Goal: Task Accomplishment & Management: Use online tool/utility

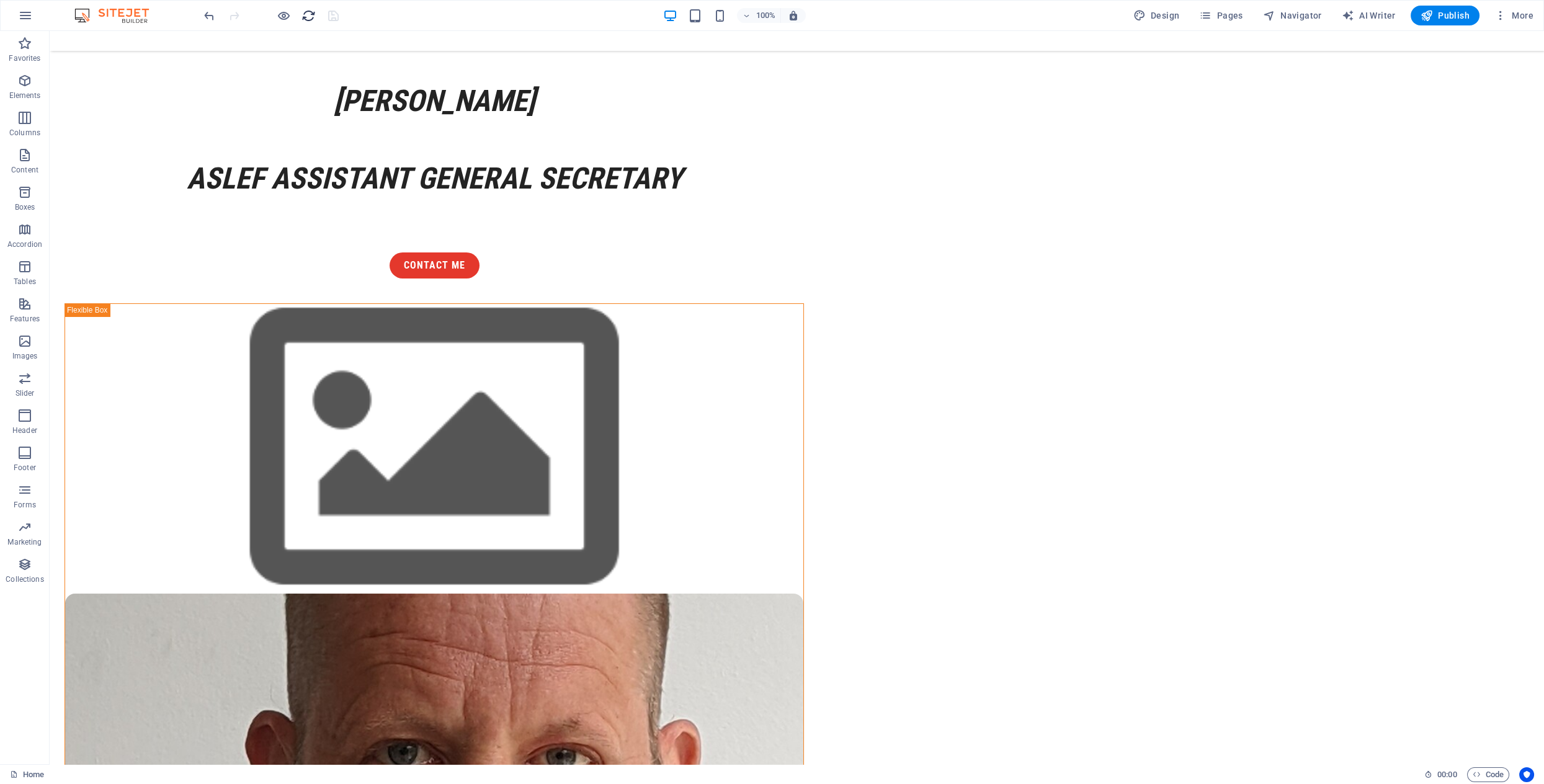
scroll to position [245, 0]
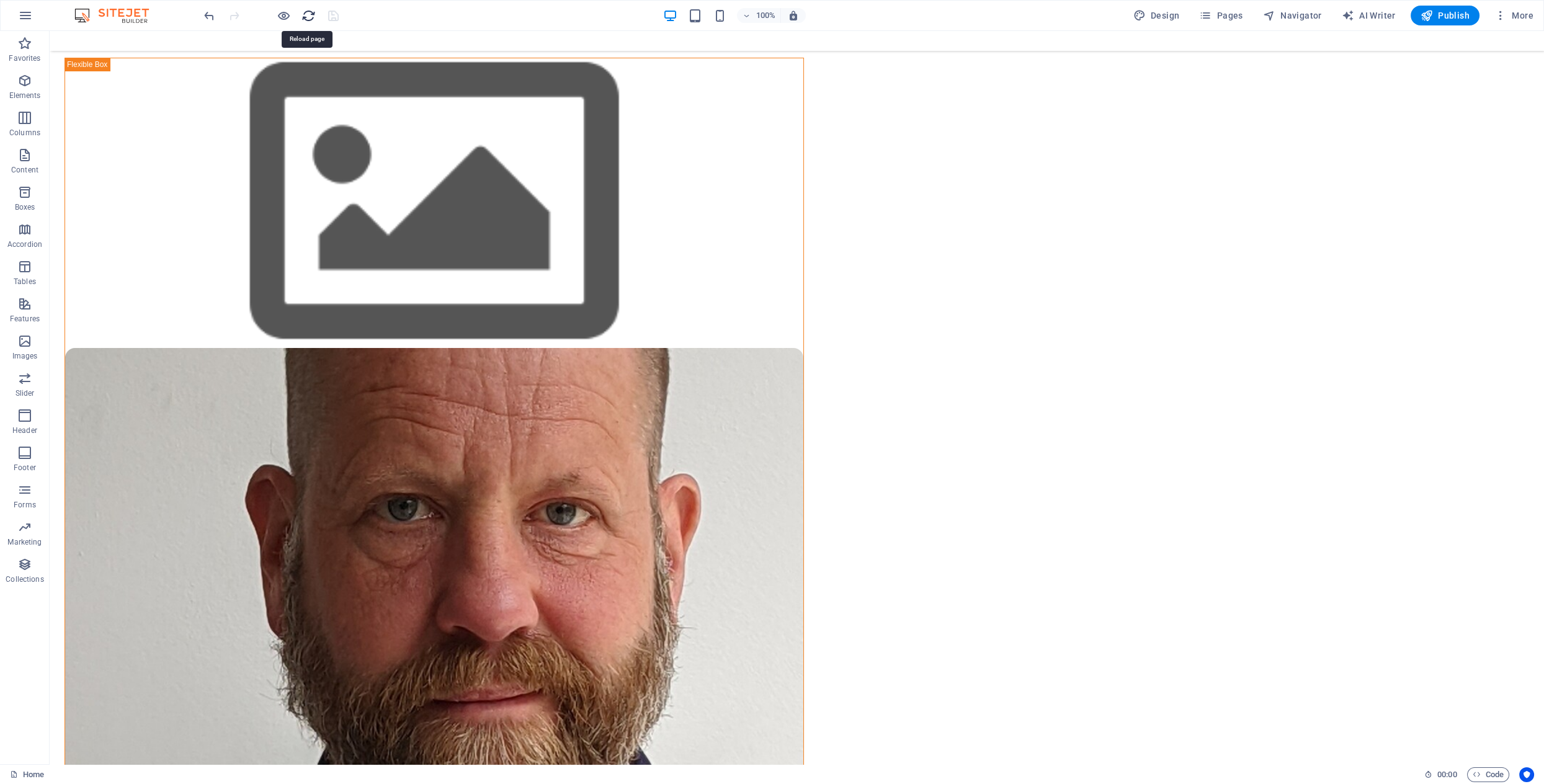
click at [305, 13] on icon "reload" at bounding box center [309, 16] width 14 height 14
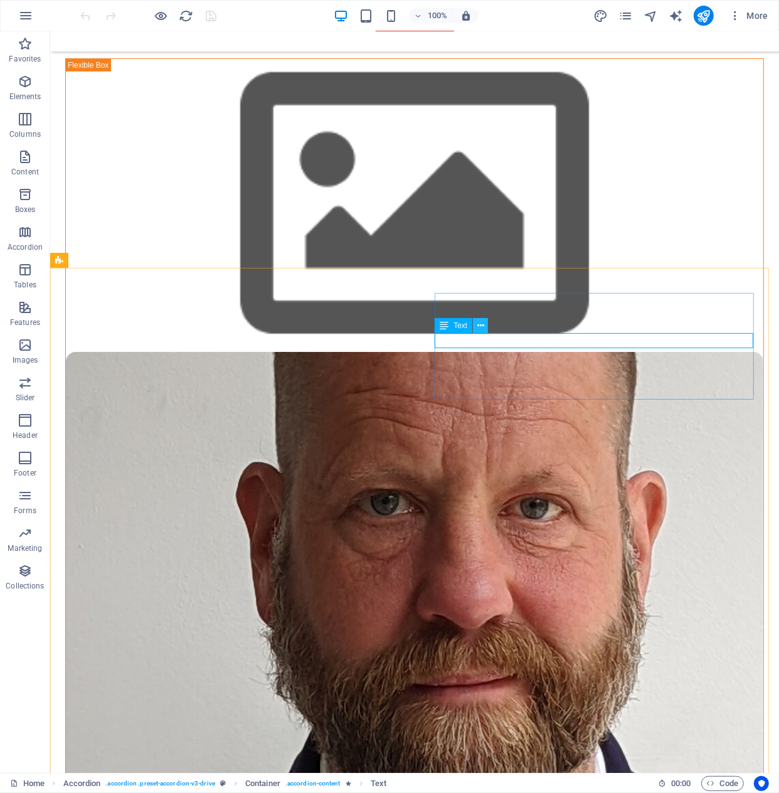
click at [479, 326] on icon at bounding box center [480, 325] width 7 height 13
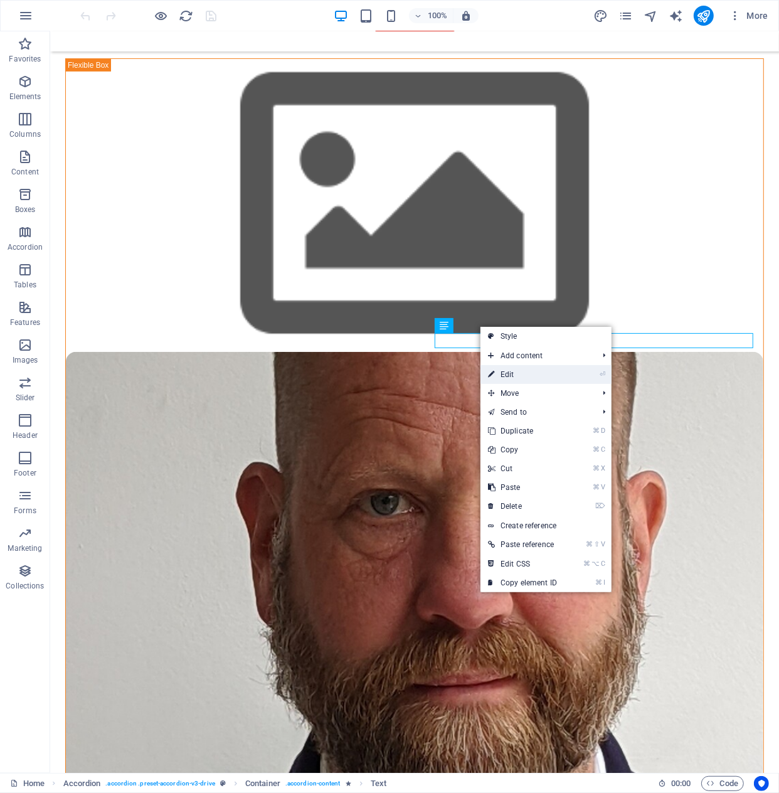
click at [523, 371] on link "⏎ Edit" at bounding box center [523, 374] width 84 height 19
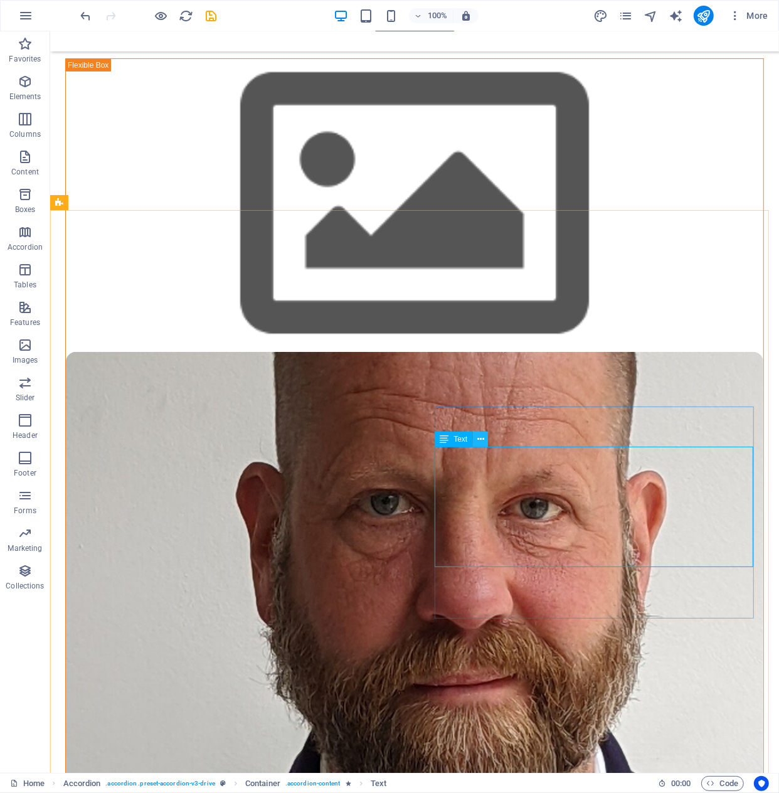
click at [484, 436] on icon at bounding box center [480, 439] width 7 height 13
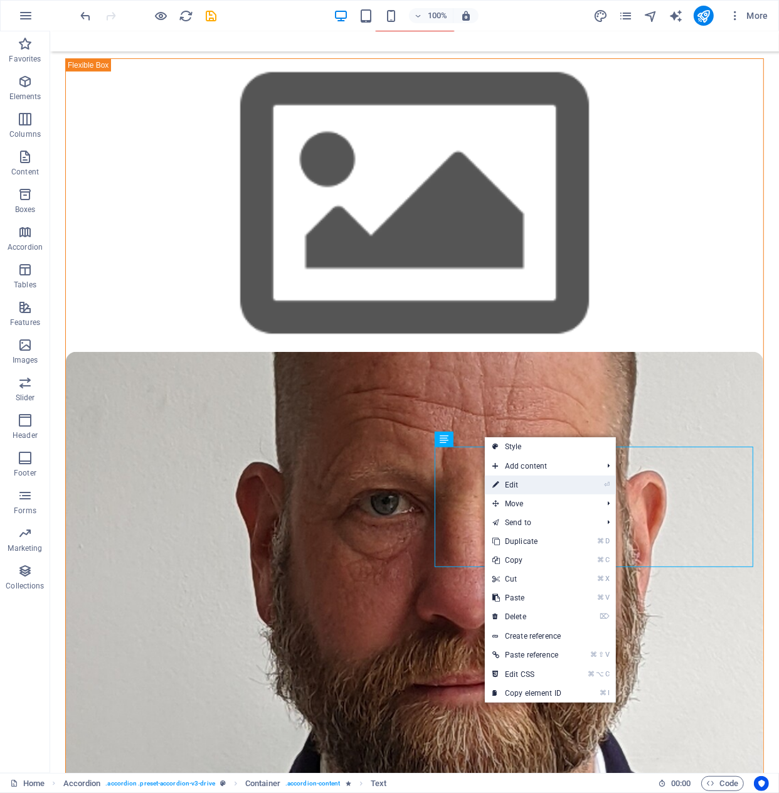
click at [524, 483] on link "⏎ Edit" at bounding box center [527, 485] width 84 height 19
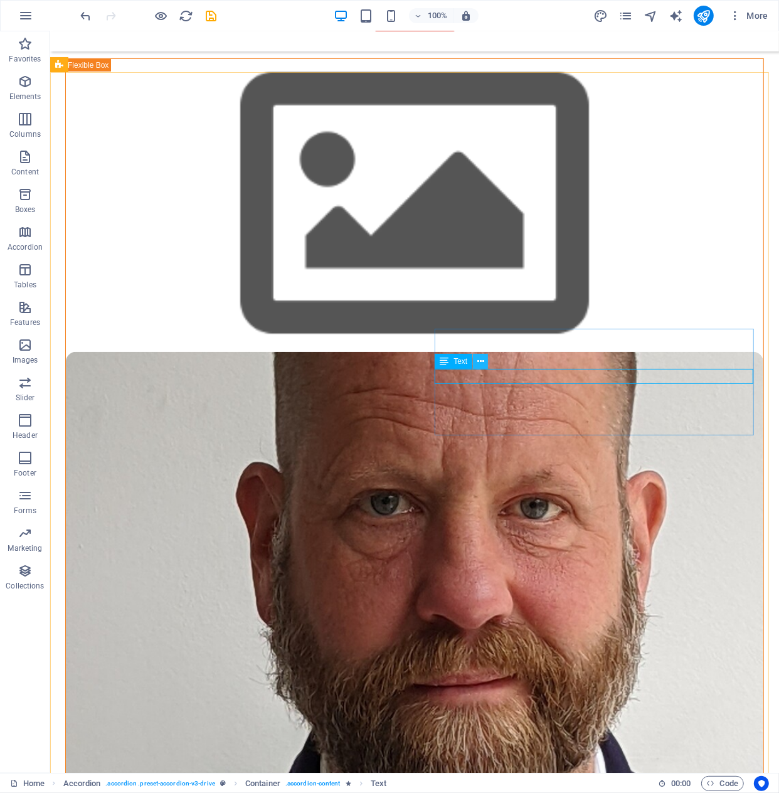
click at [480, 363] on icon at bounding box center [480, 361] width 7 height 13
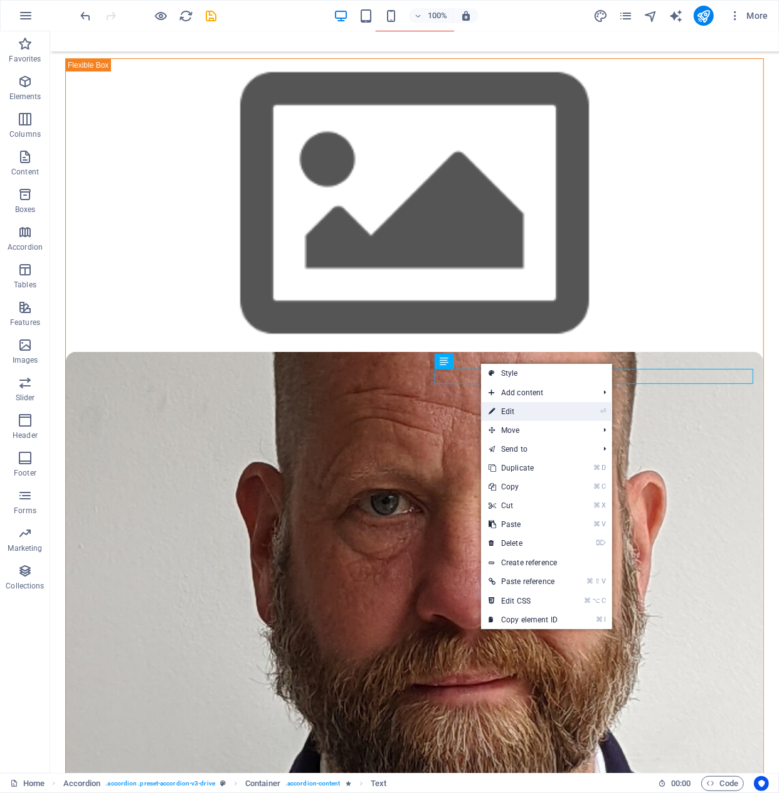
click at [514, 413] on link "⏎ Edit" at bounding box center [523, 411] width 84 height 19
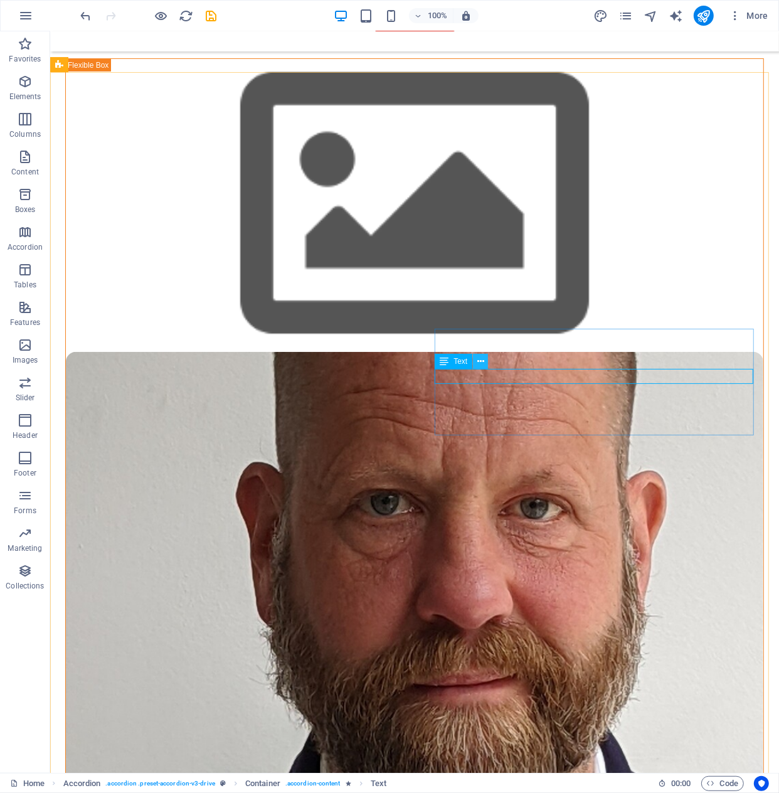
click at [479, 365] on icon at bounding box center [480, 361] width 7 height 13
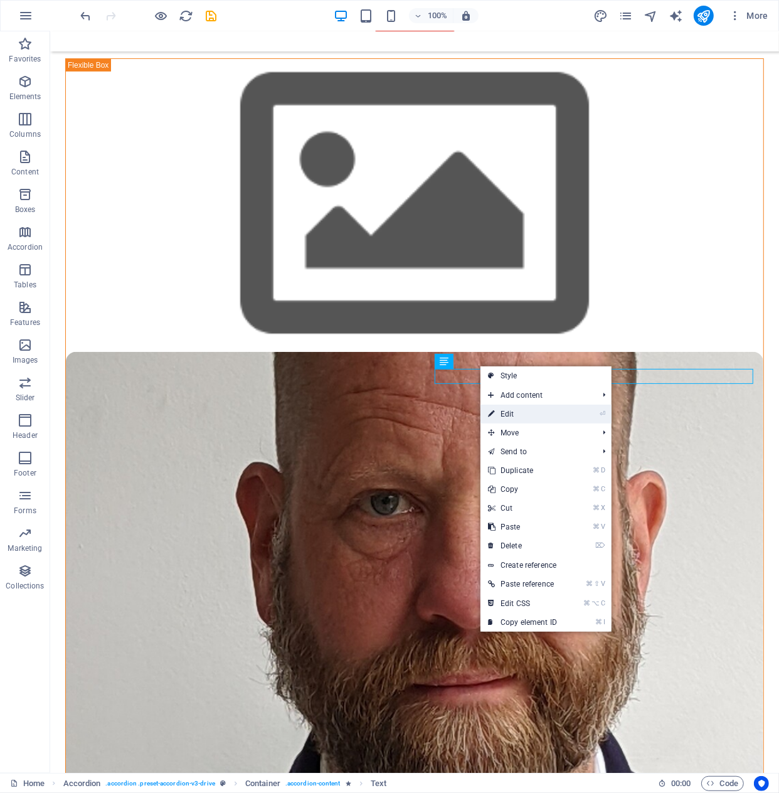
click at [524, 413] on link "⏎ Edit" at bounding box center [523, 414] width 84 height 19
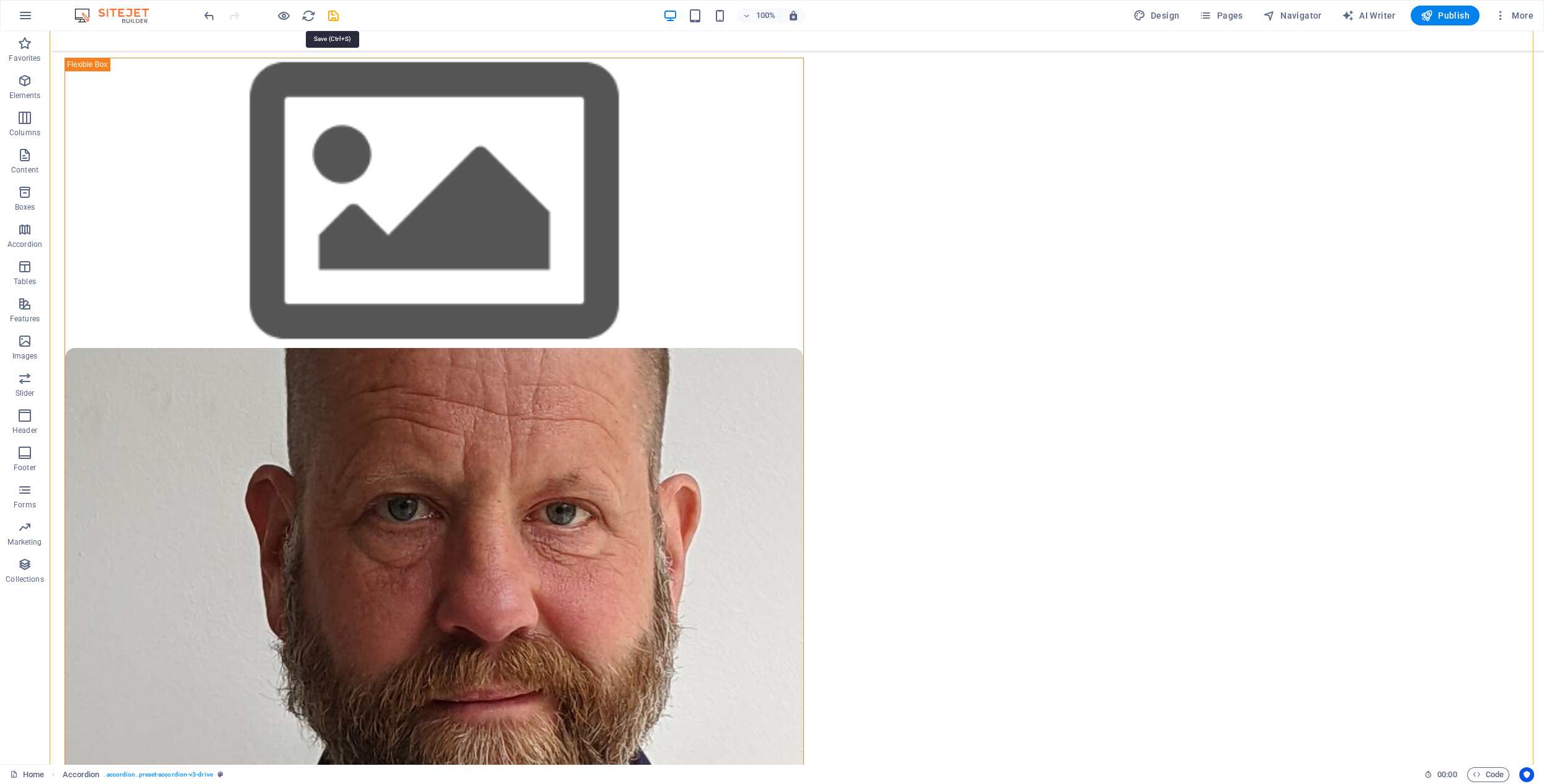
click at [330, 17] on icon "save" at bounding box center [333, 16] width 14 height 14
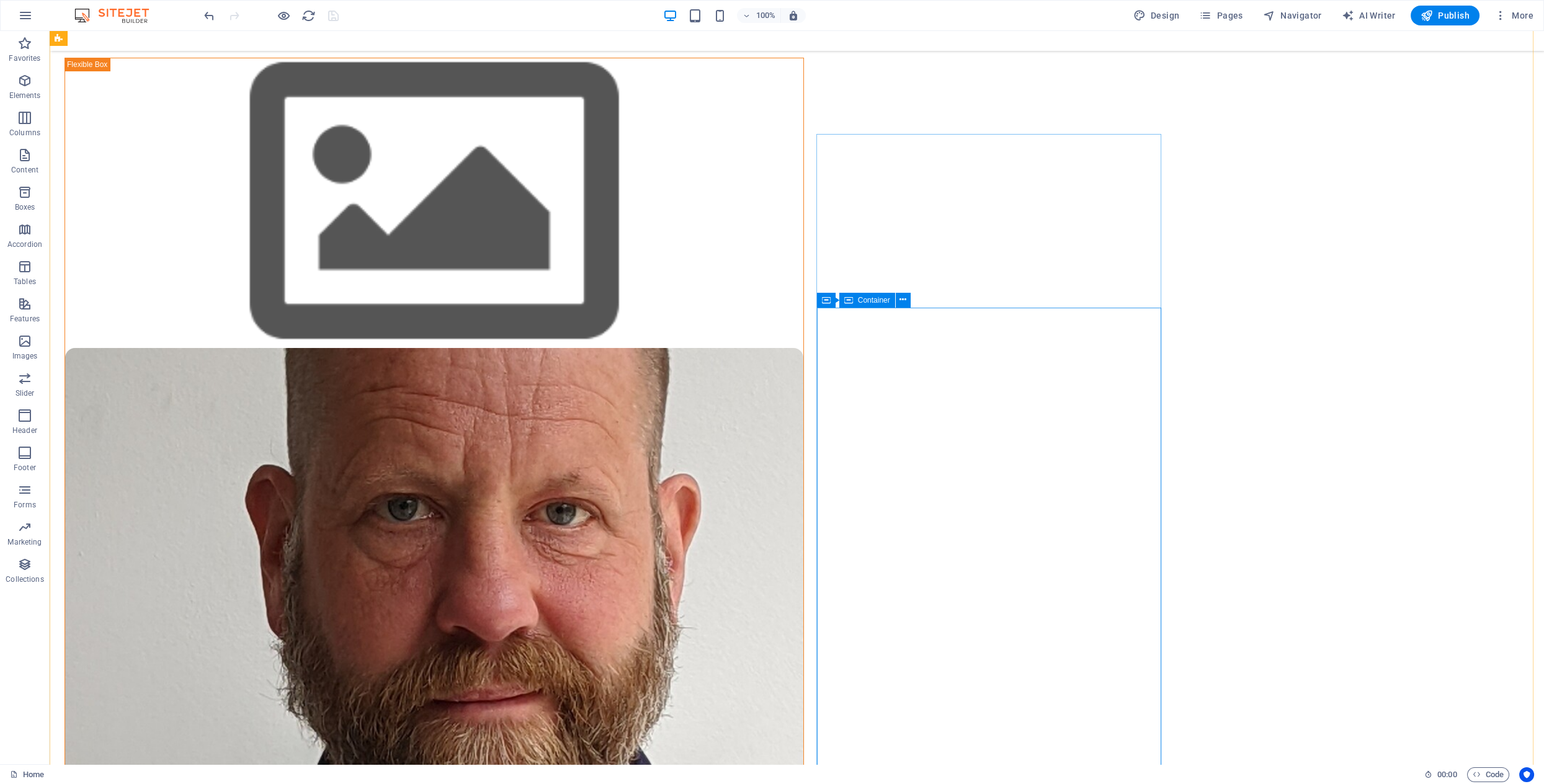
click at [879, 305] on div "Container" at bounding box center [867, 300] width 55 height 15
click at [902, 303] on icon at bounding box center [903, 300] width 7 height 13
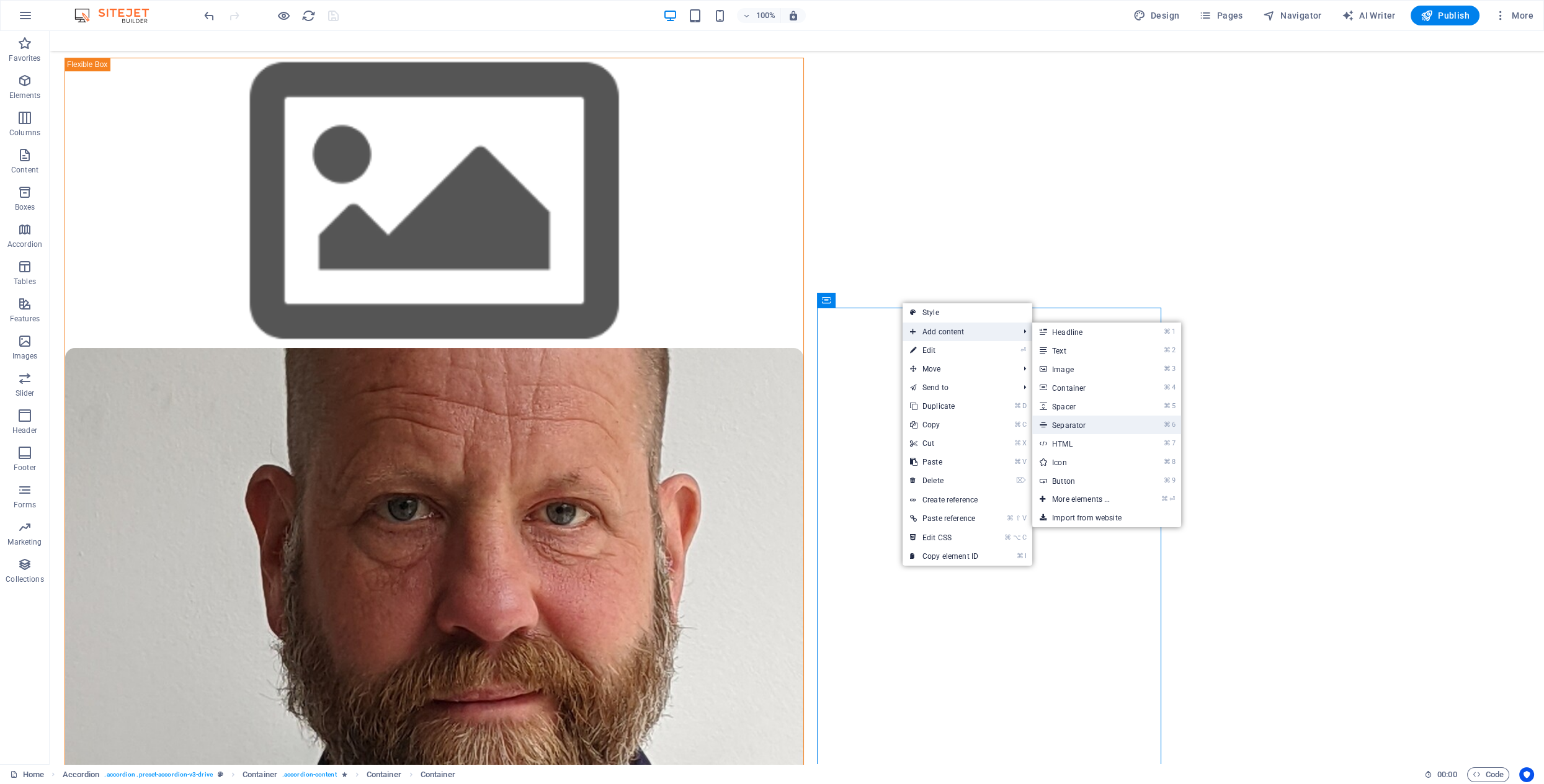
click at [1067, 426] on link "⌘ 6 Separator" at bounding box center [1084, 424] width 103 height 19
select select "%"
select select "px"
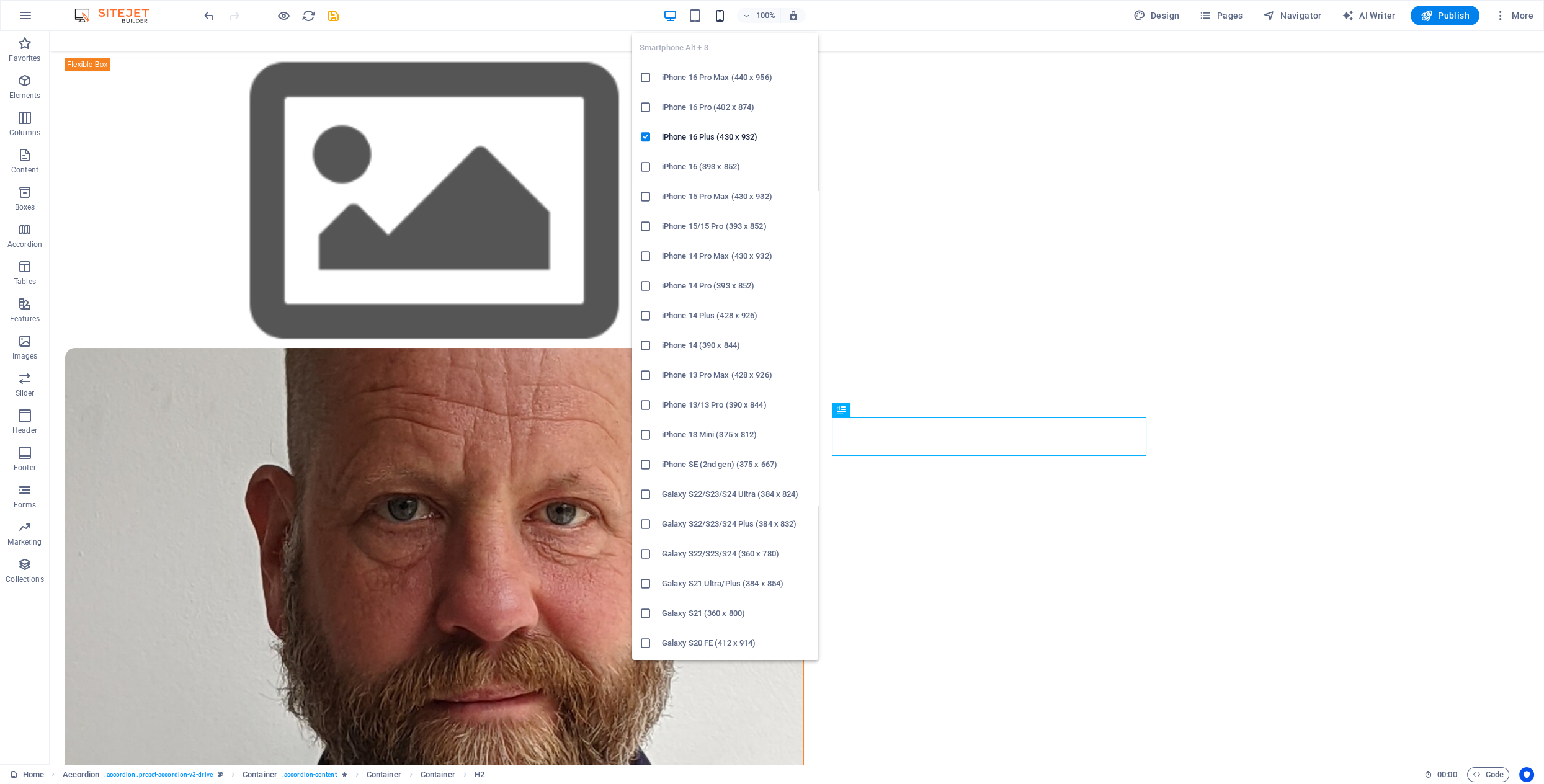
click at [720, 18] on icon "button" at bounding box center [720, 16] width 14 height 14
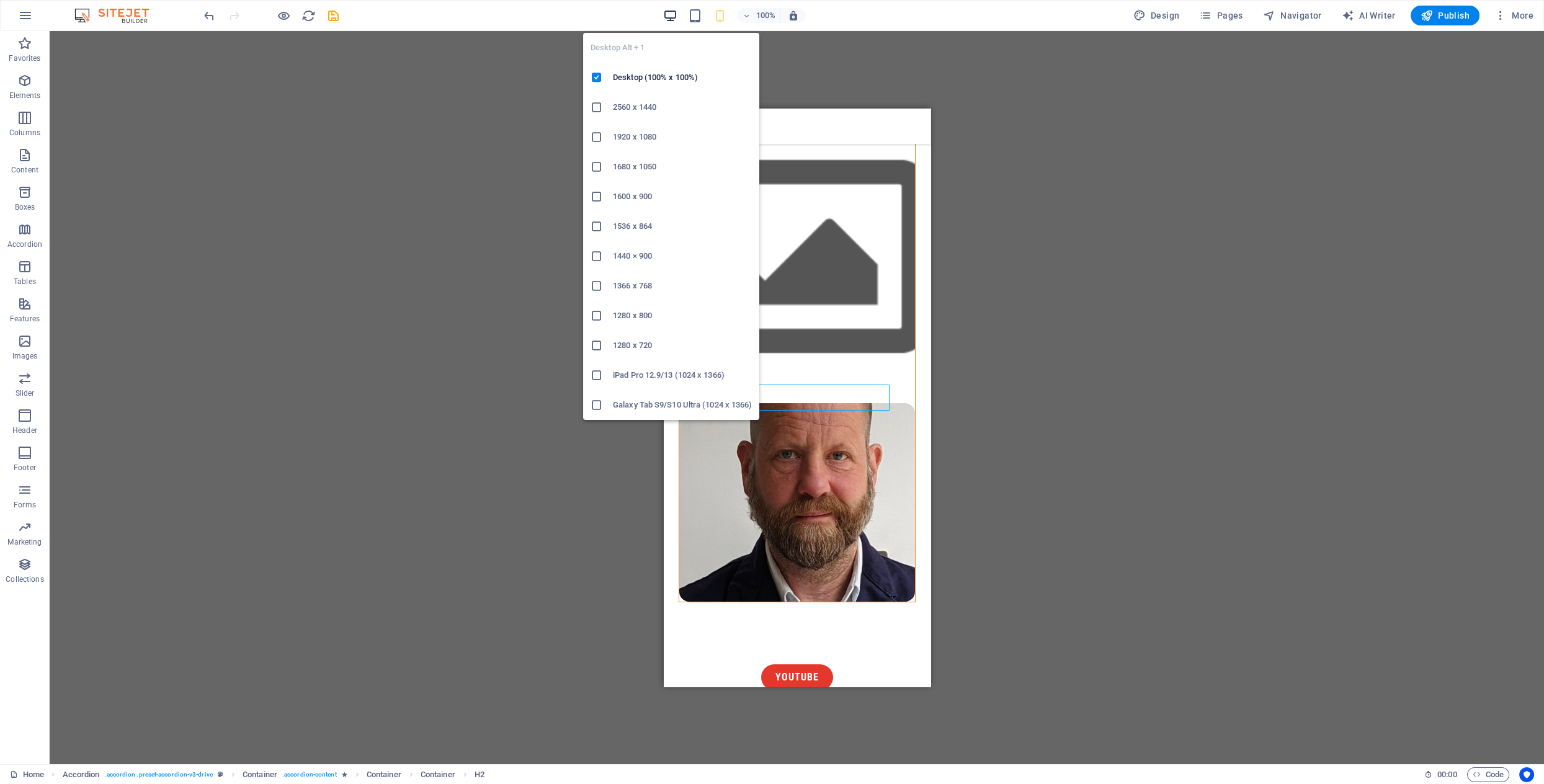
click at [677, 16] on icon "button" at bounding box center [671, 16] width 14 height 14
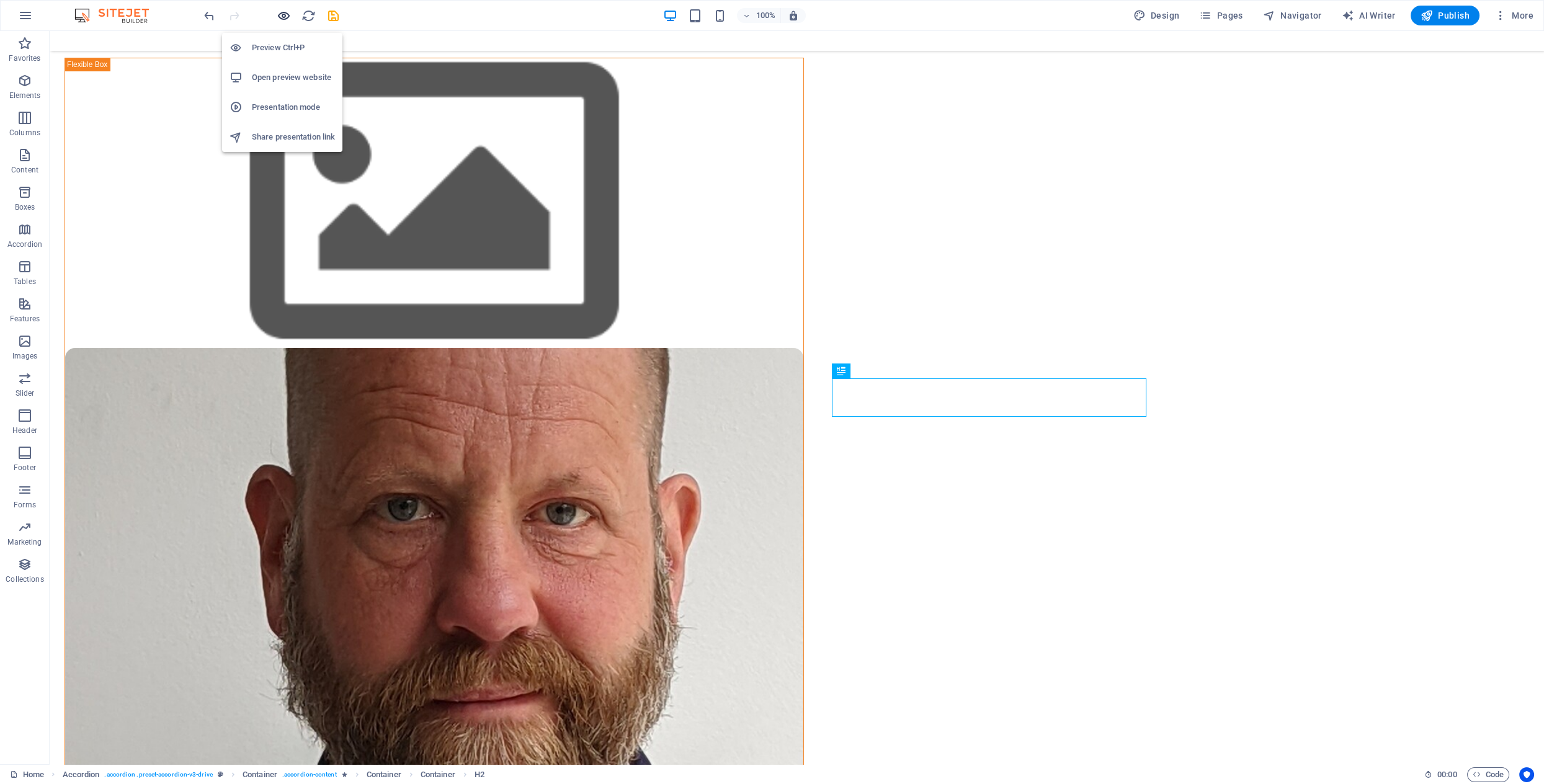
click at [284, 13] on icon "button" at bounding box center [284, 16] width 14 height 14
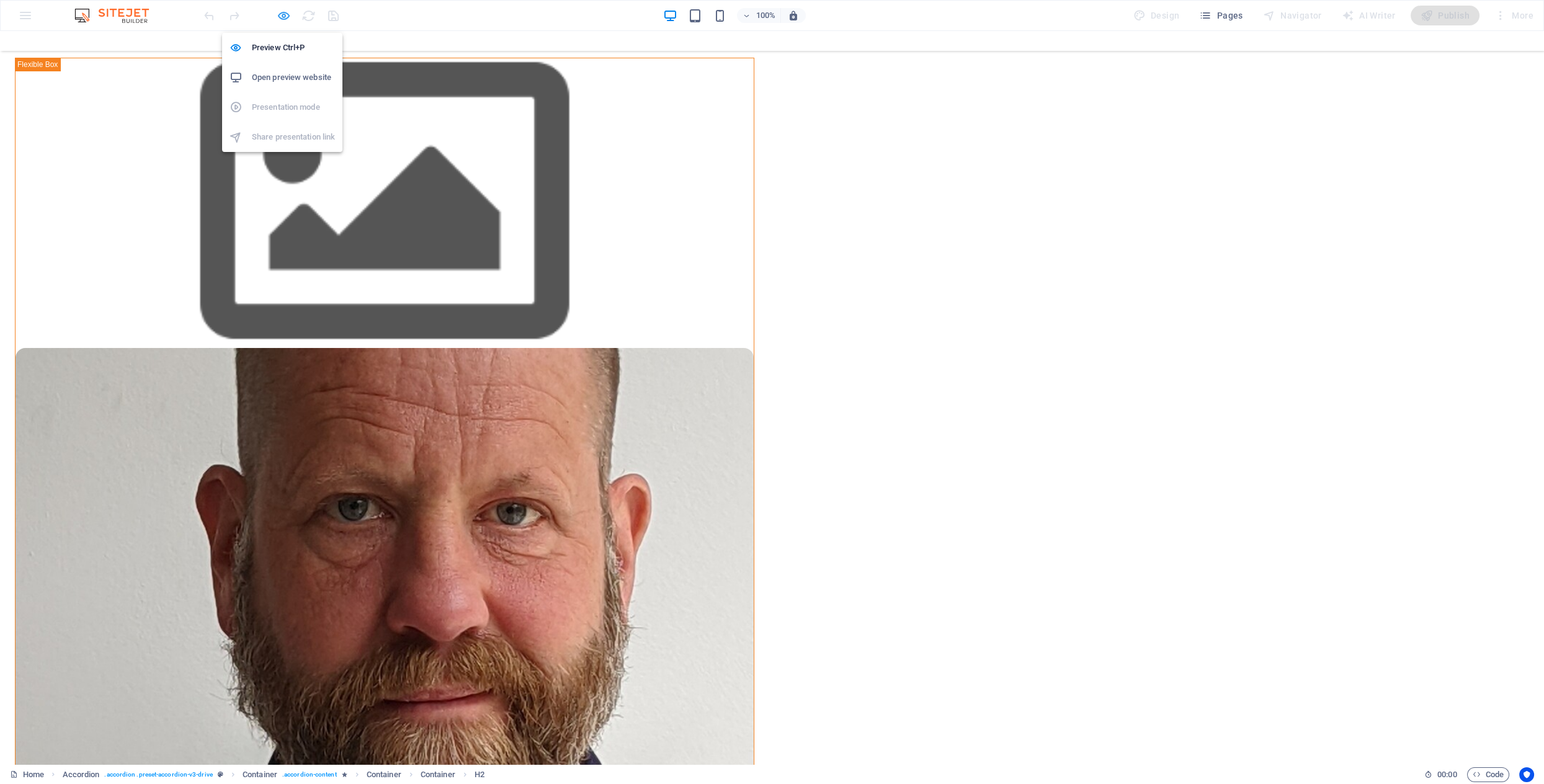
click at [284, 16] on icon "button" at bounding box center [284, 16] width 14 height 14
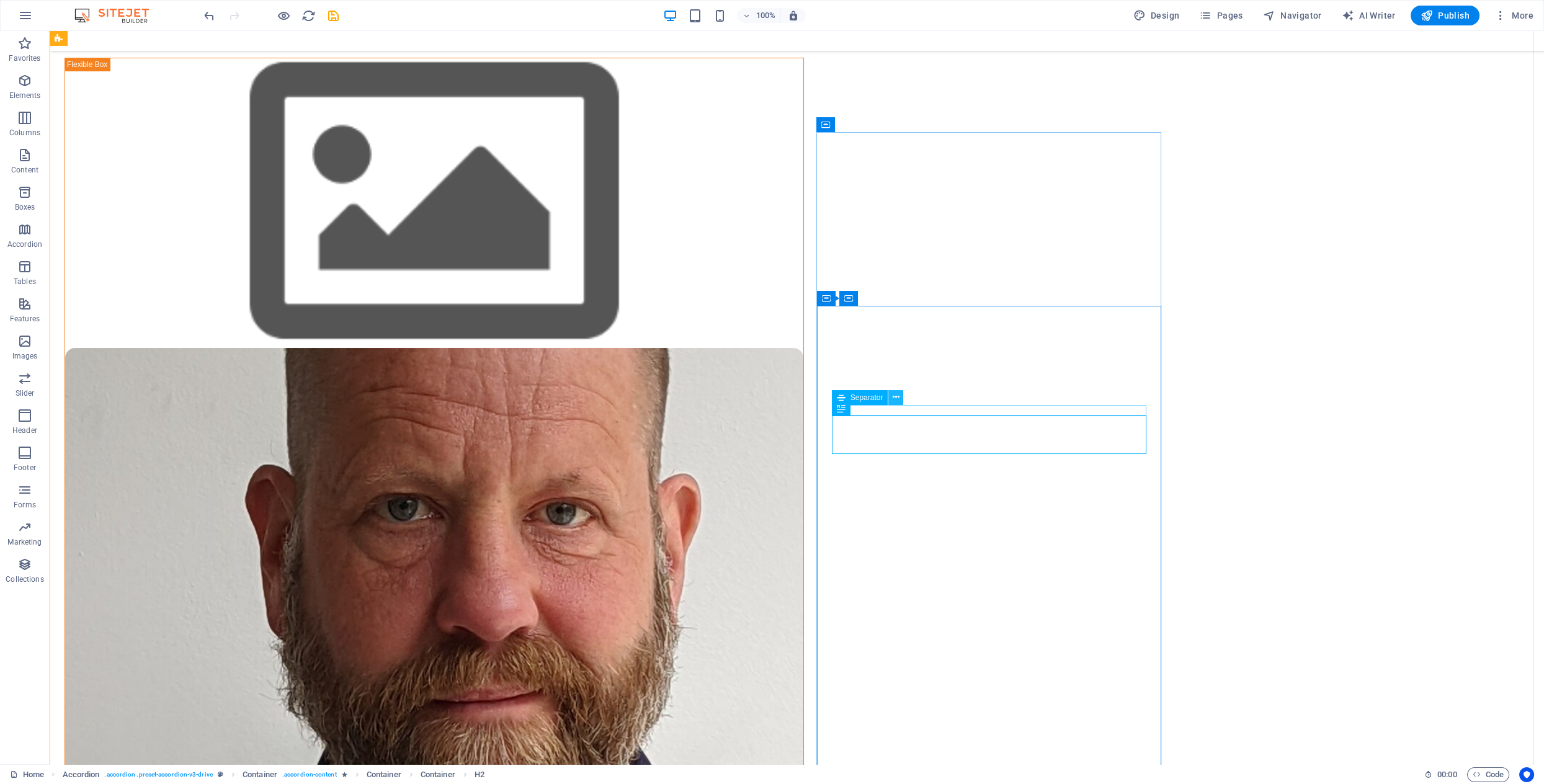
click at [896, 398] on icon at bounding box center [896, 396] width 7 height 13
click at [875, 407] on icon at bounding box center [873, 407] width 7 height 13
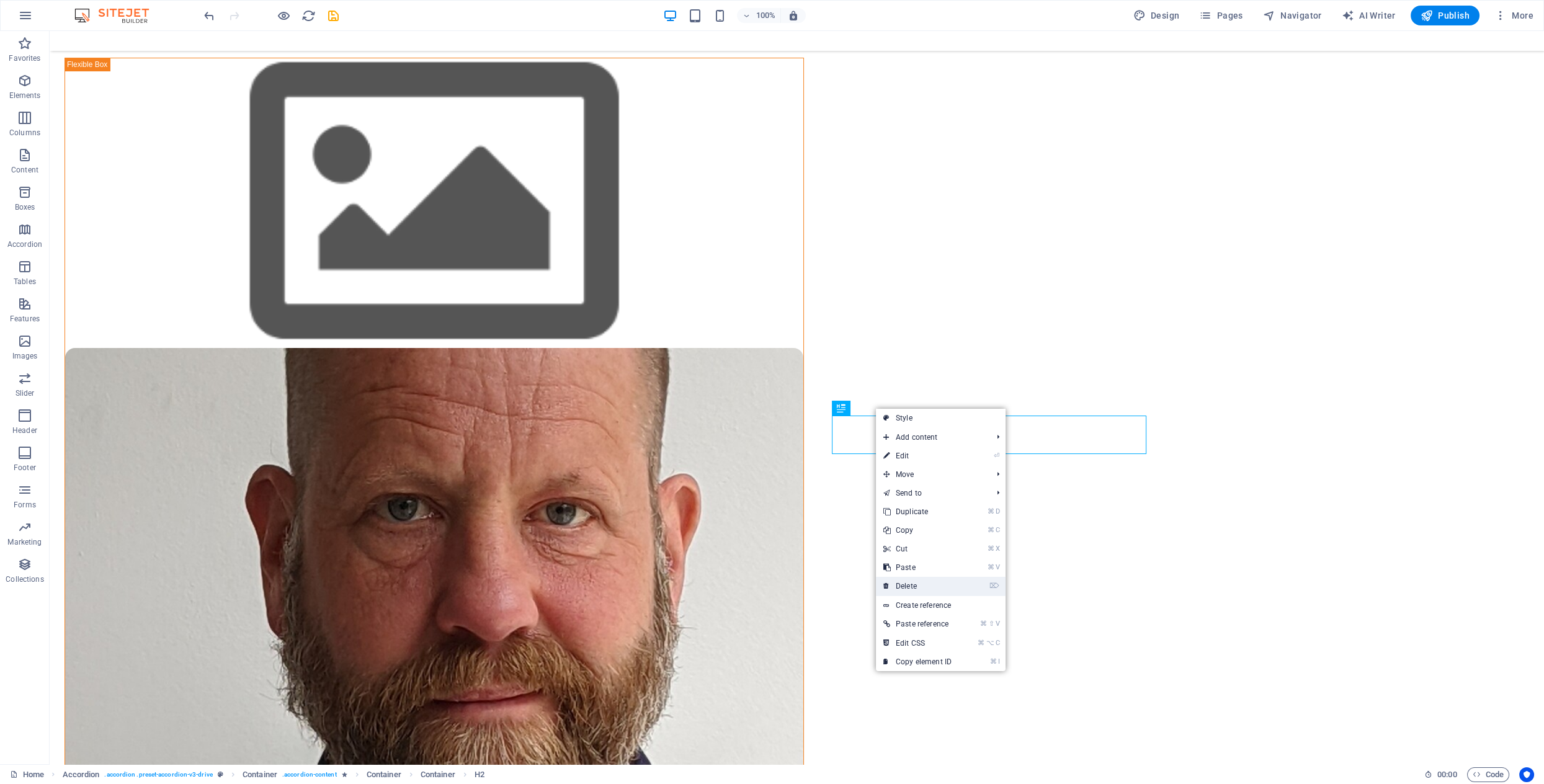
click at [905, 581] on link "⌦ Delete" at bounding box center [918, 585] width 83 height 19
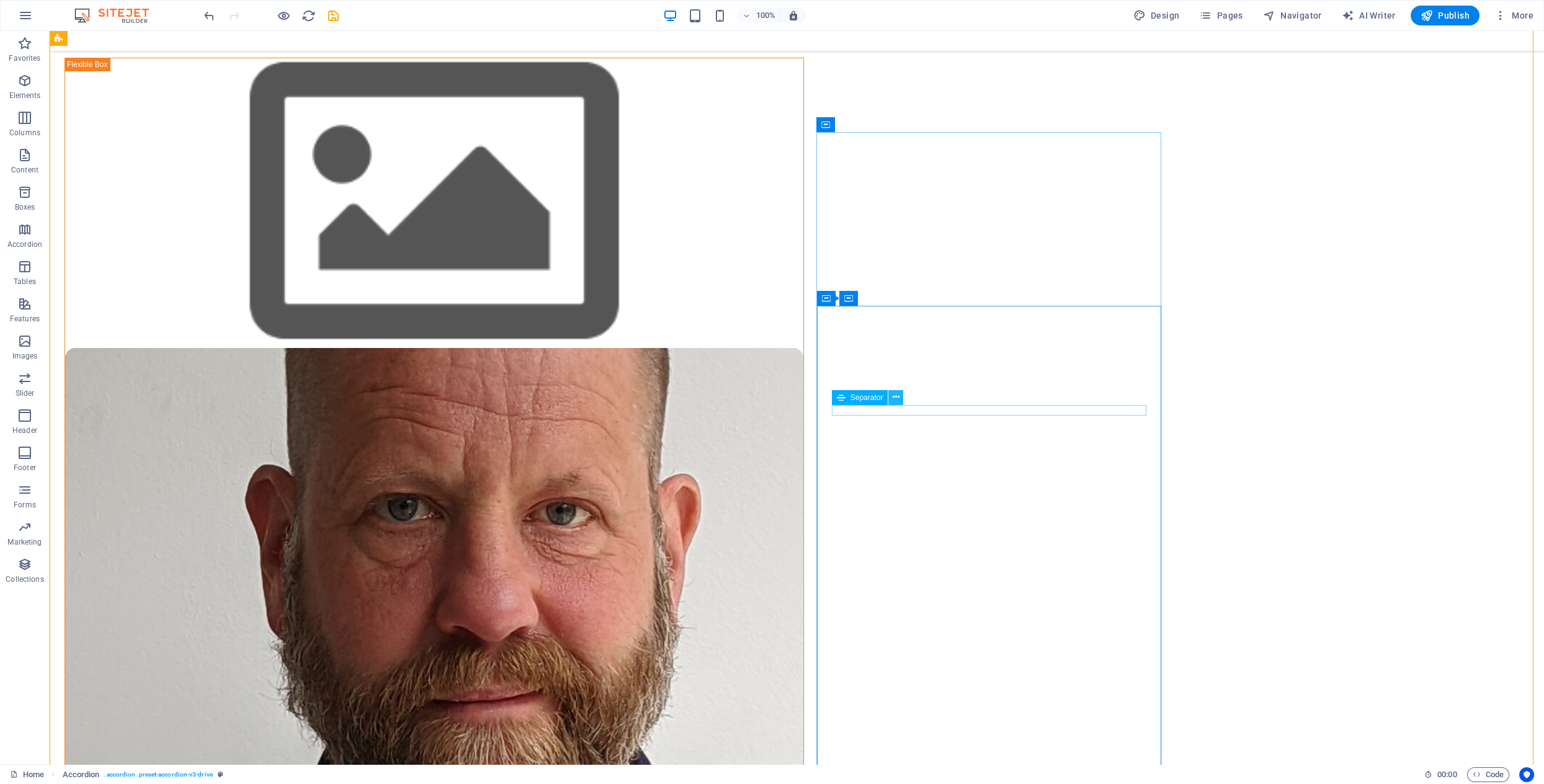
click at [898, 402] on icon at bounding box center [896, 396] width 7 height 13
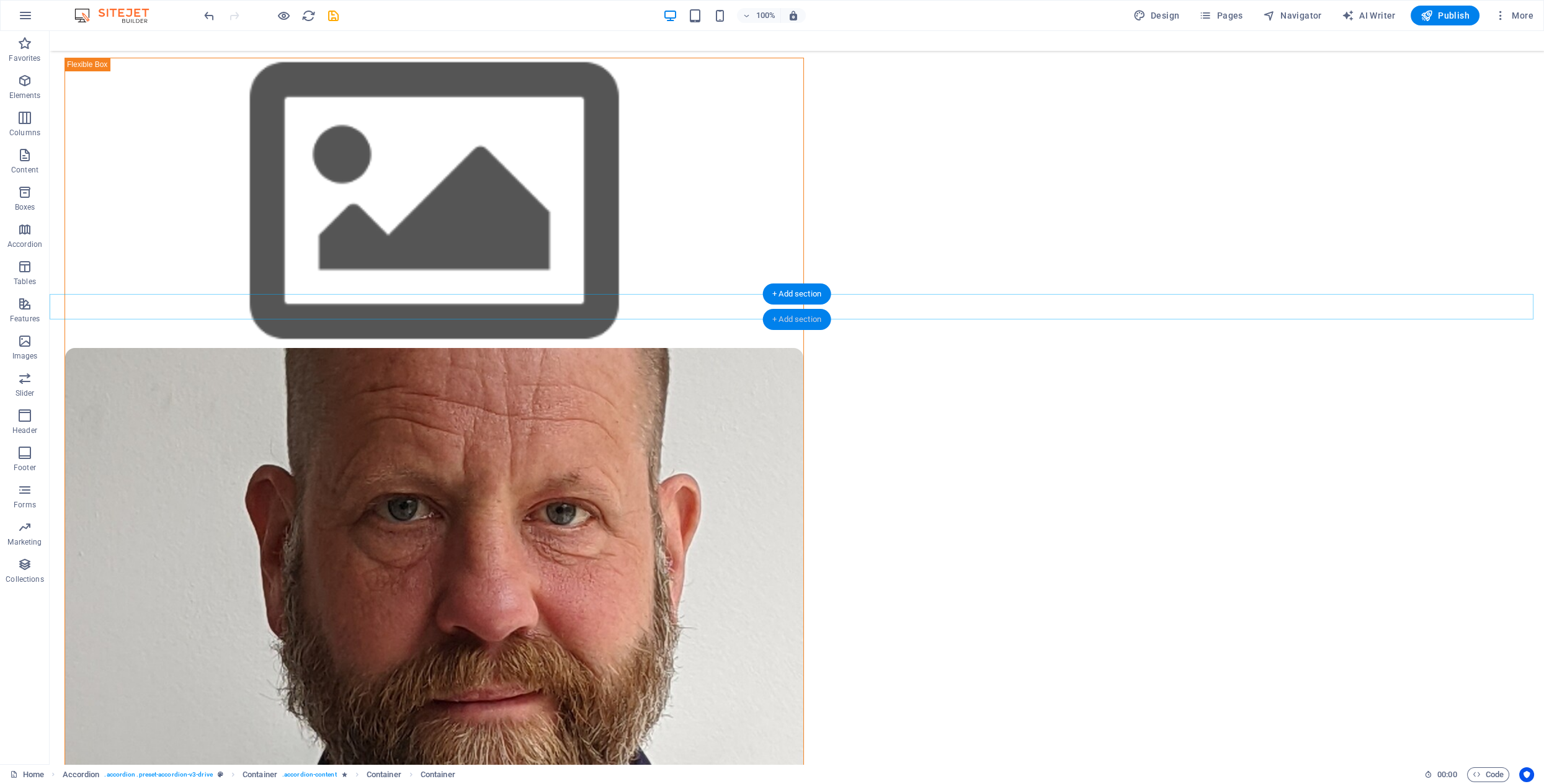
click at [787, 318] on div "+ Add section" at bounding box center [797, 318] width 69 height 21
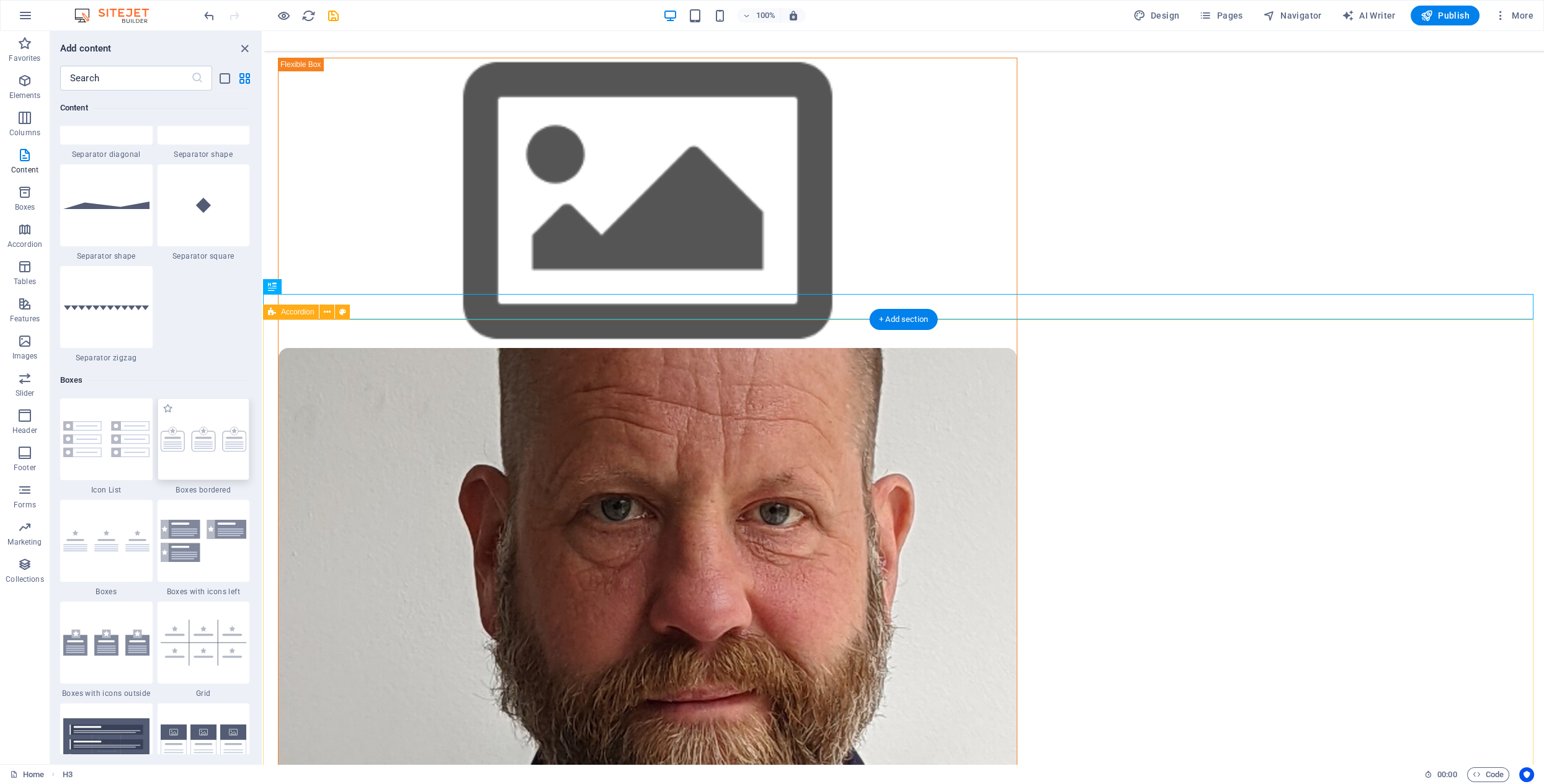
scroll to position [3152, 0]
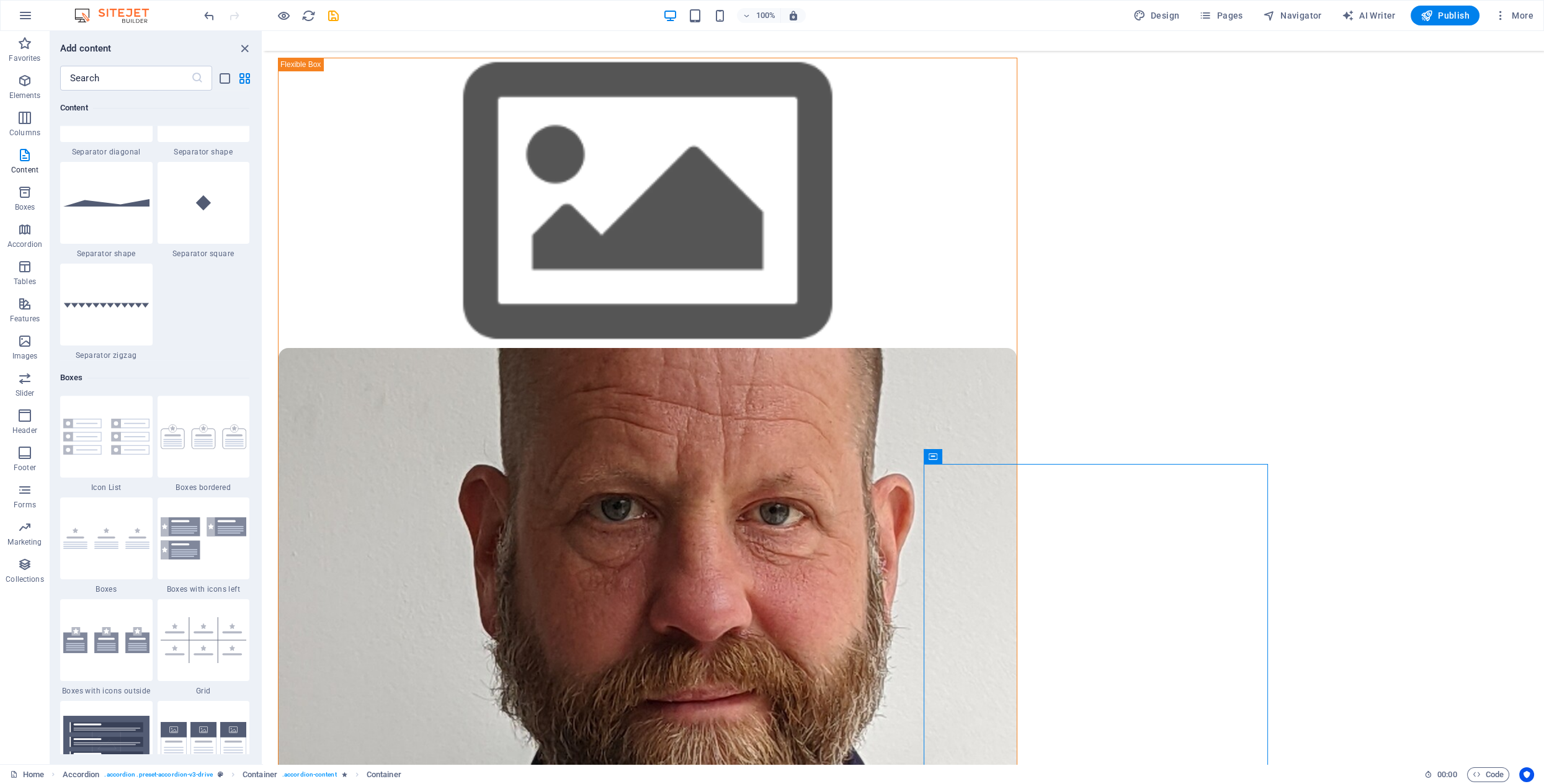
click at [940, 455] on div "Container" at bounding box center [933, 456] width 19 height 15
click at [939, 457] on div "Container" at bounding box center [933, 456] width 19 height 15
click at [982, 458] on span "Container" at bounding box center [981, 457] width 33 height 8
click at [1012, 458] on icon at bounding box center [1010, 456] width 7 height 13
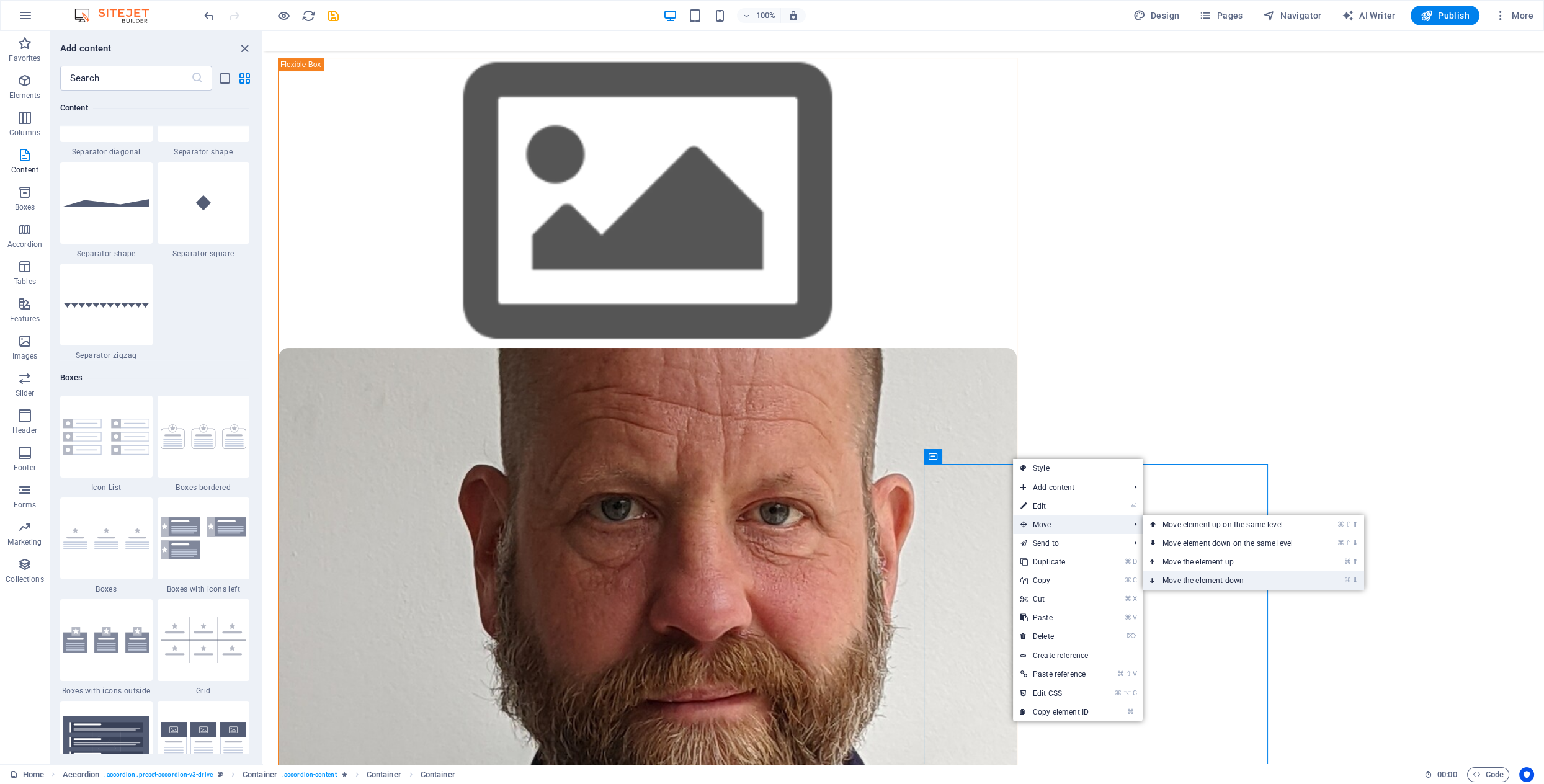
click at [1212, 579] on link "⌘ ⬇ Move the element down" at bounding box center [1230, 580] width 175 height 19
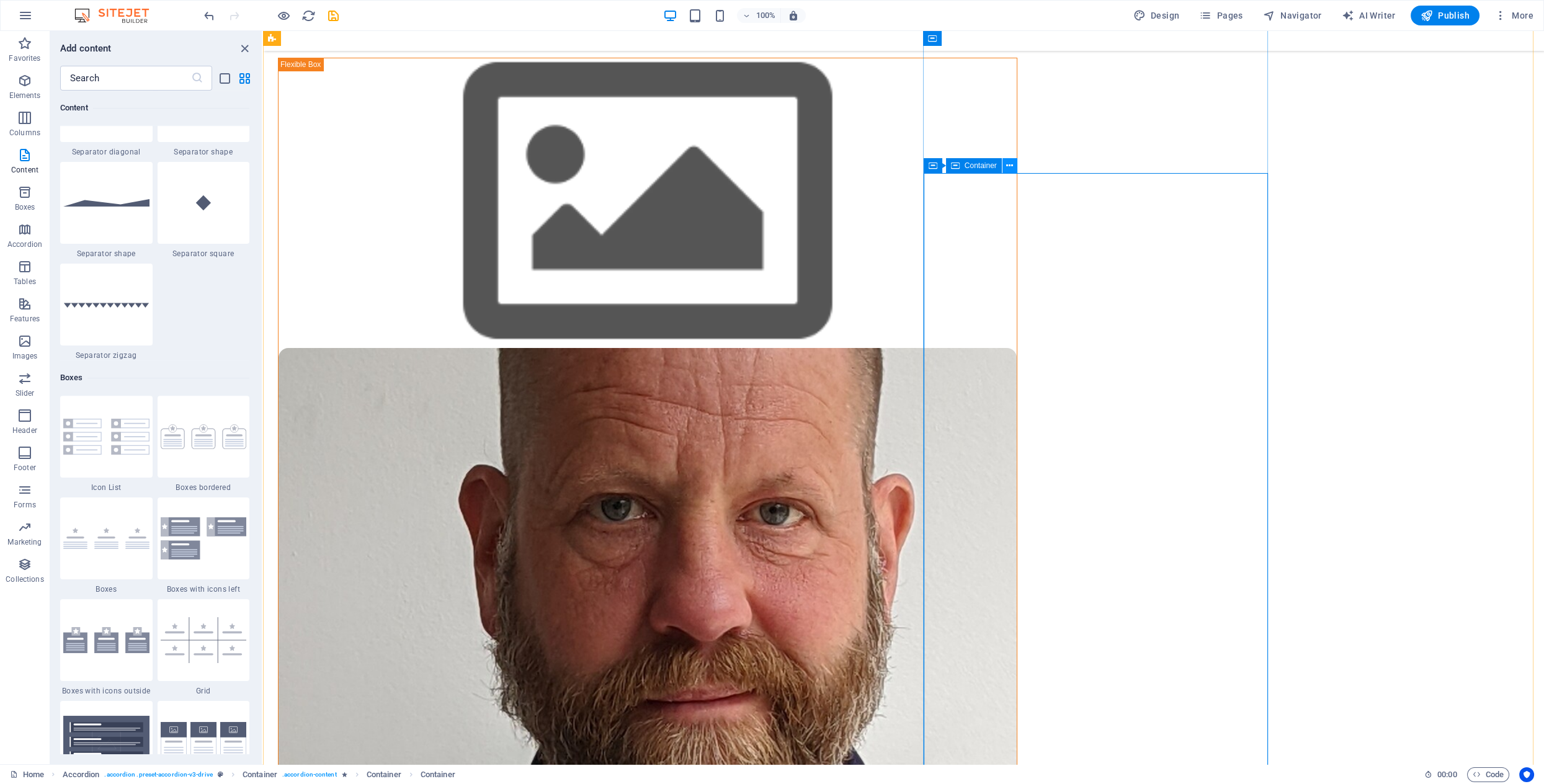
click at [1013, 169] on button at bounding box center [1010, 165] width 15 height 15
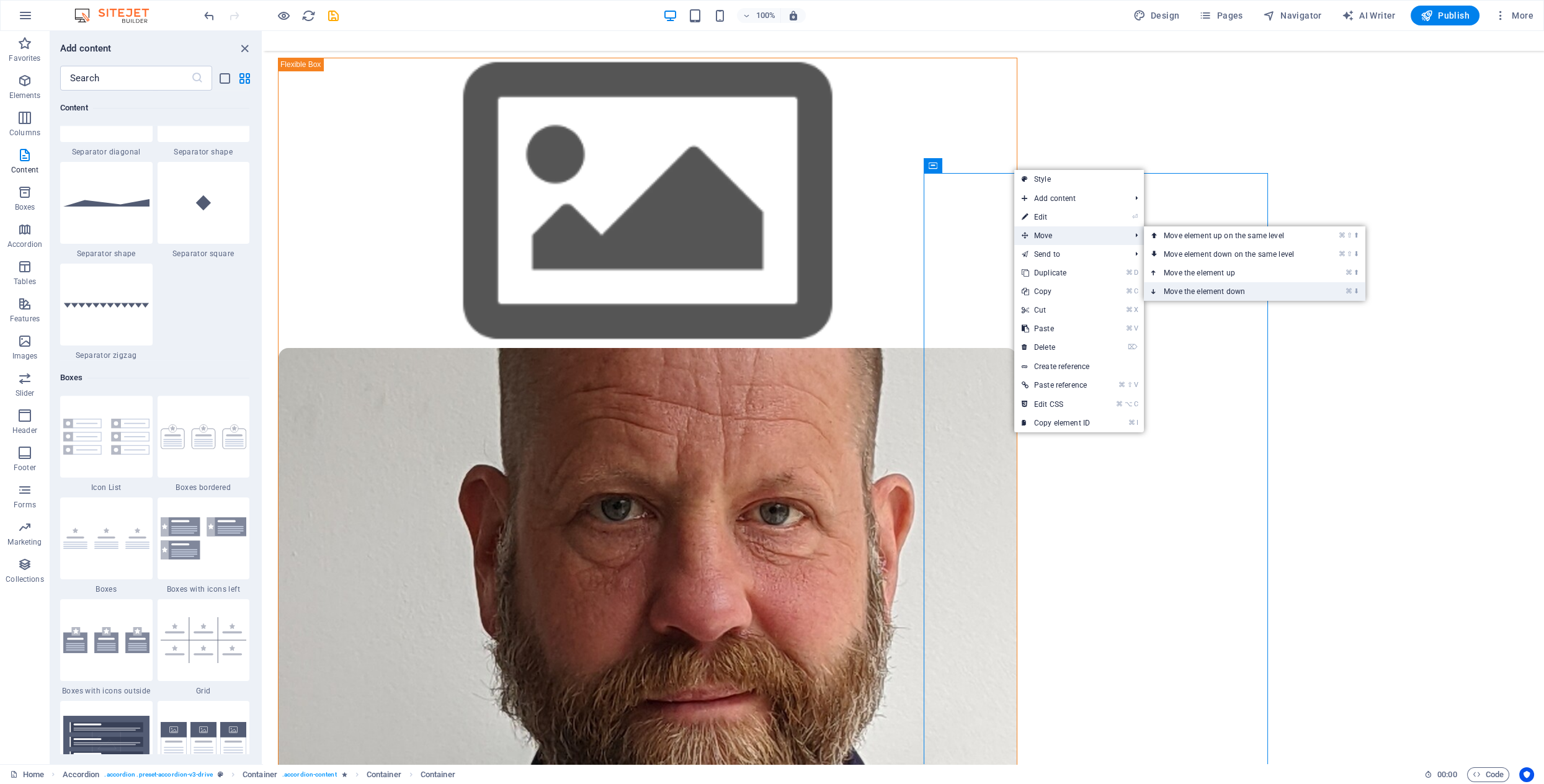
click at [1229, 293] on link "⌘ ⬇ Move the element down" at bounding box center [1231, 291] width 175 height 19
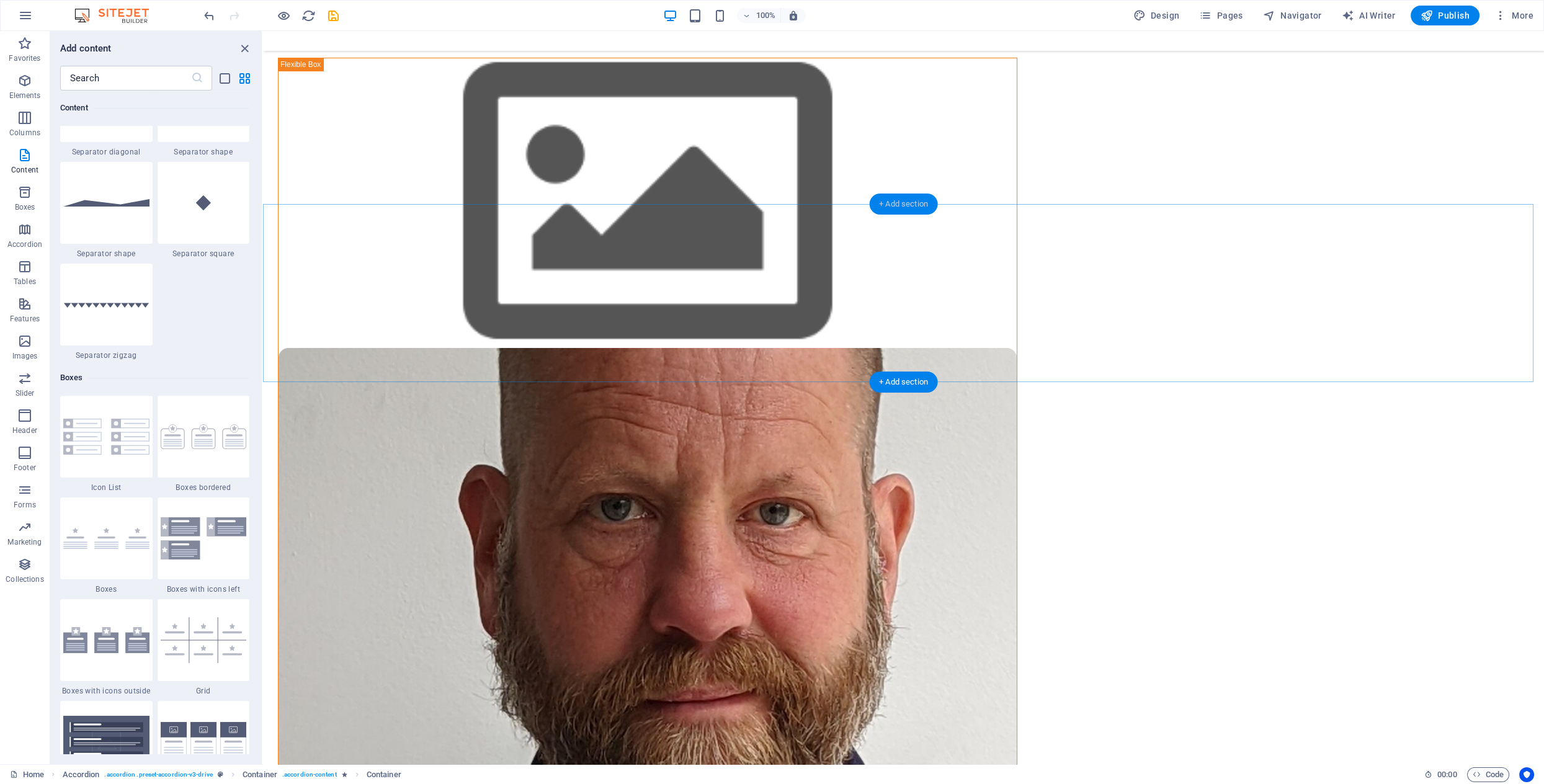
click at [907, 206] on div "+ Add section" at bounding box center [904, 204] width 69 height 21
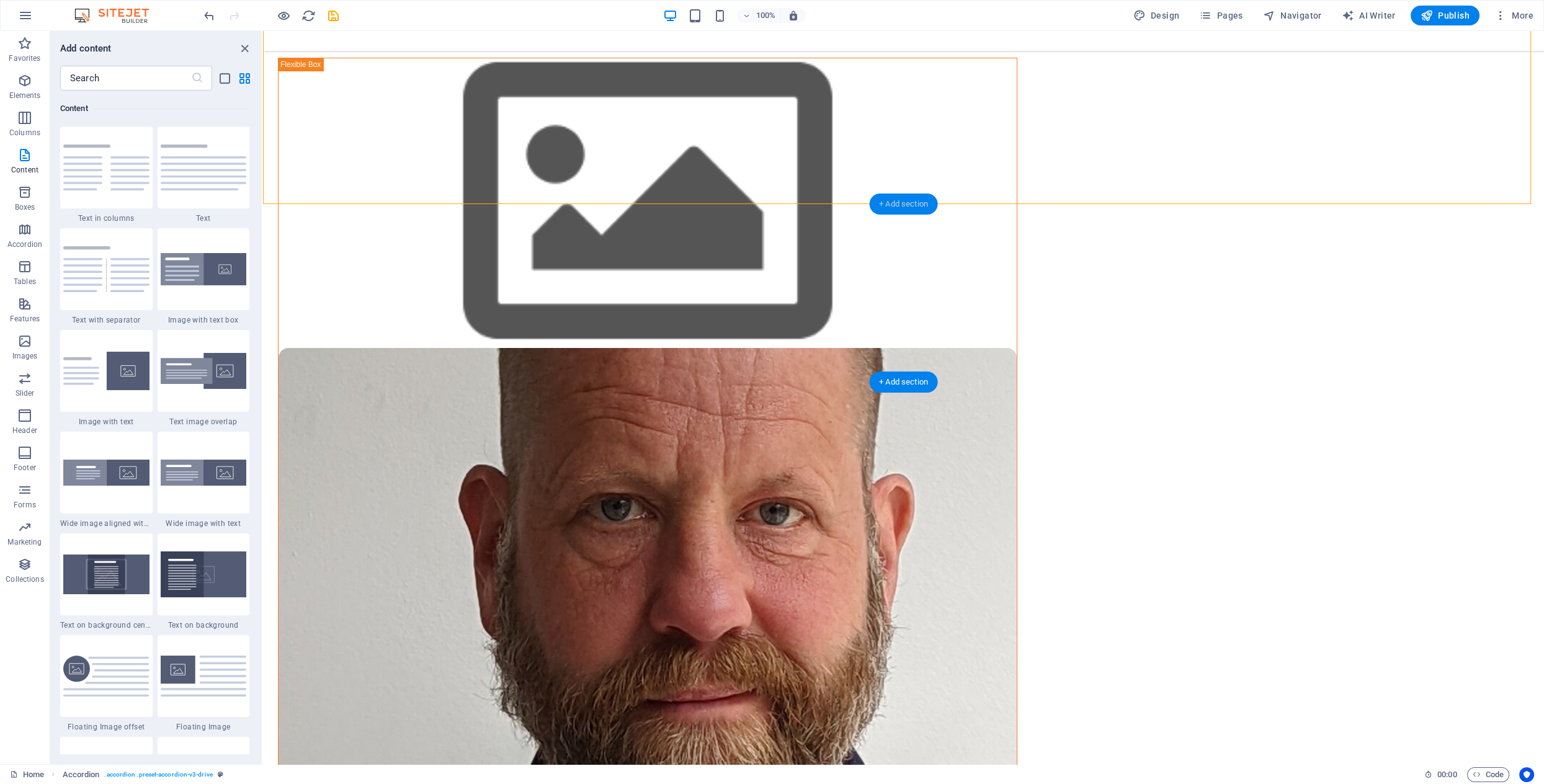
scroll to position [2169, 0]
click at [124, 171] on img at bounding box center [106, 167] width 86 height 45
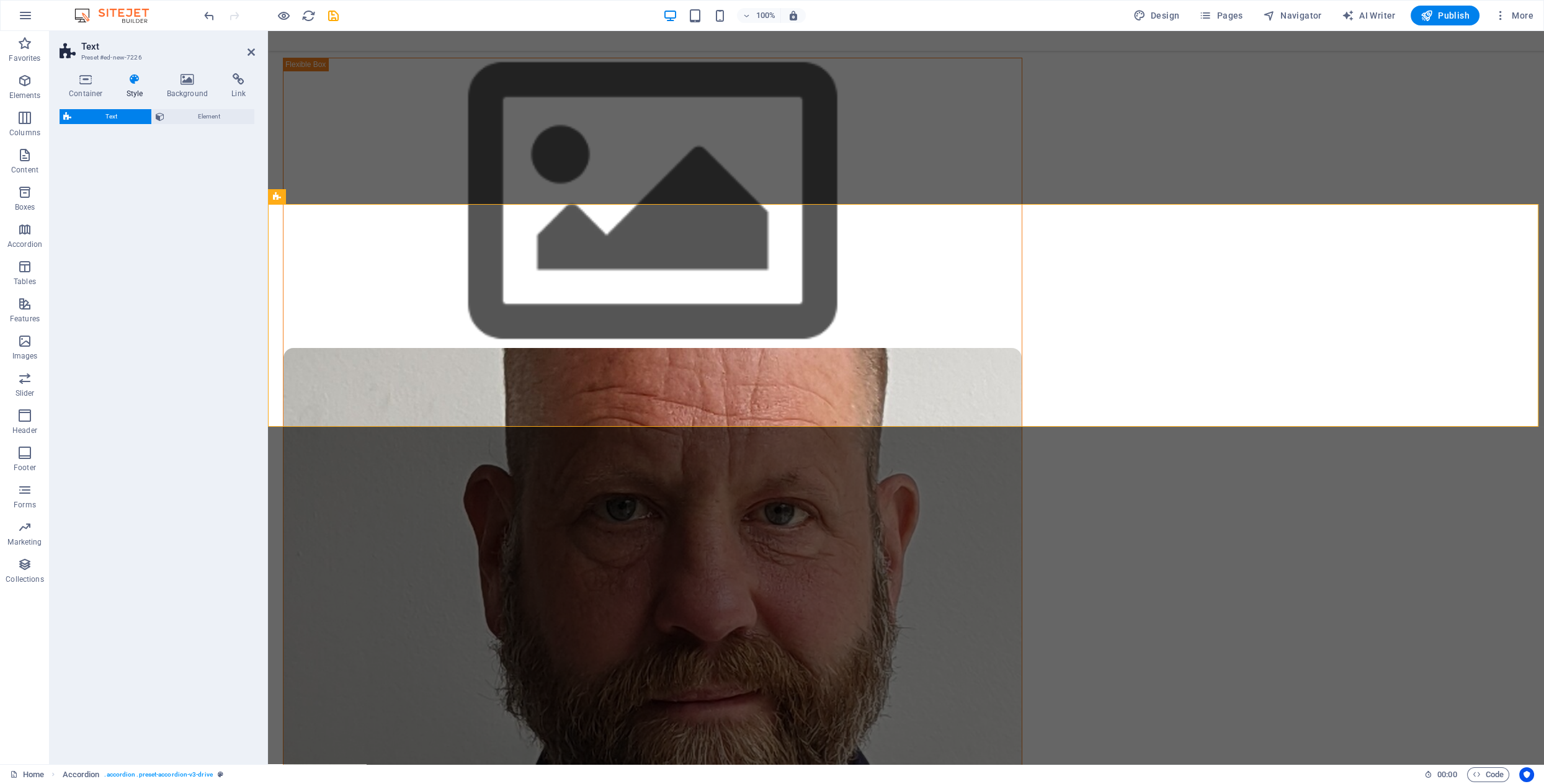
select select "rem"
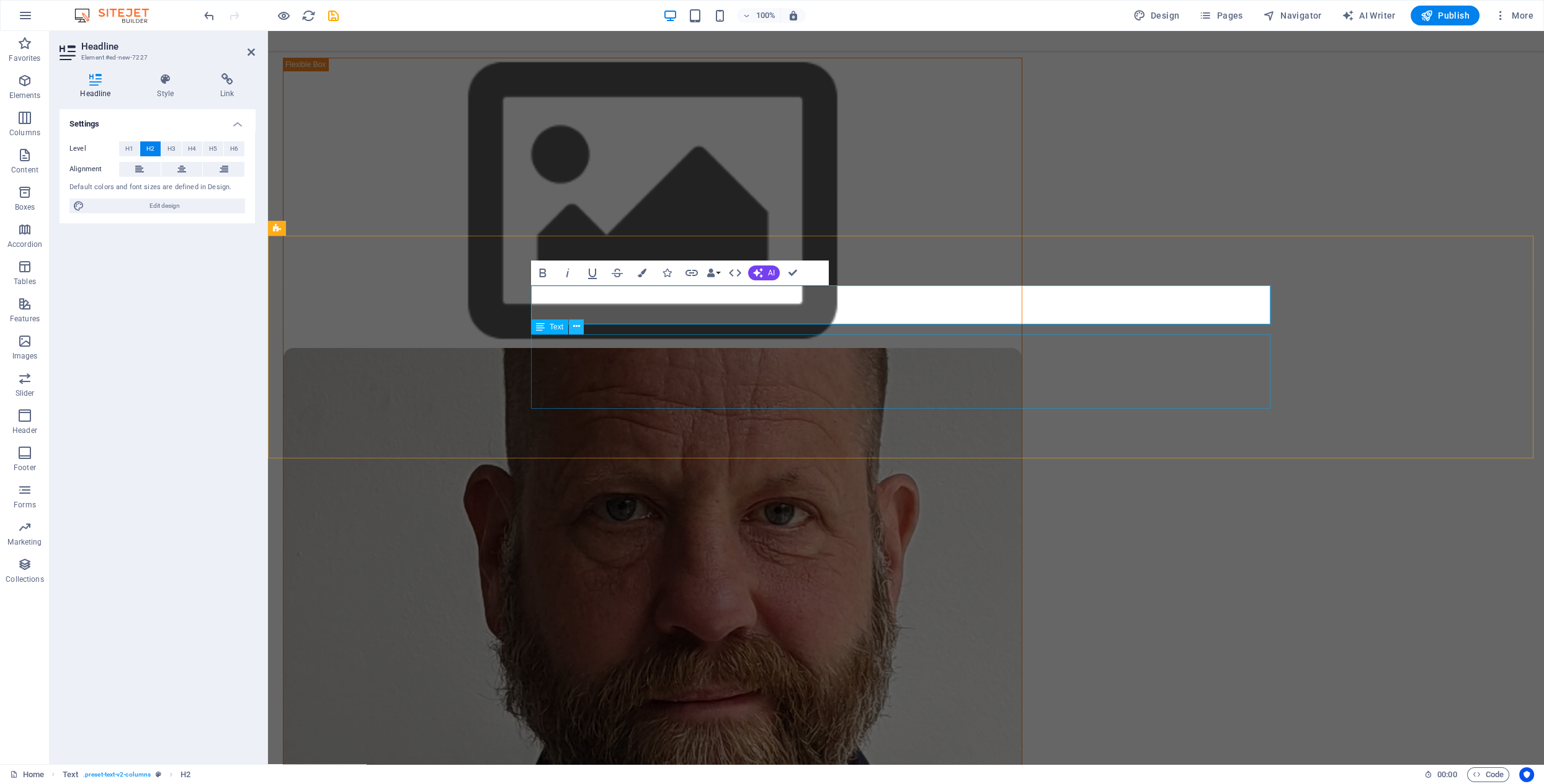
click at [578, 328] on icon at bounding box center [577, 326] width 7 height 13
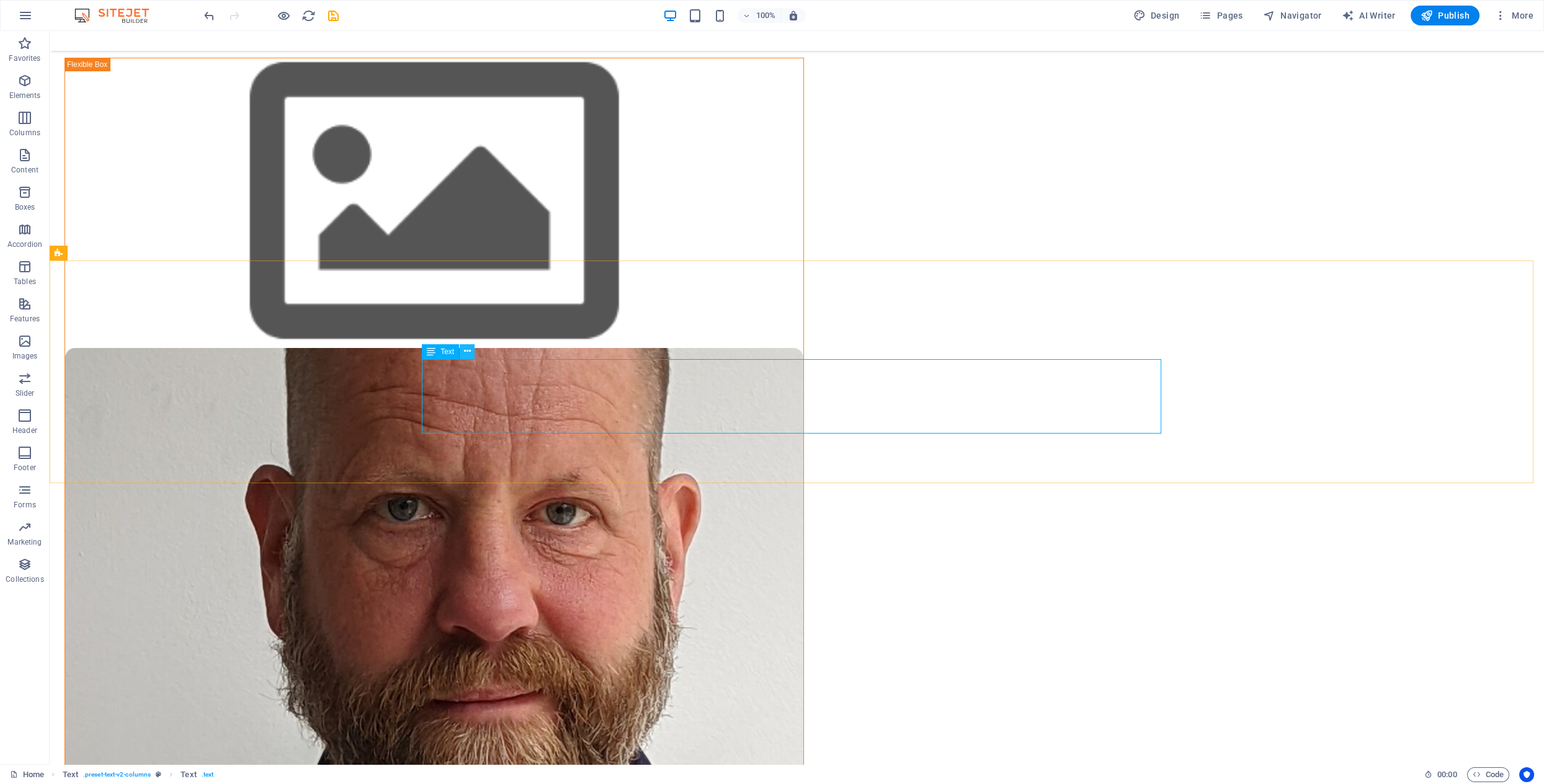
click at [469, 353] on icon at bounding box center [467, 351] width 7 height 13
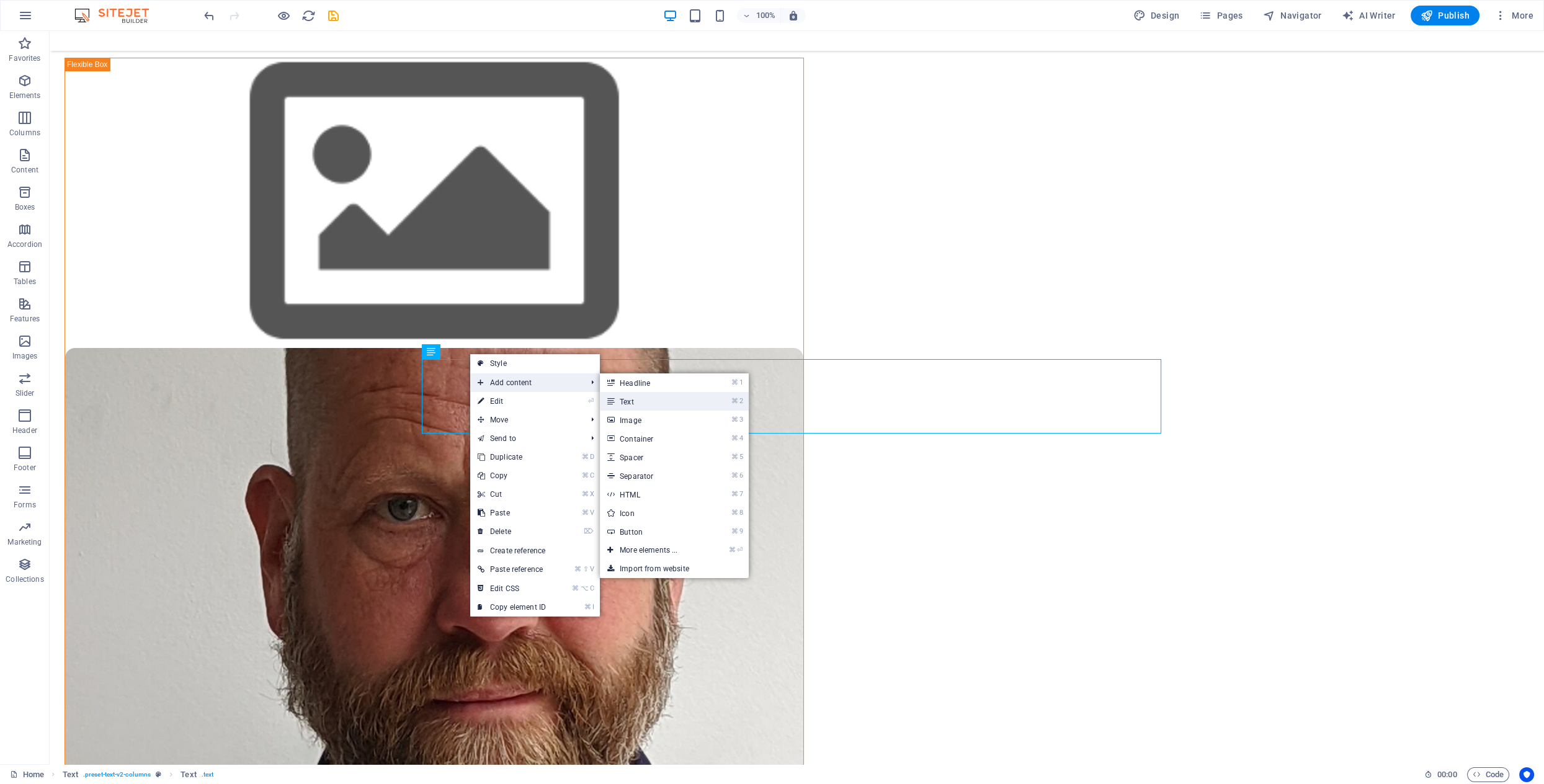
click at [635, 401] on link "⌘ 2 Text" at bounding box center [652, 400] width 103 height 19
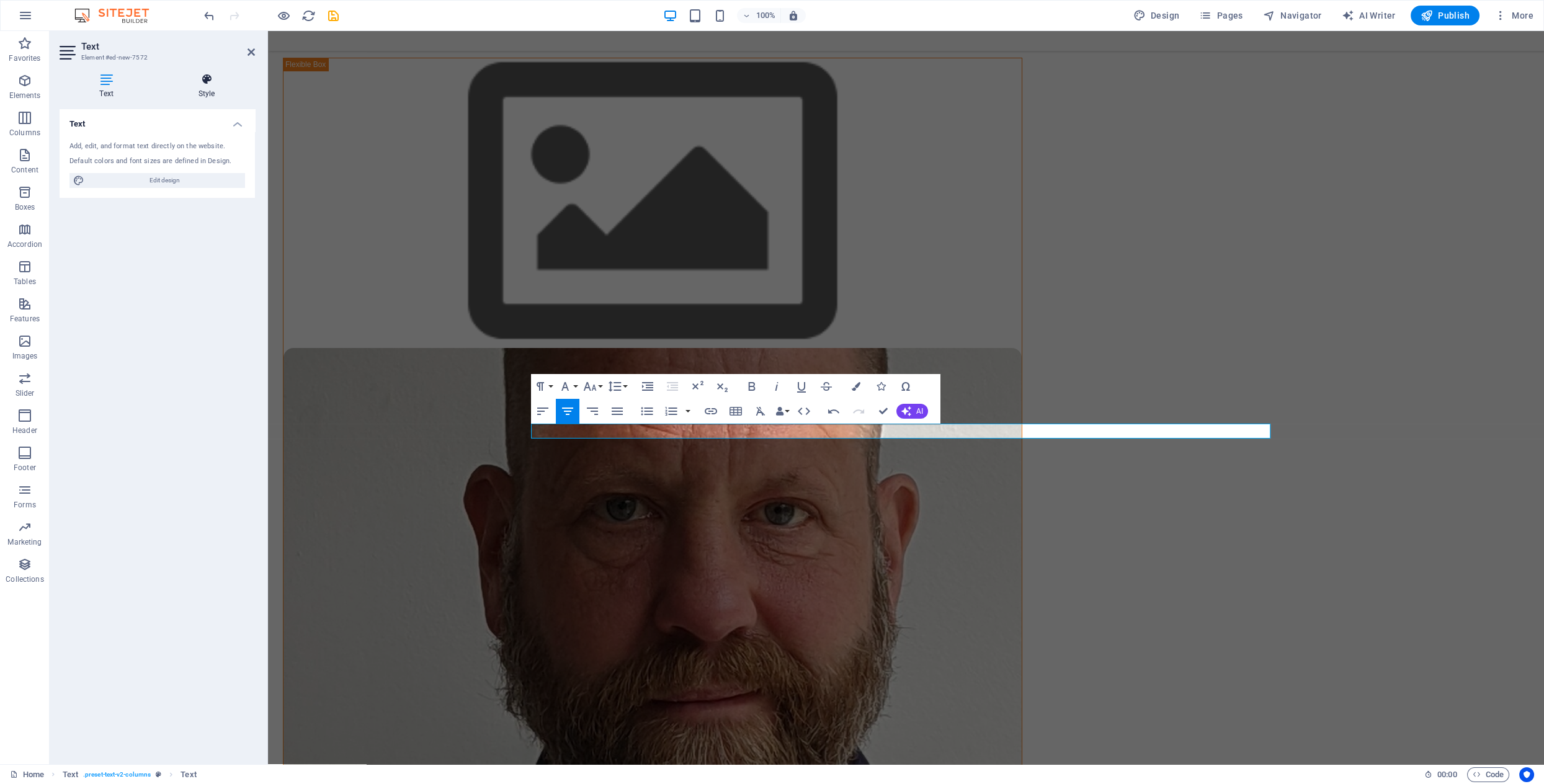
click at [203, 77] on icon at bounding box center [207, 79] width 97 height 13
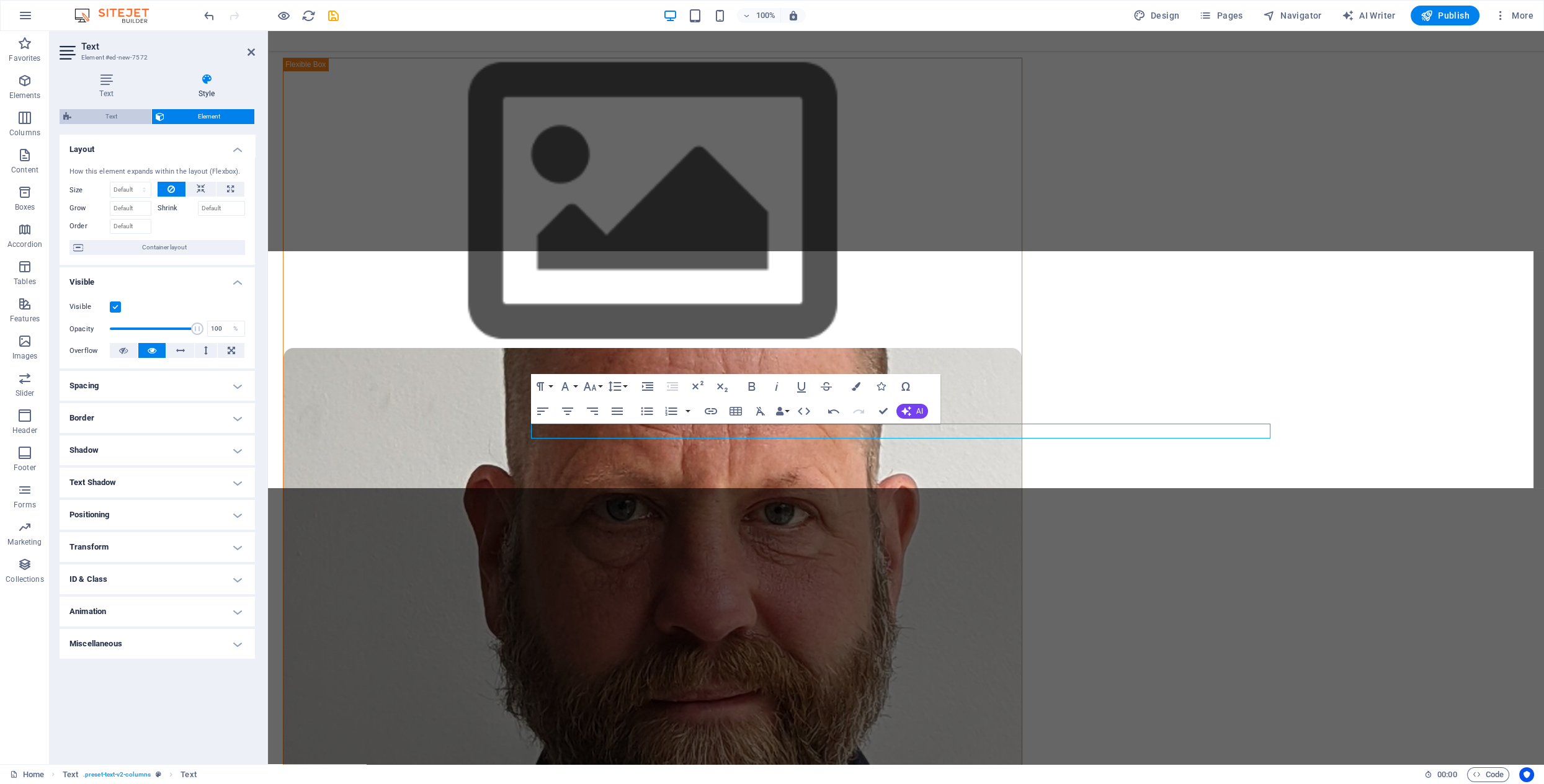
click at [110, 118] on span "Text" at bounding box center [111, 116] width 72 height 15
select select "rem"
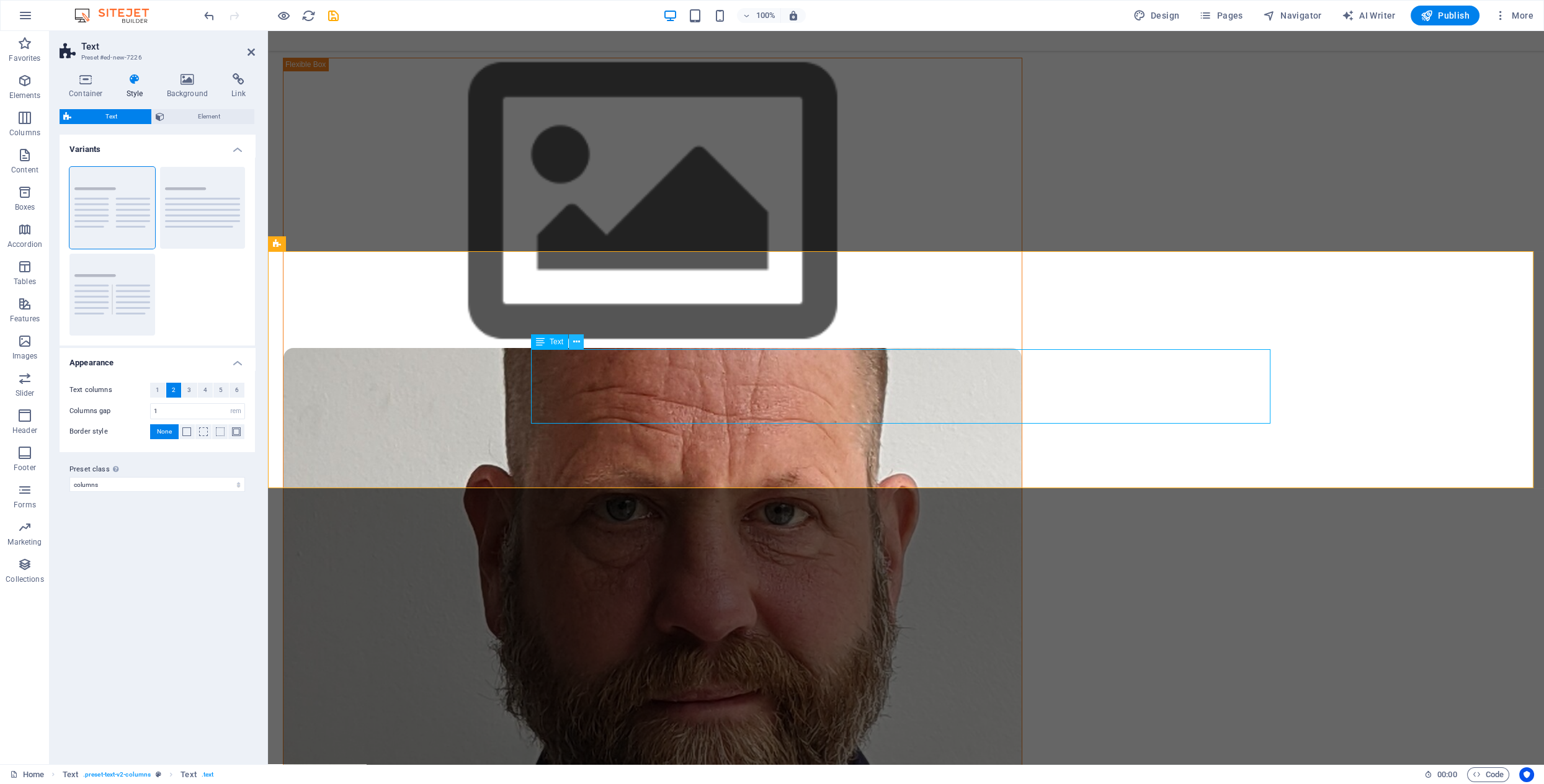
click at [577, 344] on icon at bounding box center [577, 341] width 7 height 13
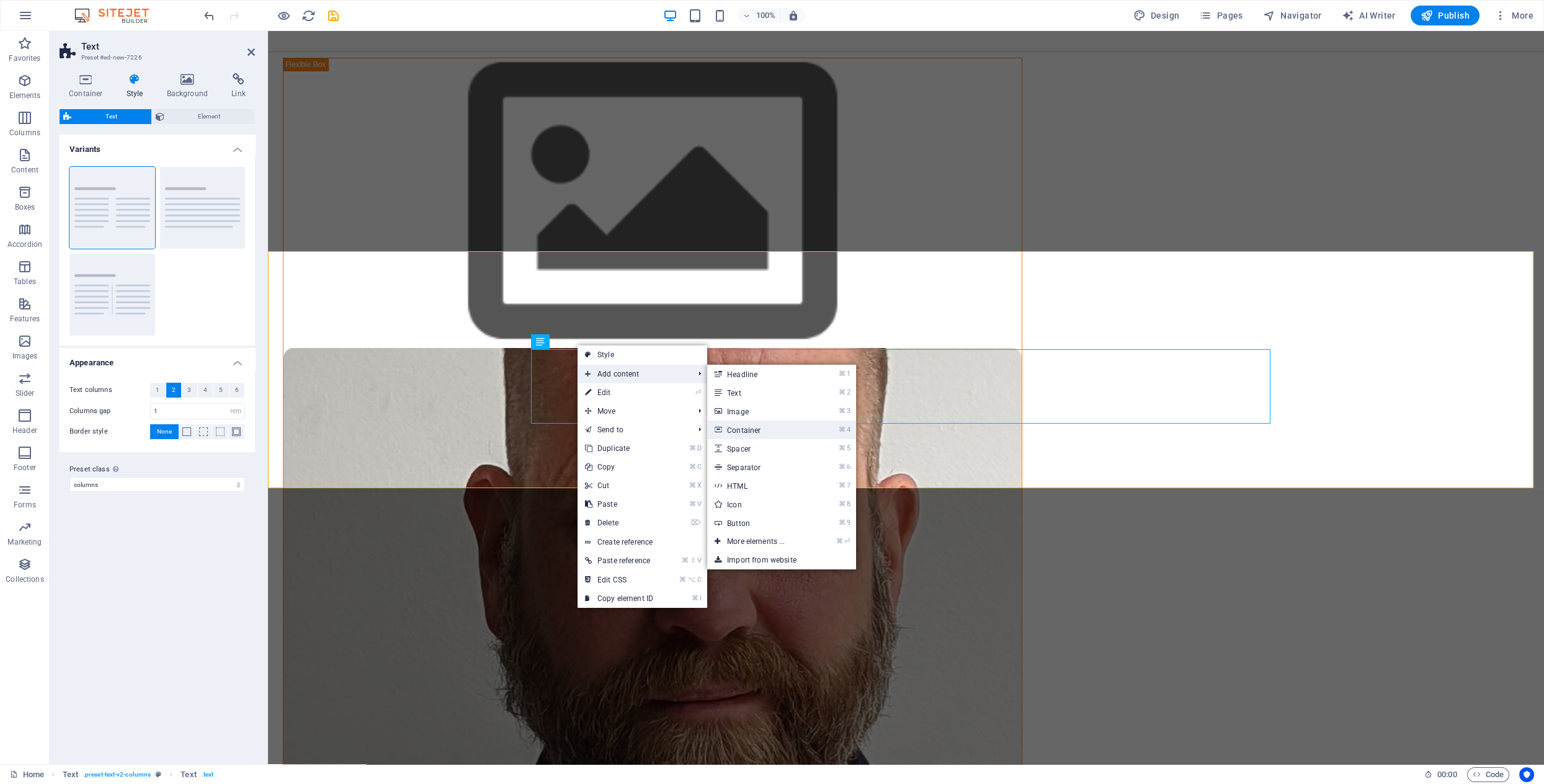
click at [762, 428] on link "⌘ 4 Container" at bounding box center [759, 429] width 103 height 19
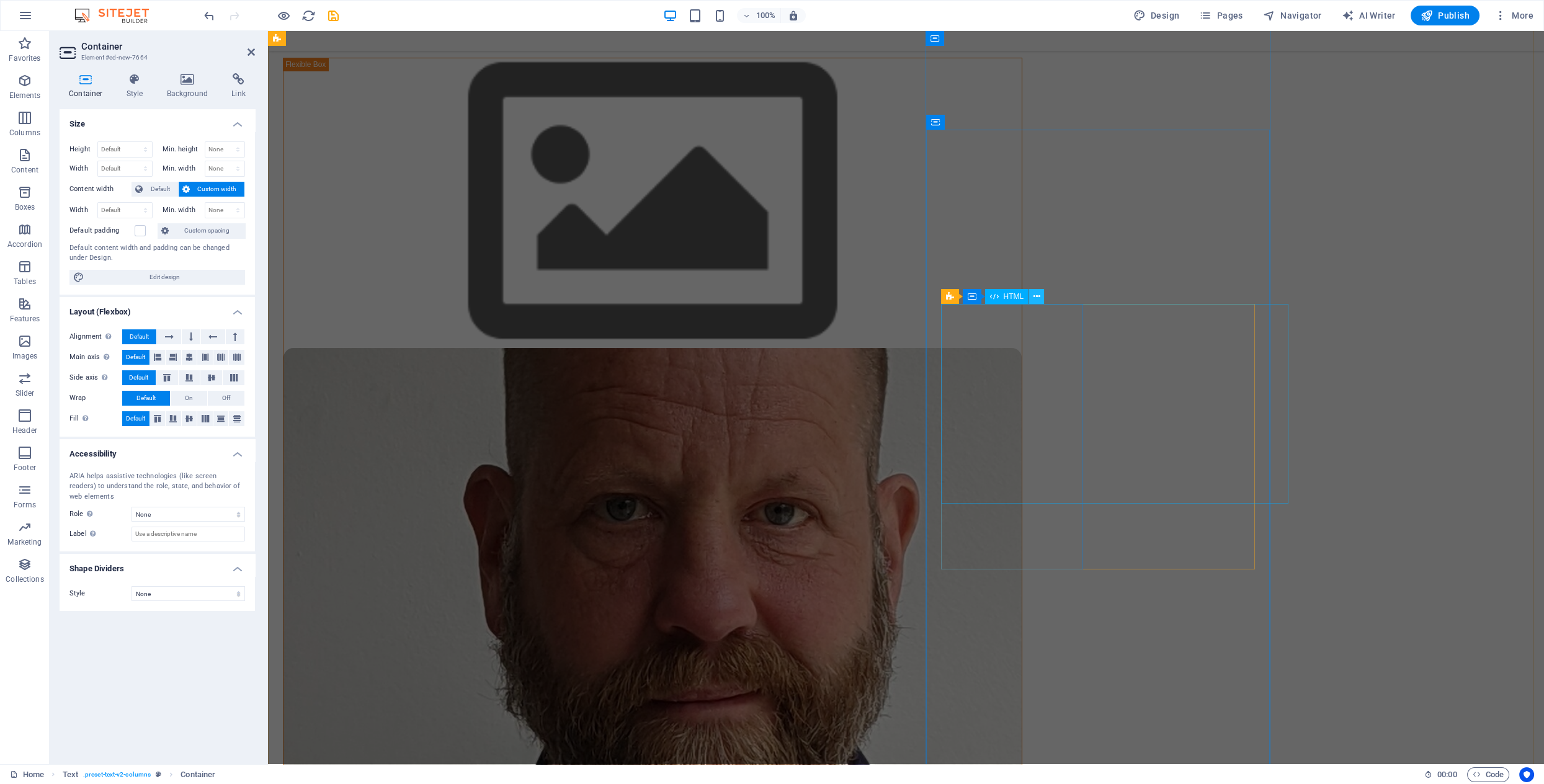
click at [1038, 303] on icon at bounding box center [1037, 297] width 7 height 13
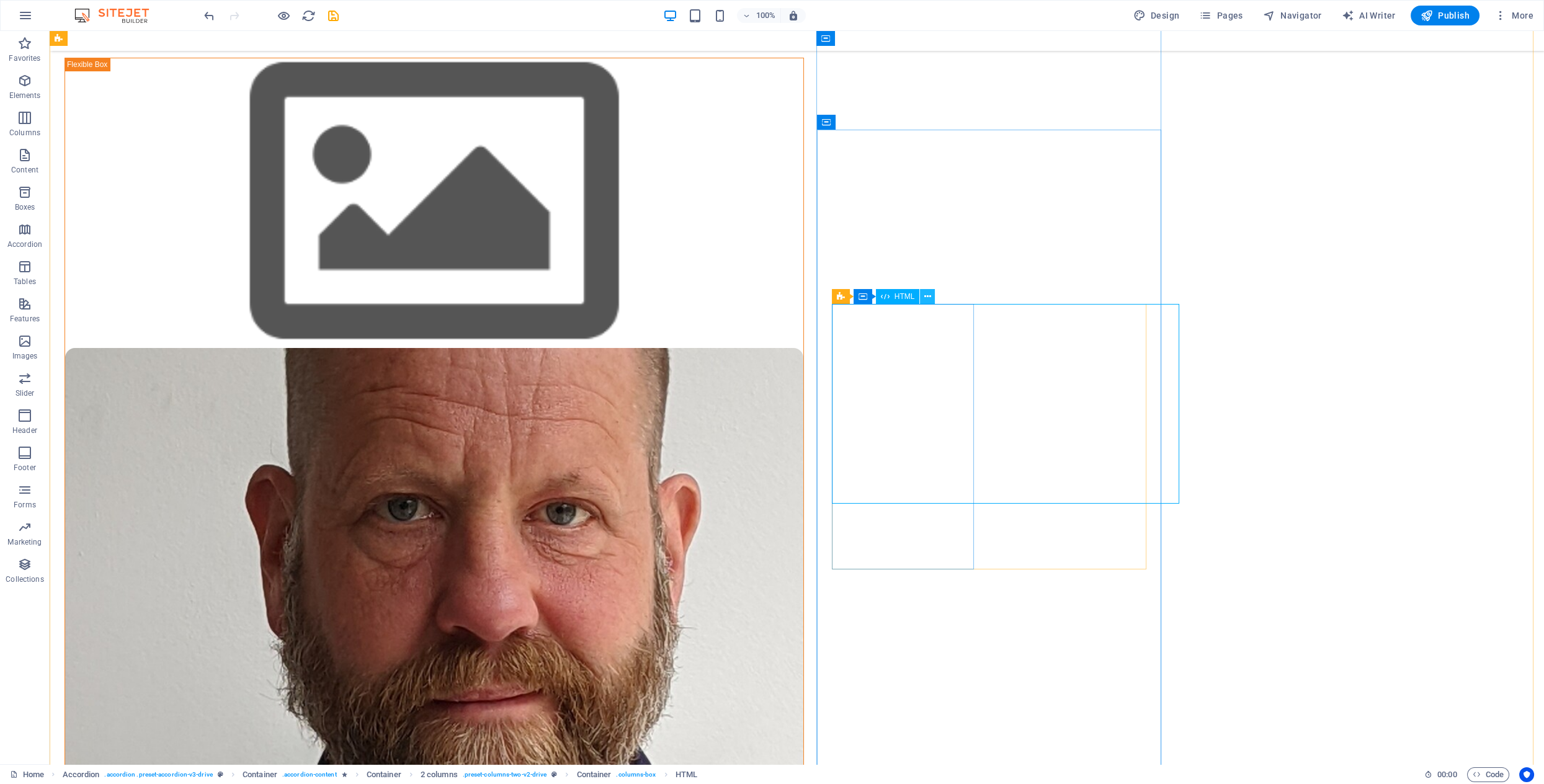
click at [928, 301] on icon at bounding box center [928, 297] width 7 height 13
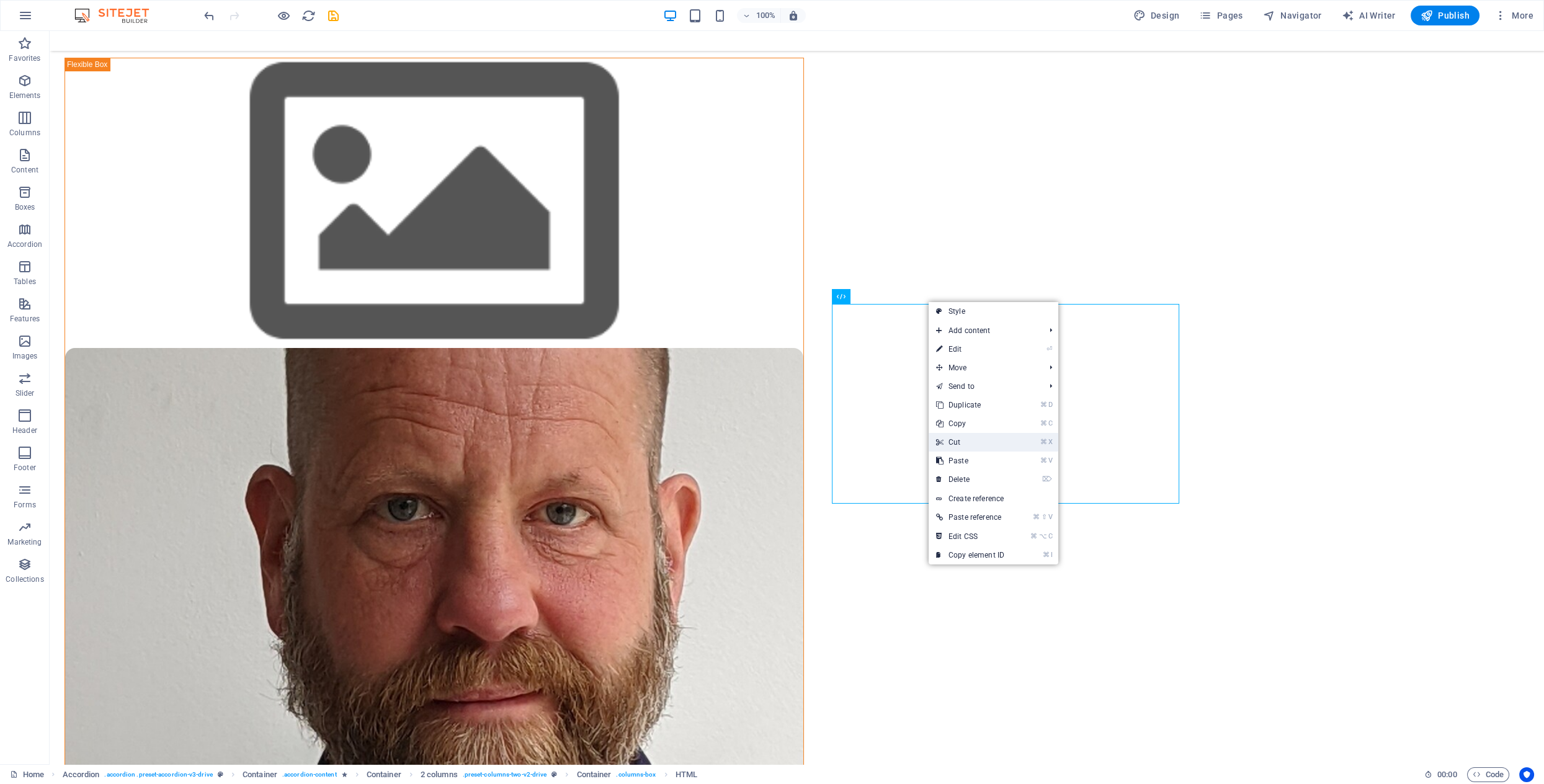
click at [964, 439] on link "⌘ X Cut" at bounding box center [970, 442] width 83 height 19
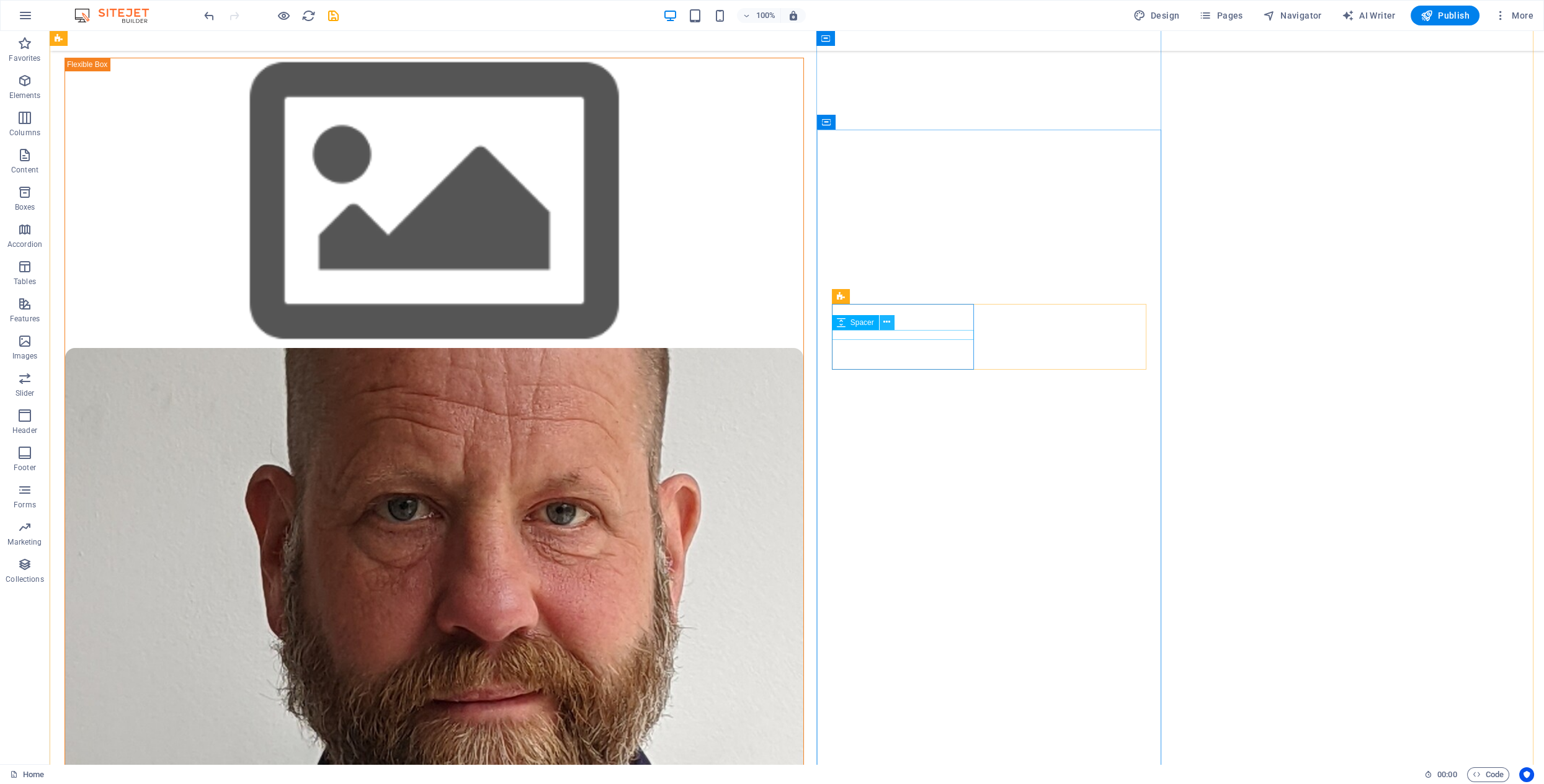
click at [886, 322] on icon at bounding box center [886, 321] width 7 height 13
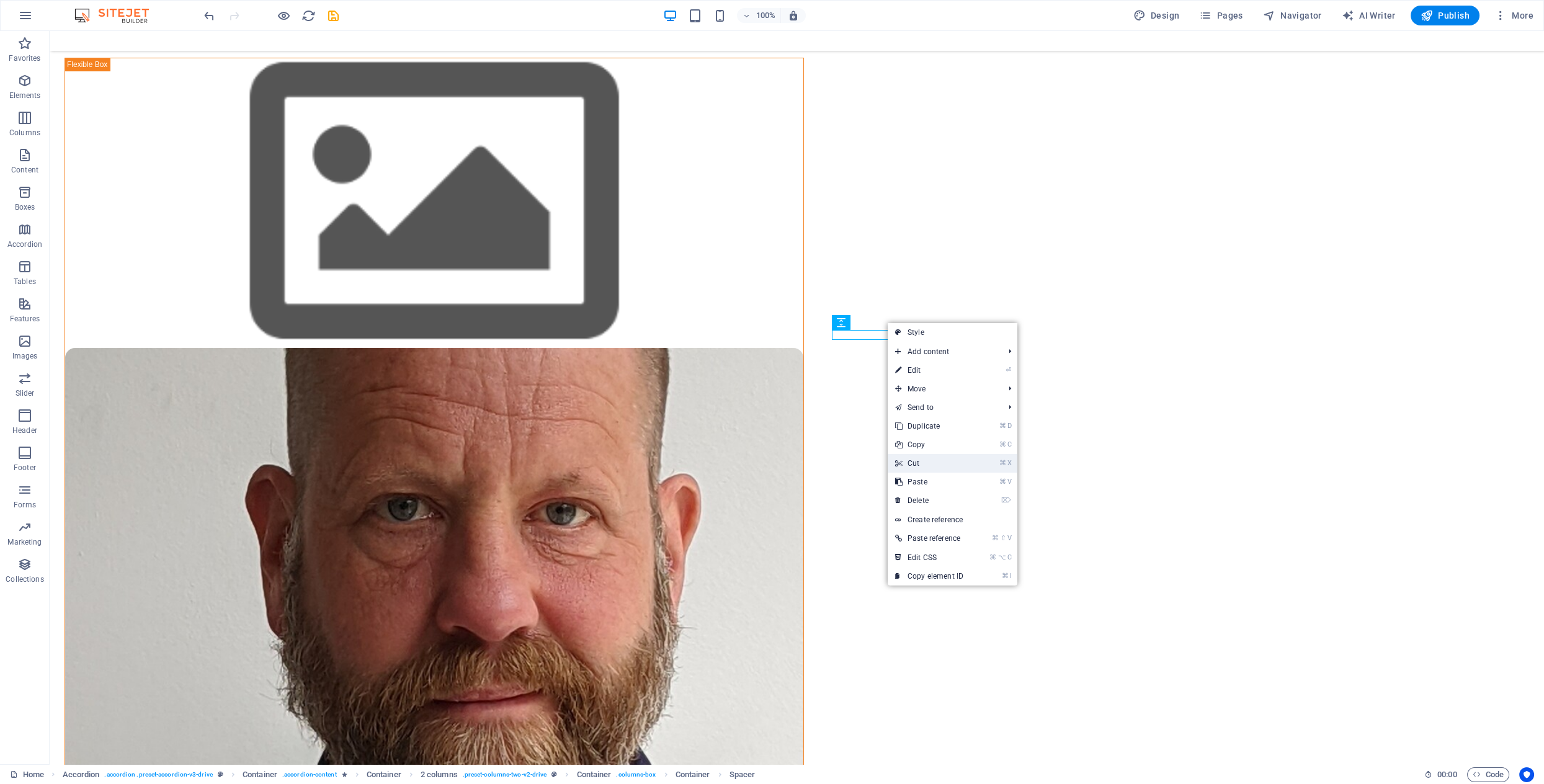
click at [925, 462] on link "⌘ X Cut" at bounding box center [930, 463] width 83 height 19
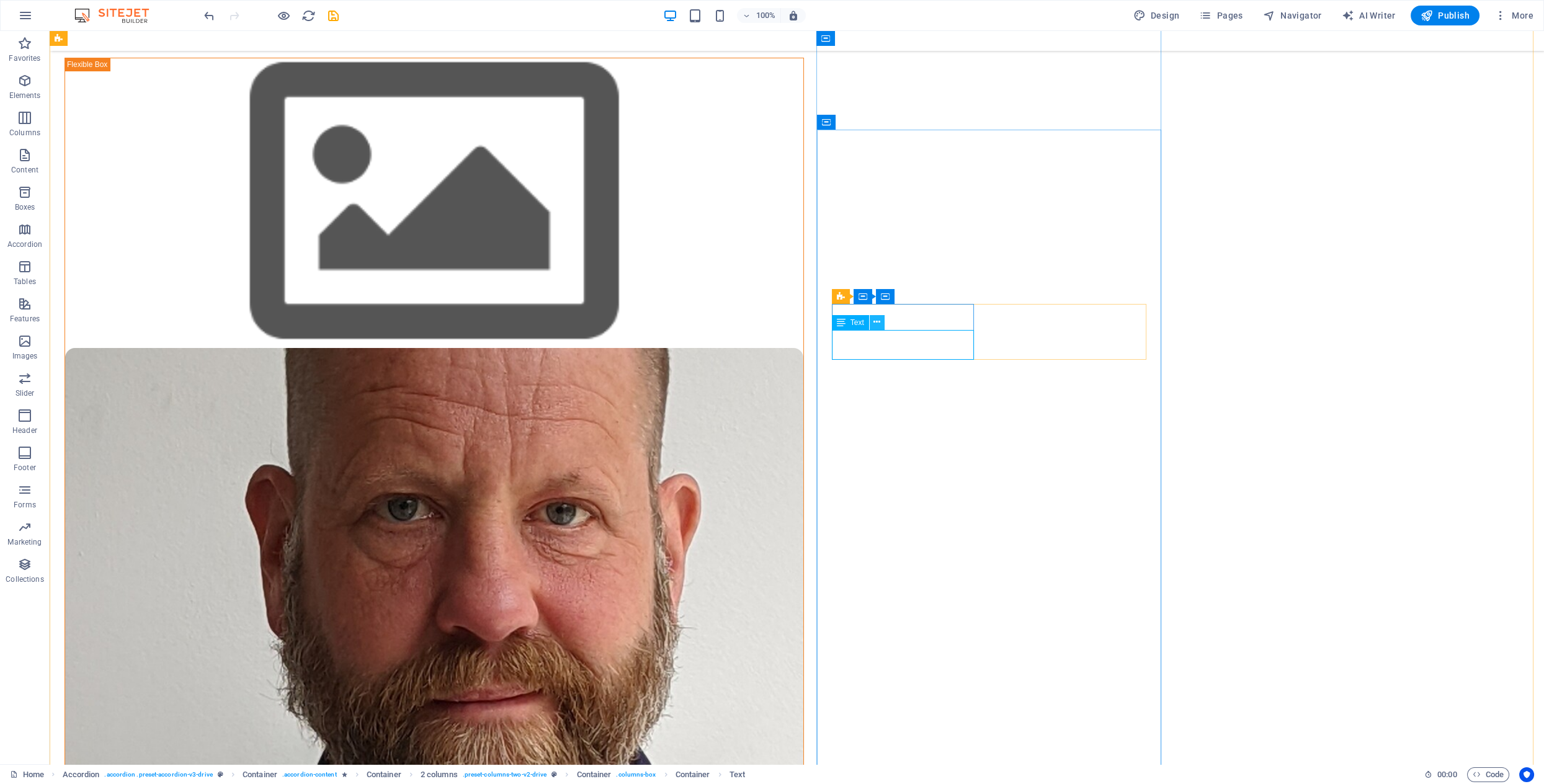
click at [875, 320] on icon at bounding box center [876, 321] width 7 height 13
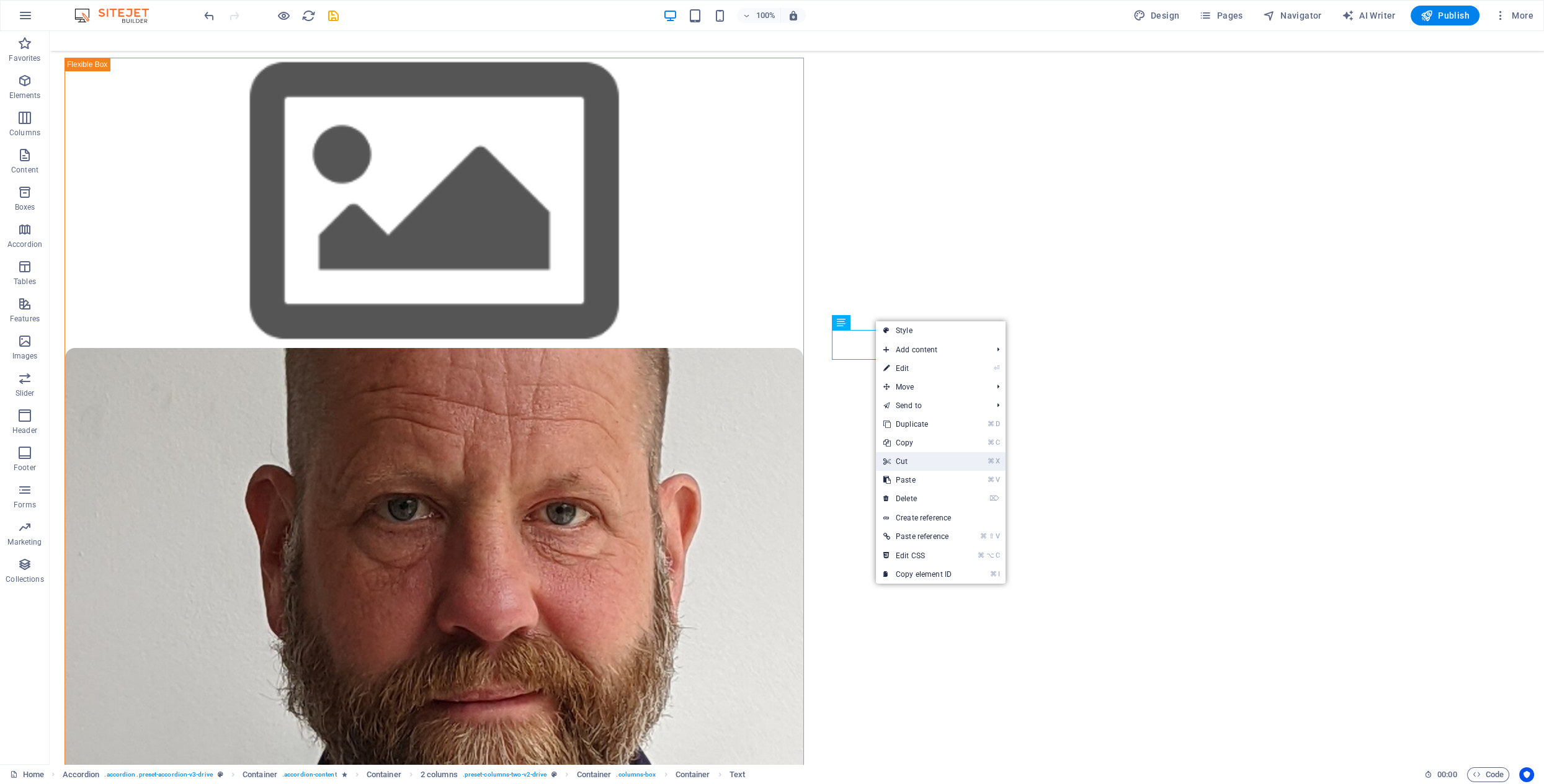
click at [905, 455] on link "⌘ X Cut" at bounding box center [918, 461] width 83 height 19
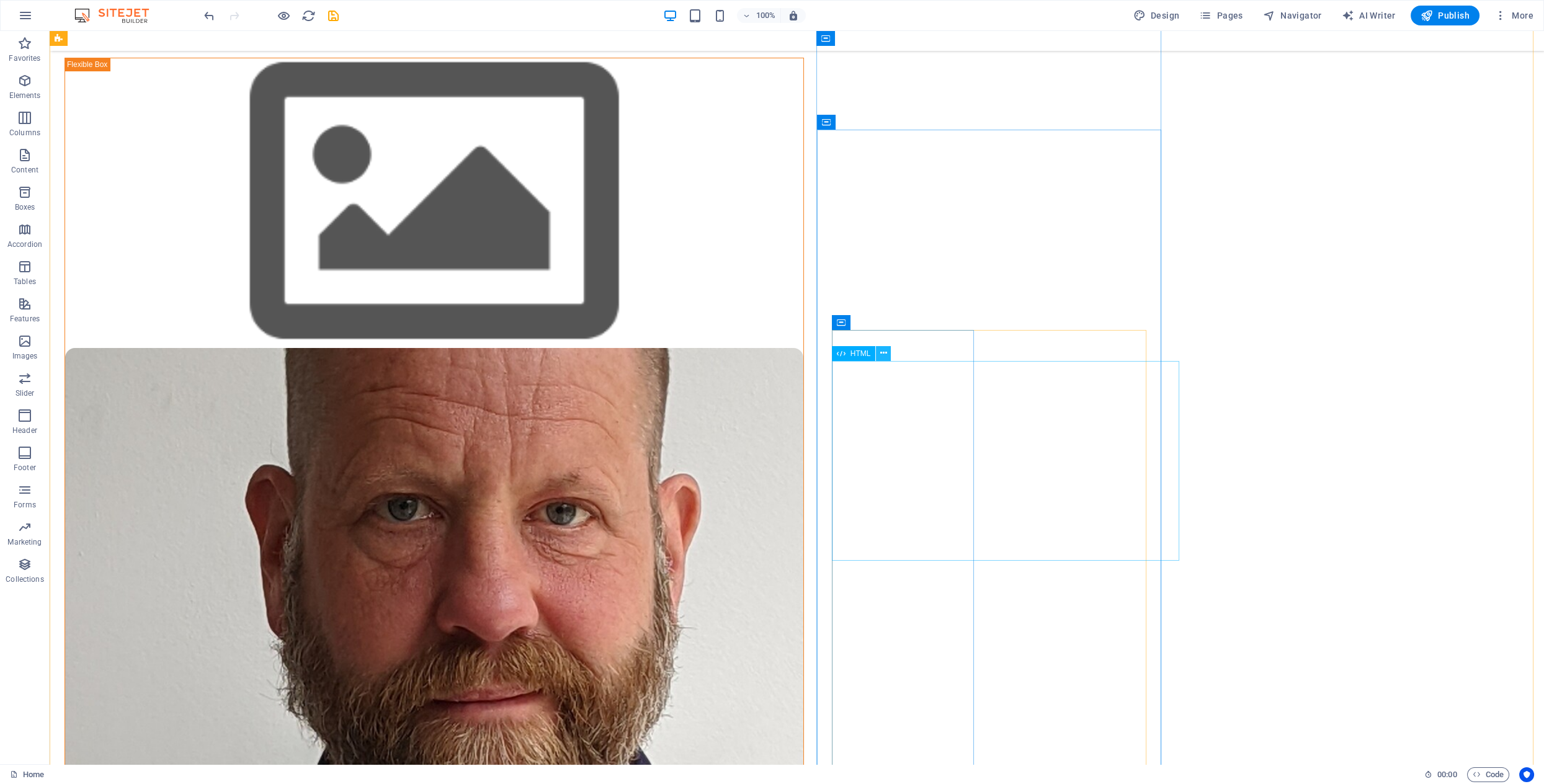
click at [886, 354] on icon at bounding box center [883, 353] width 7 height 13
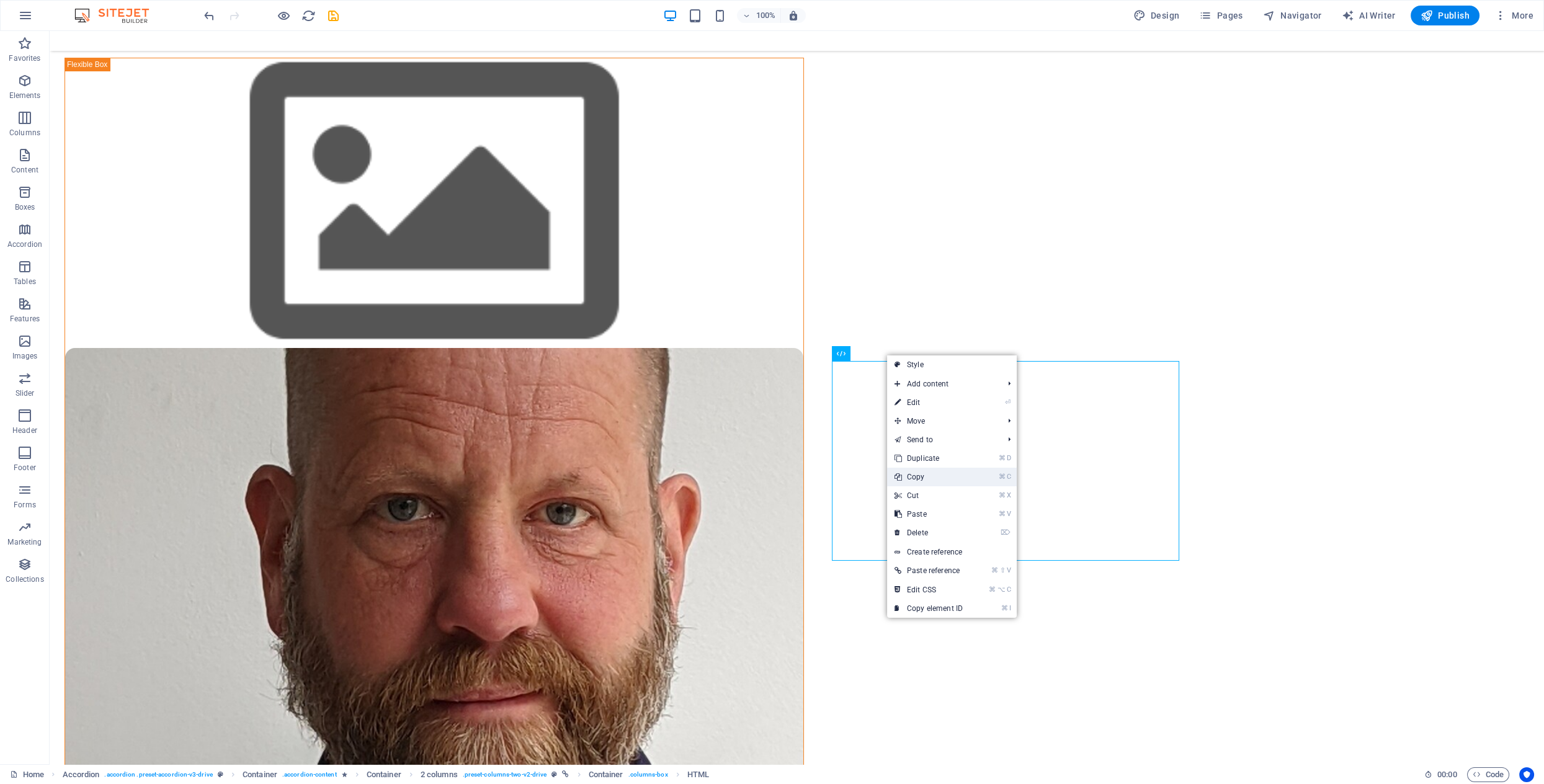
click at [920, 474] on link "⌘ C Copy" at bounding box center [929, 477] width 83 height 19
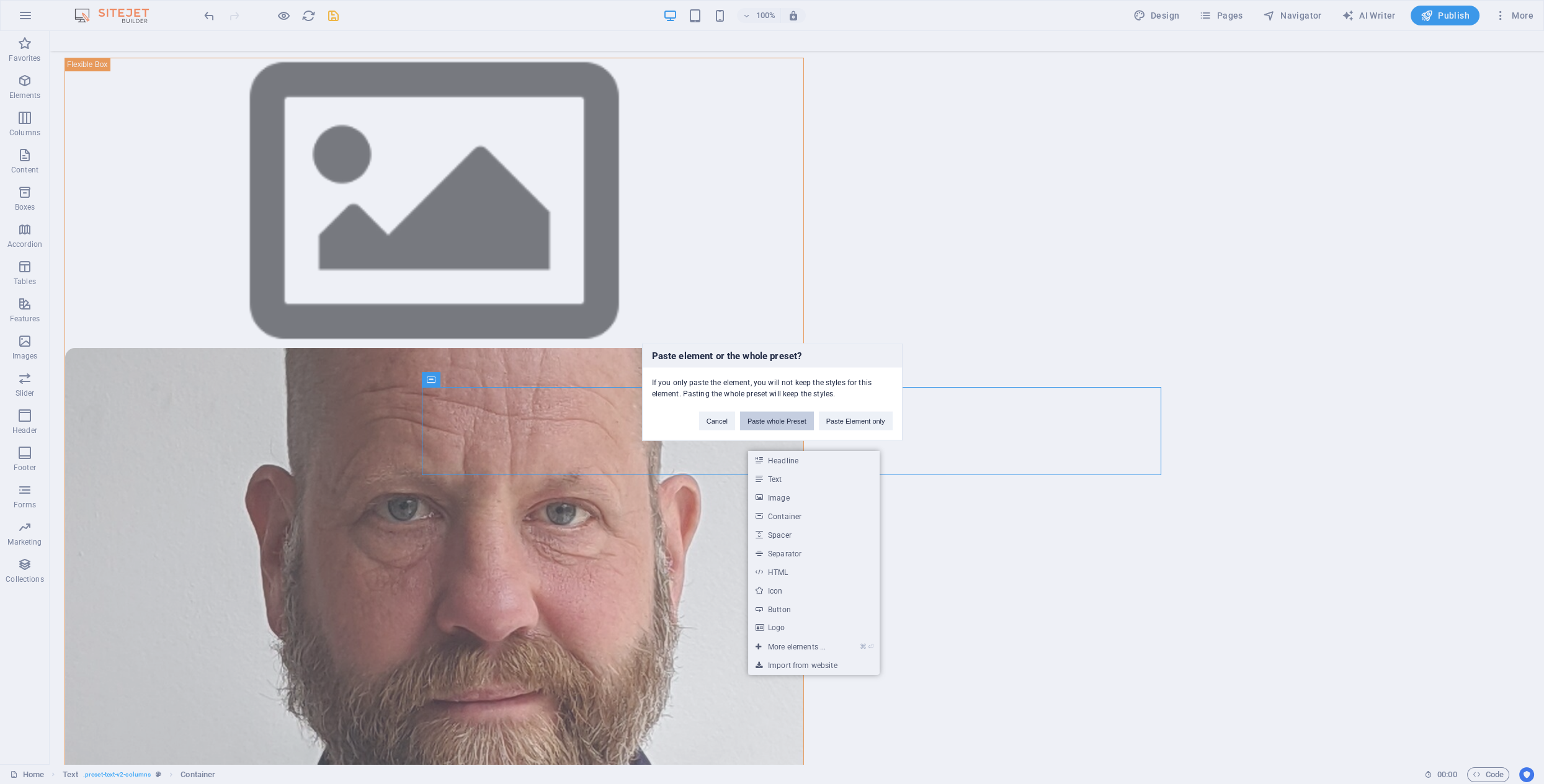
click at [775, 420] on button "Paste whole Preset" at bounding box center [776, 421] width 74 height 19
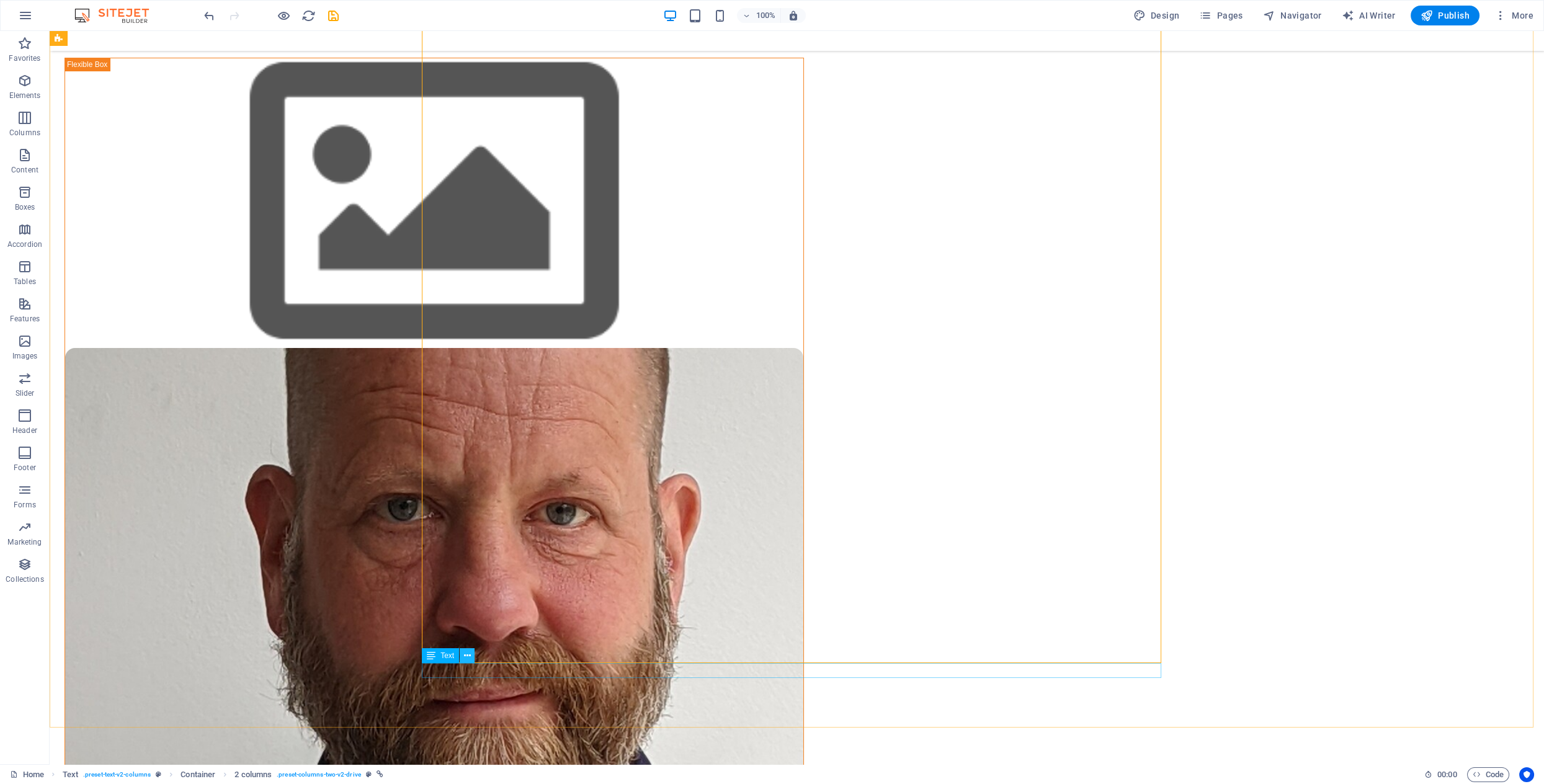
click at [469, 657] on icon at bounding box center [467, 655] width 7 height 13
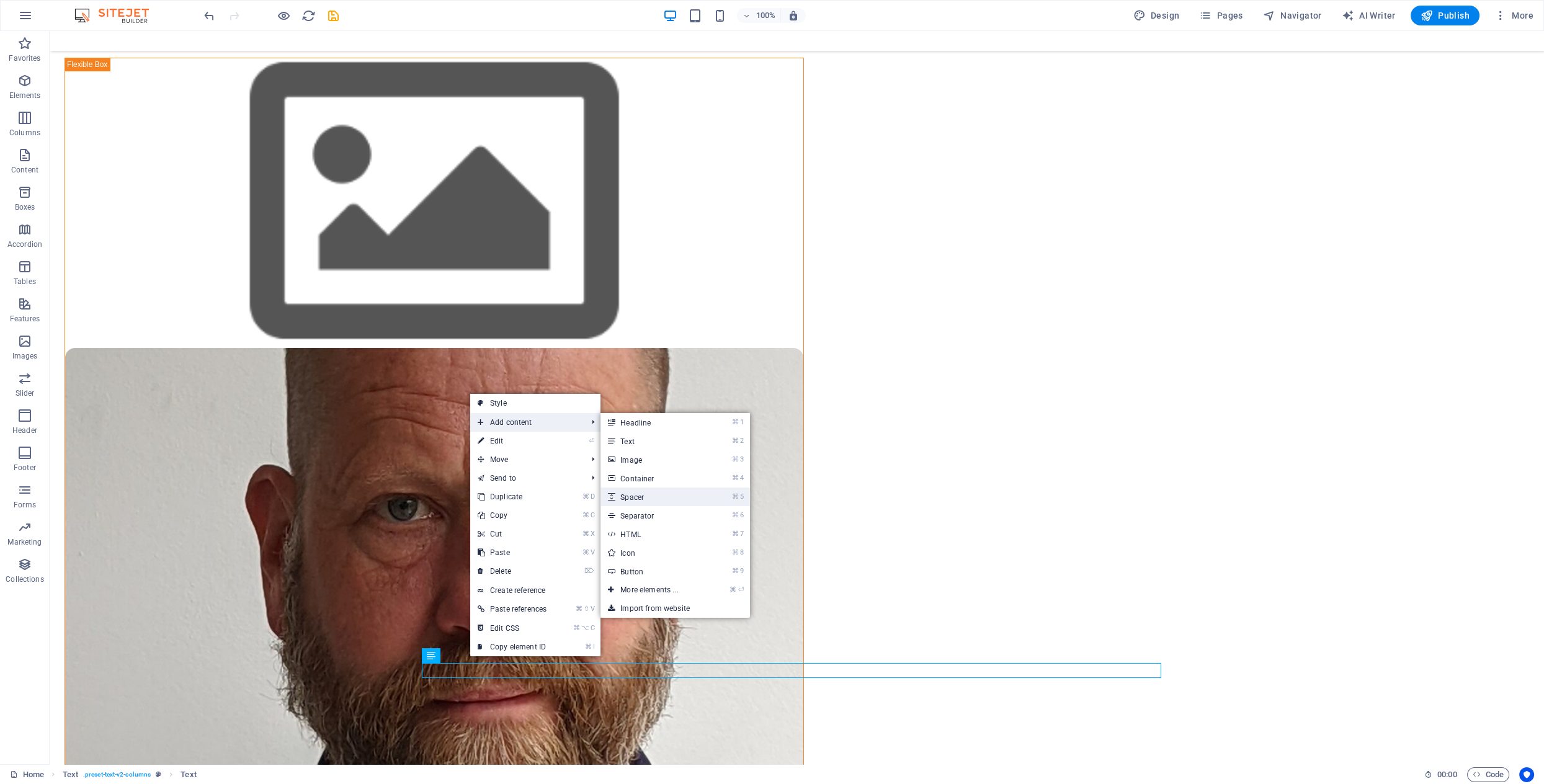
click at [635, 498] on link "⌘ 5 Spacer" at bounding box center [652, 496] width 103 height 19
select select "px"
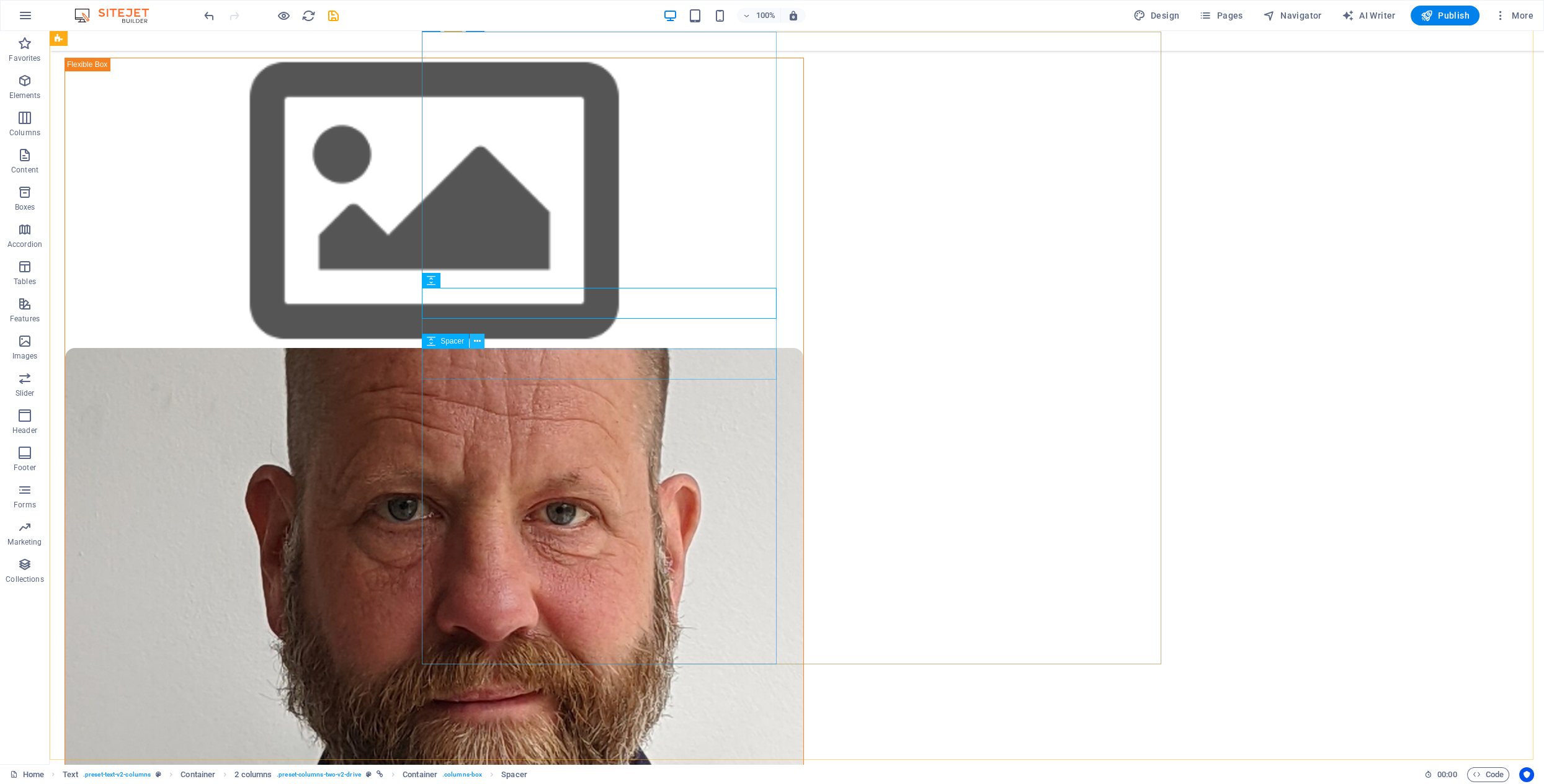
click at [477, 342] on icon at bounding box center [477, 341] width 7 height 13
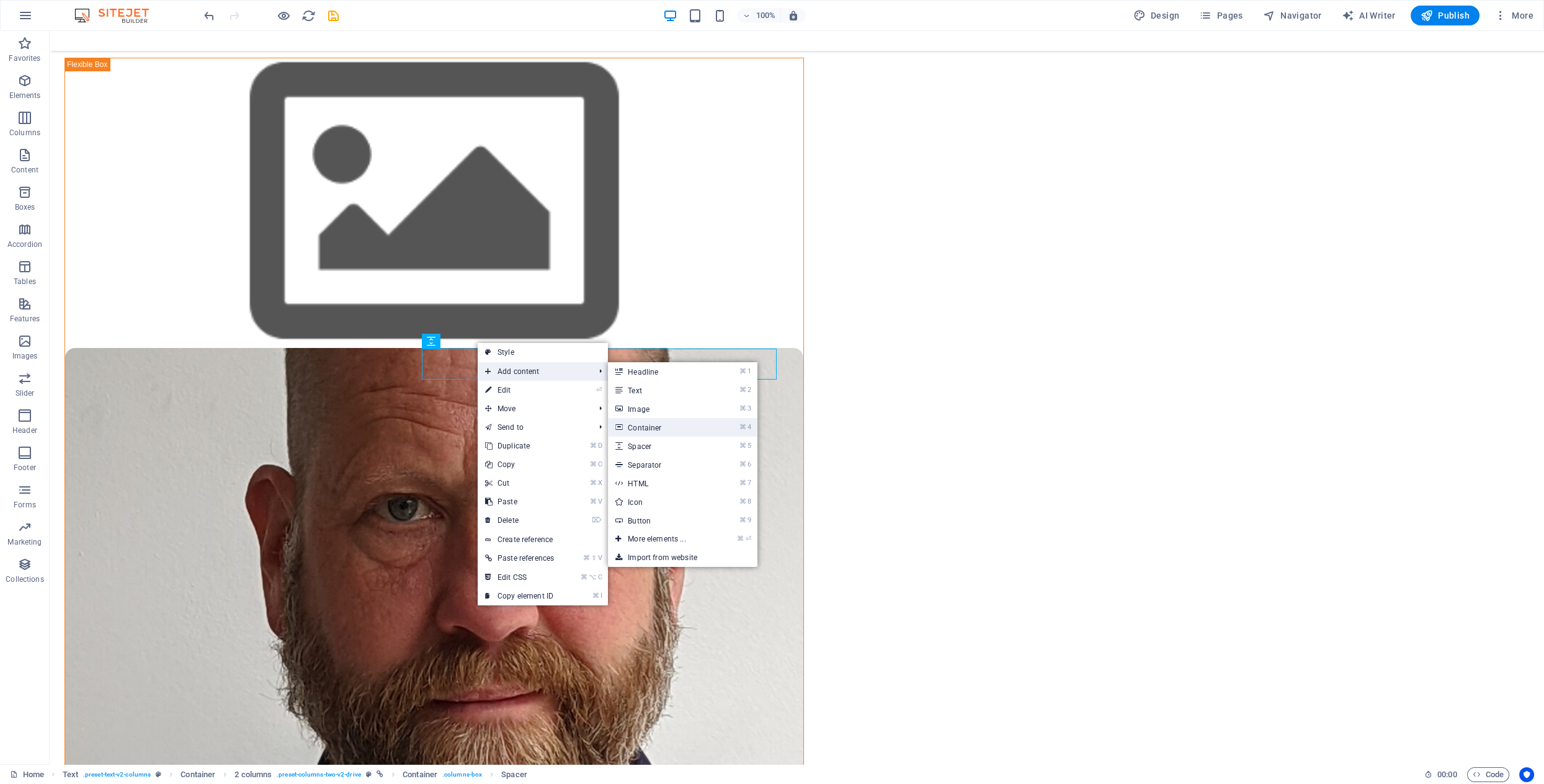
click at [651, 424] on link "⌘ 4 Container" at bounding box center [660, 427] width 103 height 19
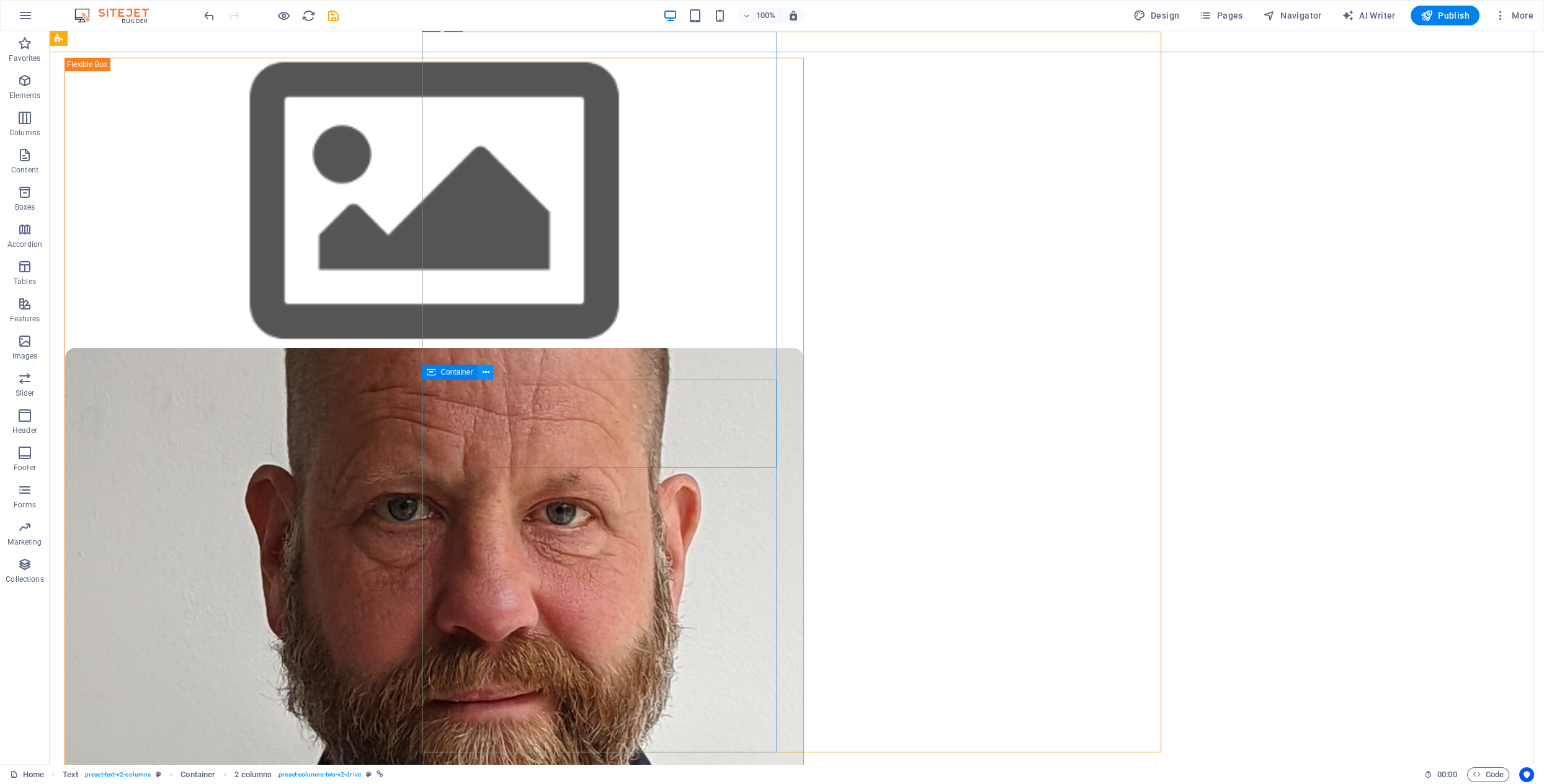
click at [486, 372] on icon at bounding box center [486, 372] width 7 height 13
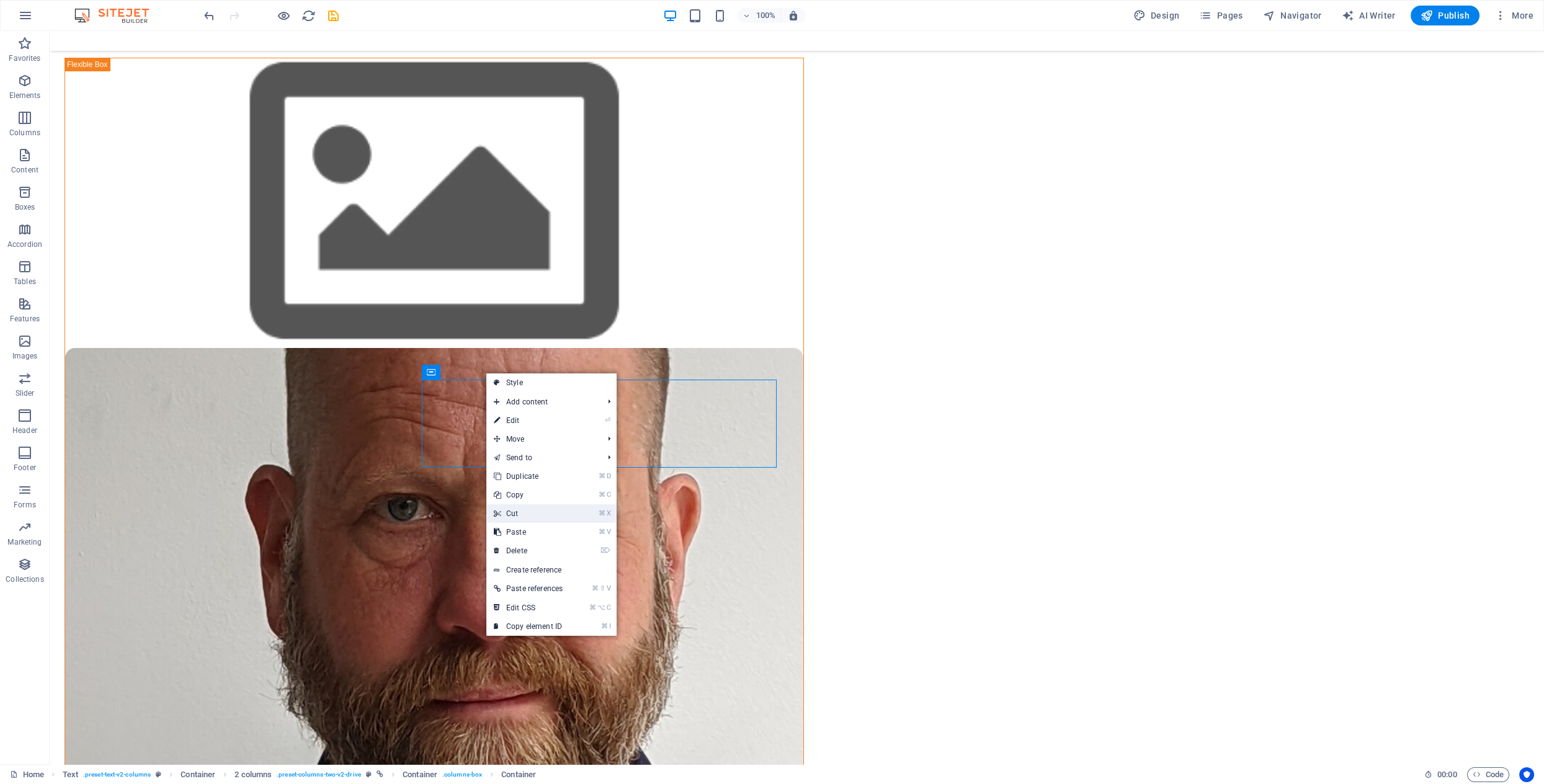
click at [518, 511] on link "⌘ X Cut" at bounding box center [528, 513] width 84 height 19
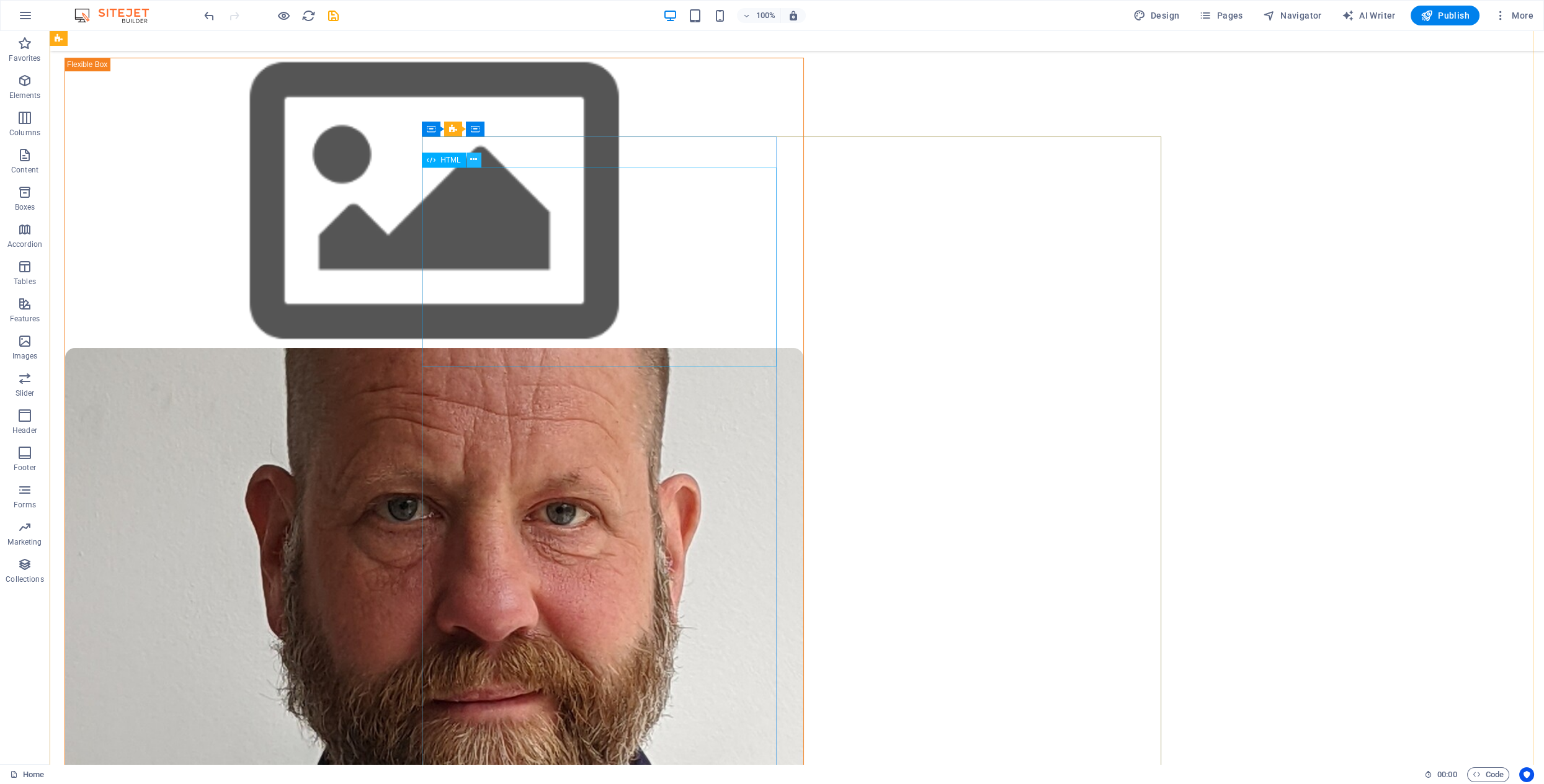
click at [472, 157] on icon at bounding box center [474, 159] width 7 height 13
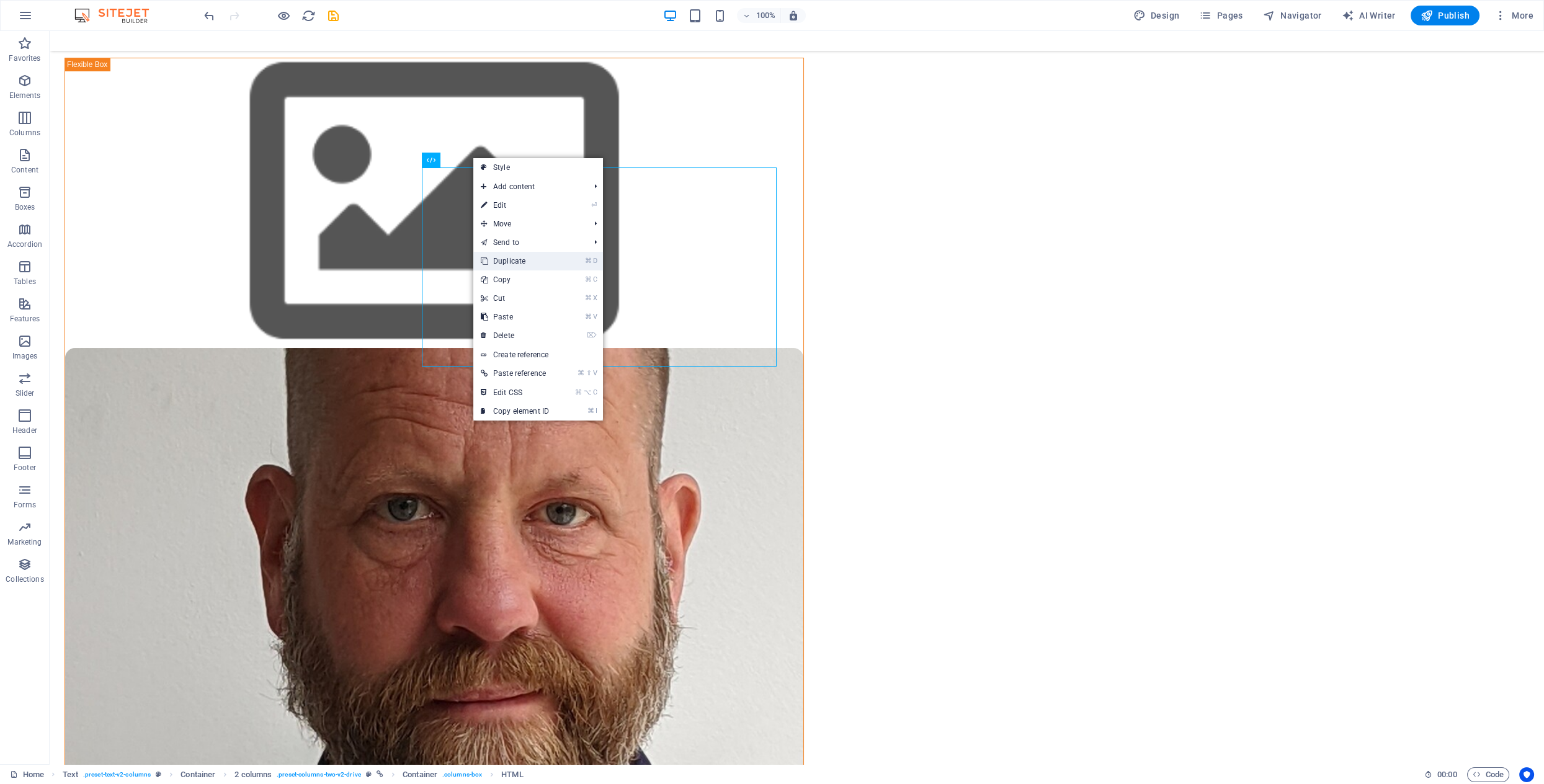
click at [510, 260] on link "⌘ D Duplicate" at bounding box center [515, 261] width 83 height 19
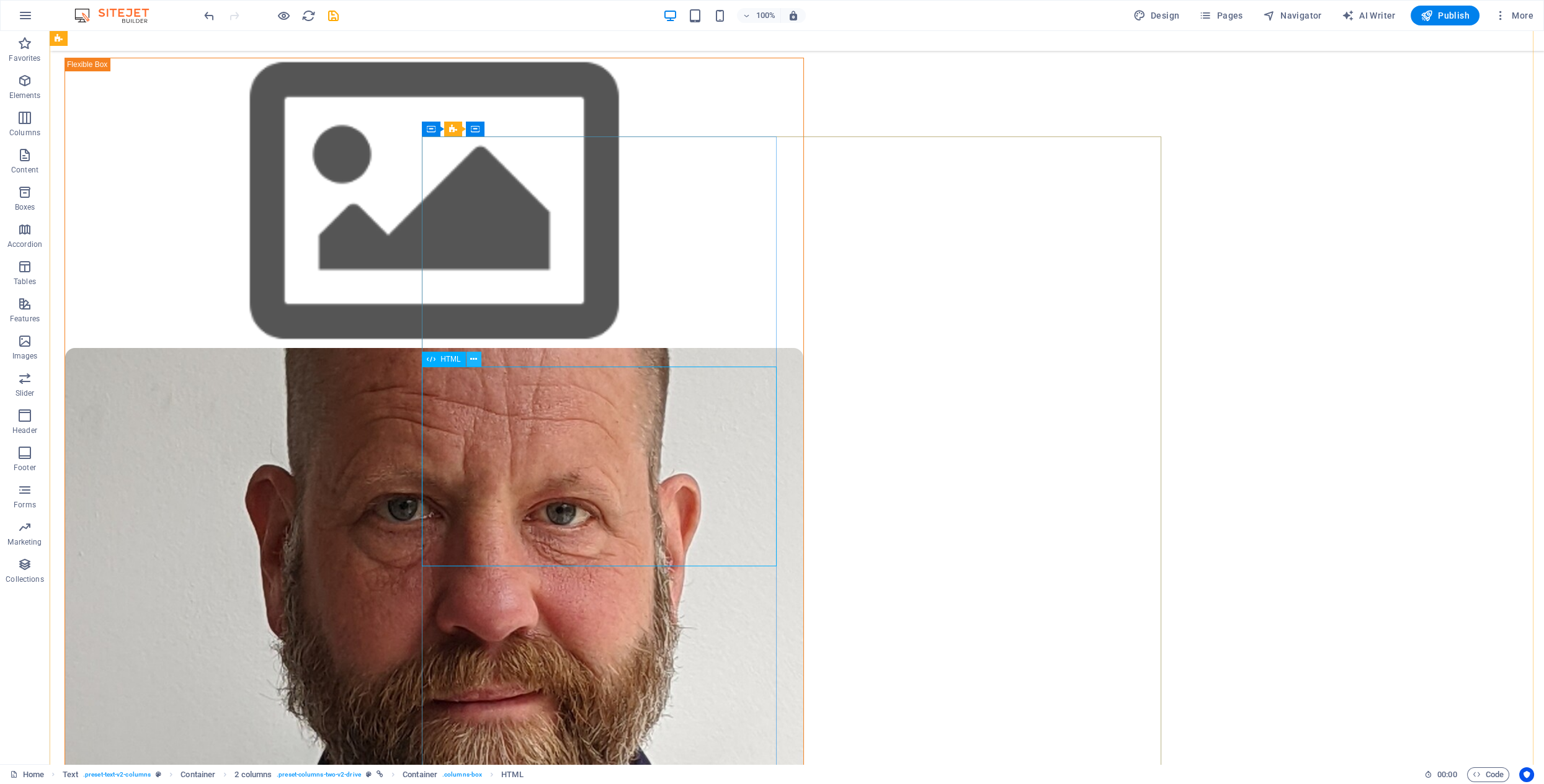
click at [476, 361] on icon at bounding box center [474, 359] width 7 height 13
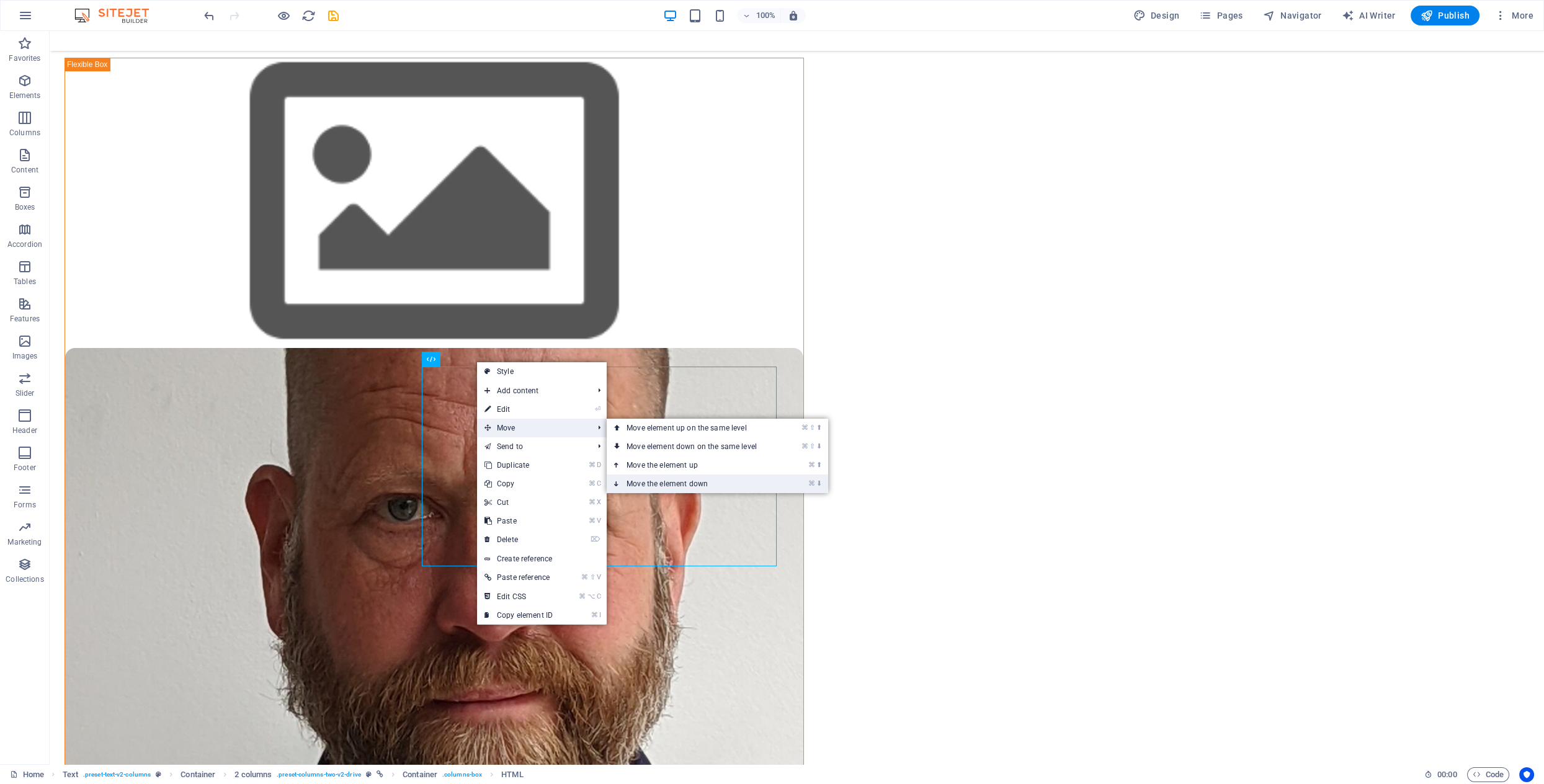
click at [671, 485] on link "⌘ ⬇ Move the element down" at bounding box center [694, 483] width 175 height 19
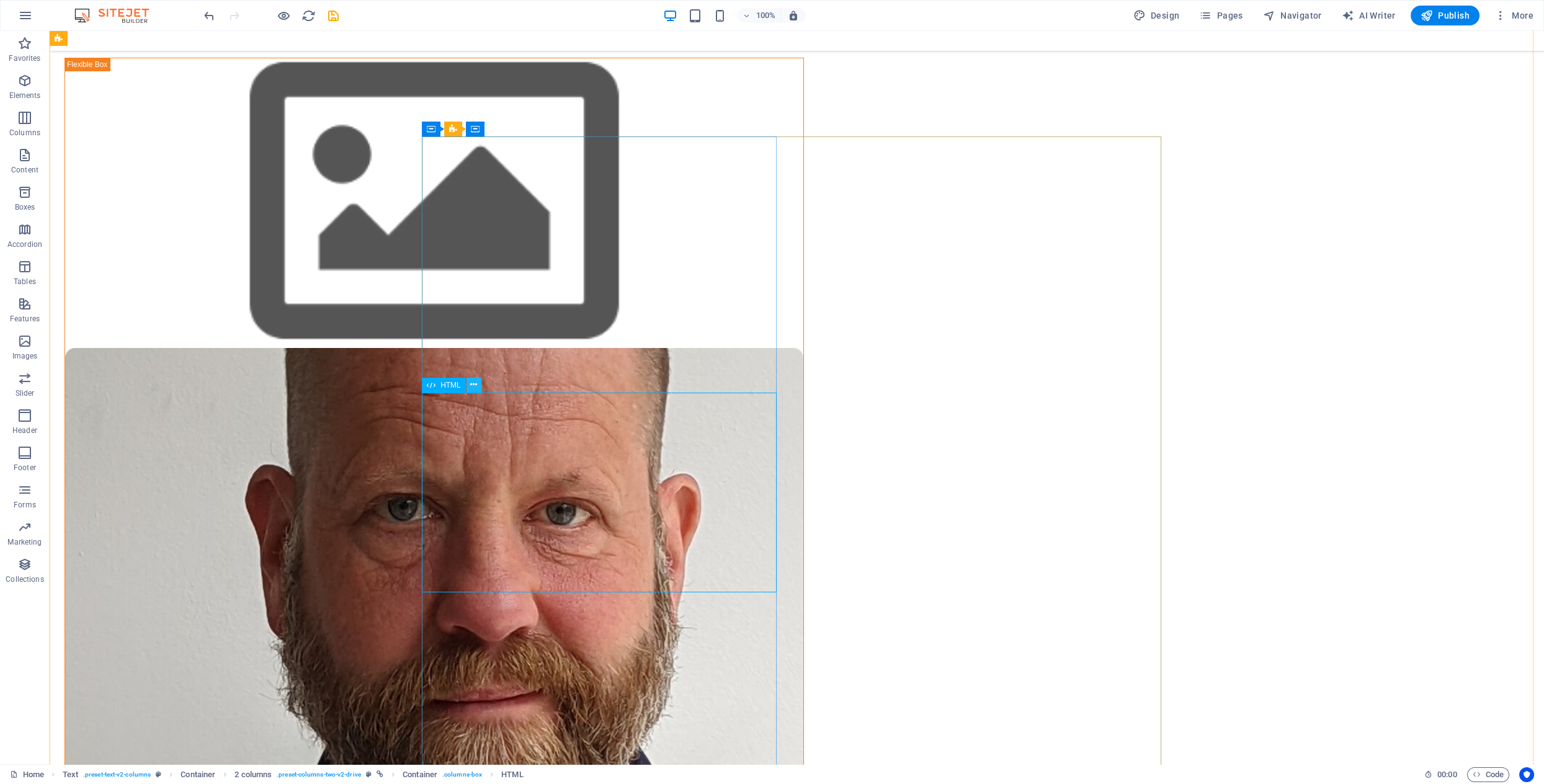
click at [475, 387] on icon at bounding box center [474, 385] width 7 height 13
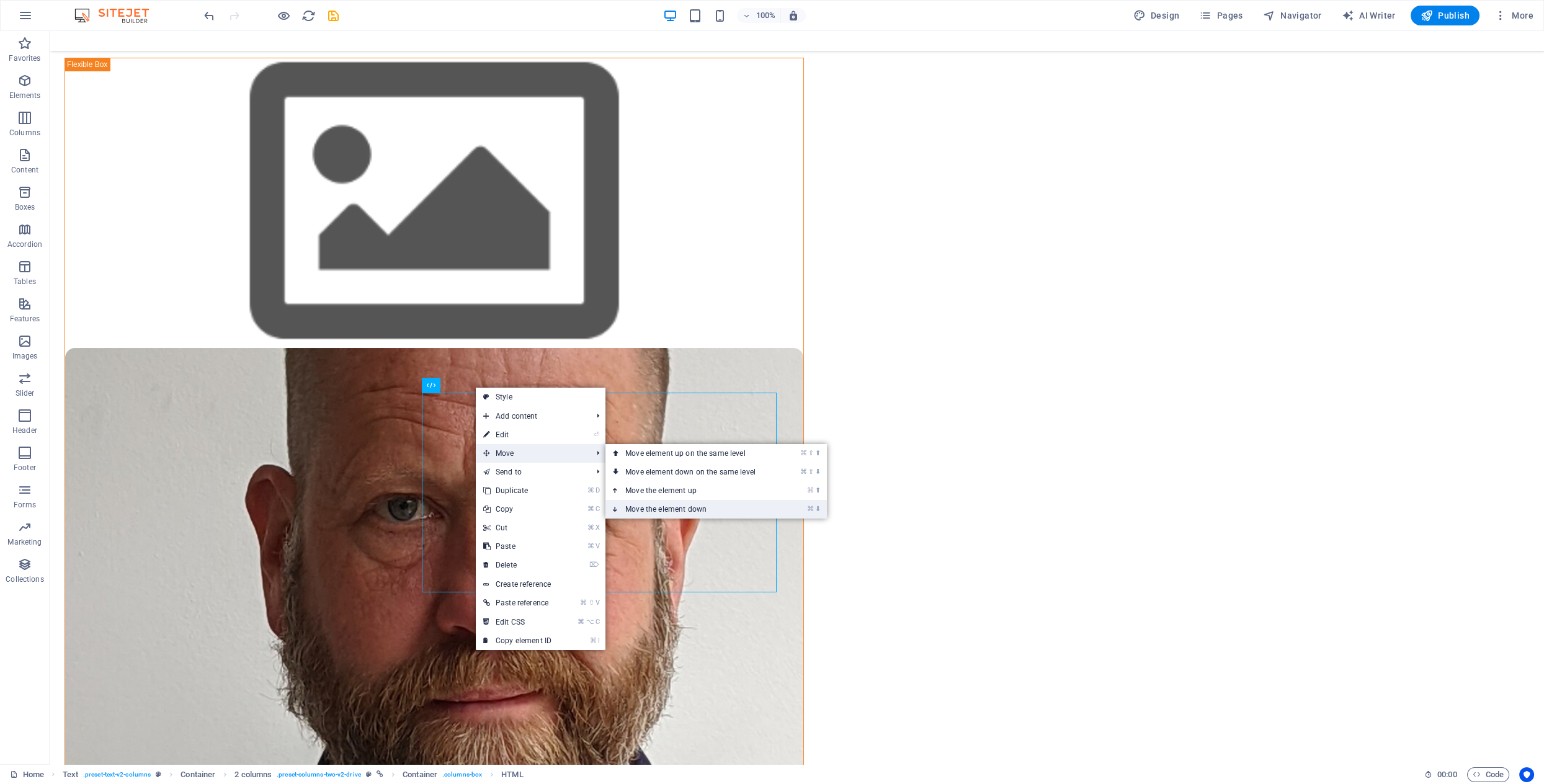
click at [659, 510] on link "⌘ ⬇ Move the element down" at bounding box center [692, 509] width 175 height 19
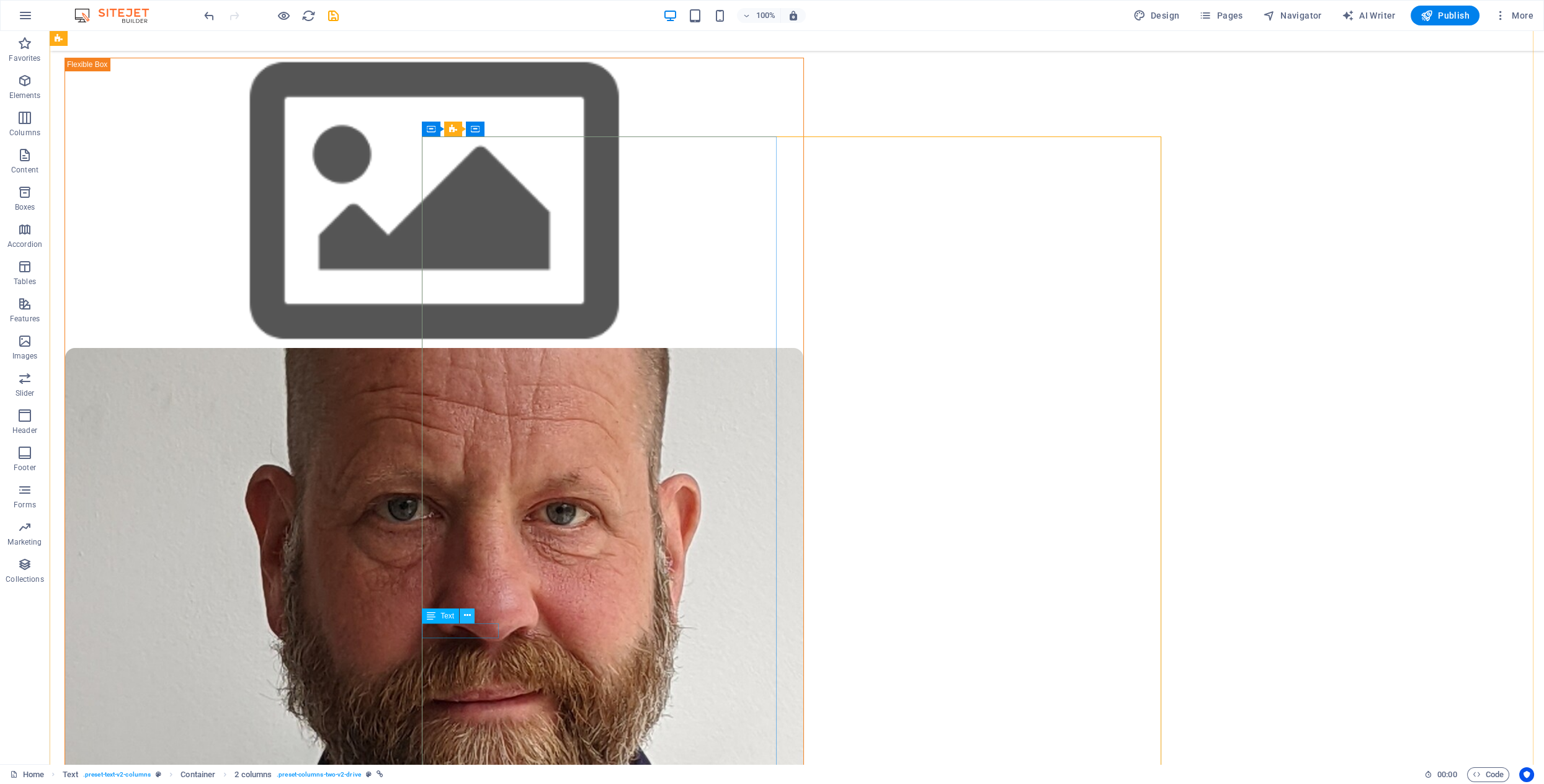
click at [468, 618] on icon at bounding box center [467, 615] width 7 height 13
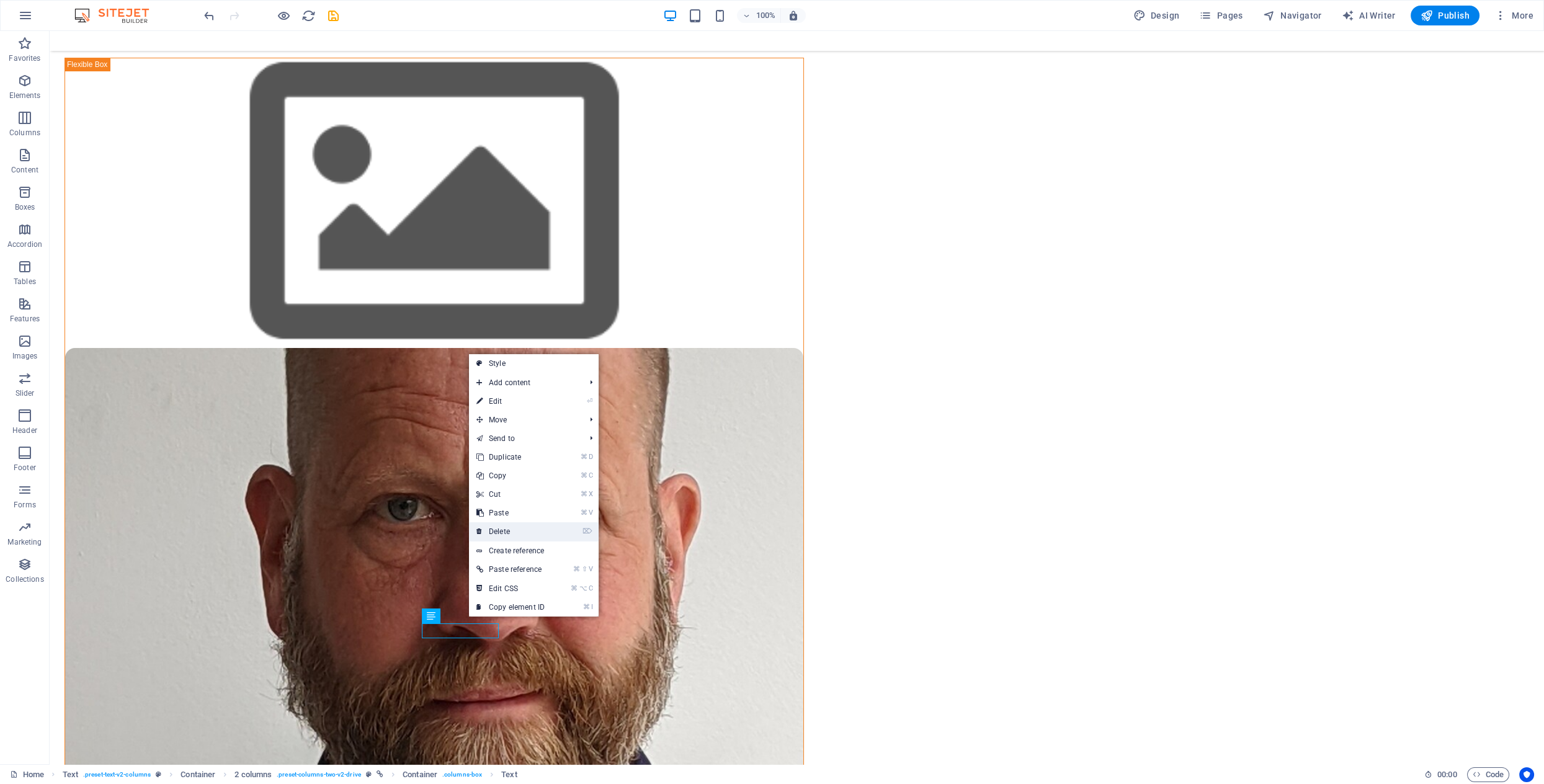
click at [506, 530] on link "⌦ Delete" at bounding box center [510, 531] width 83 height 19
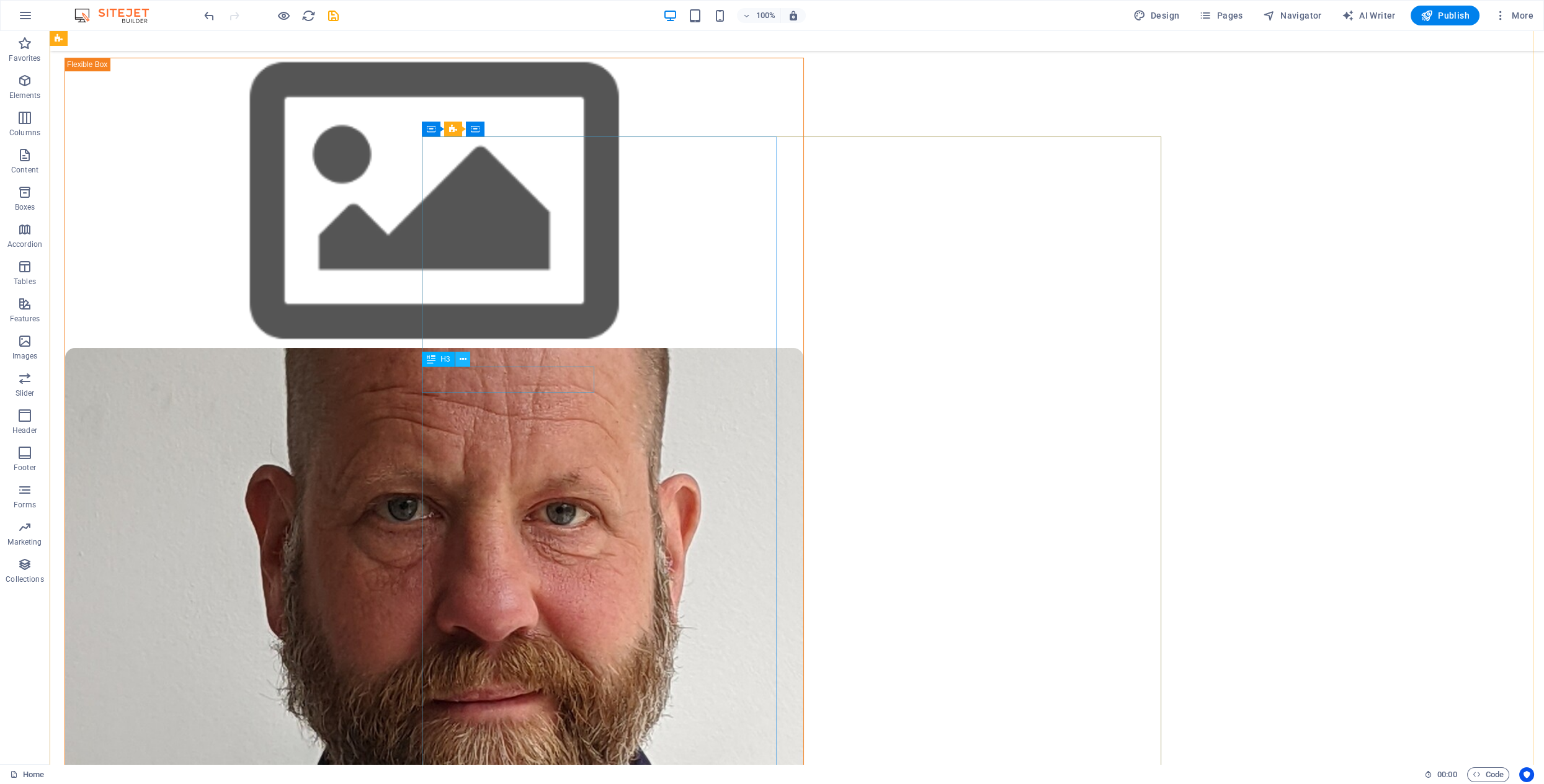
click at [464, 358] on icon at bounding box center [463, 359] width 7 height 13
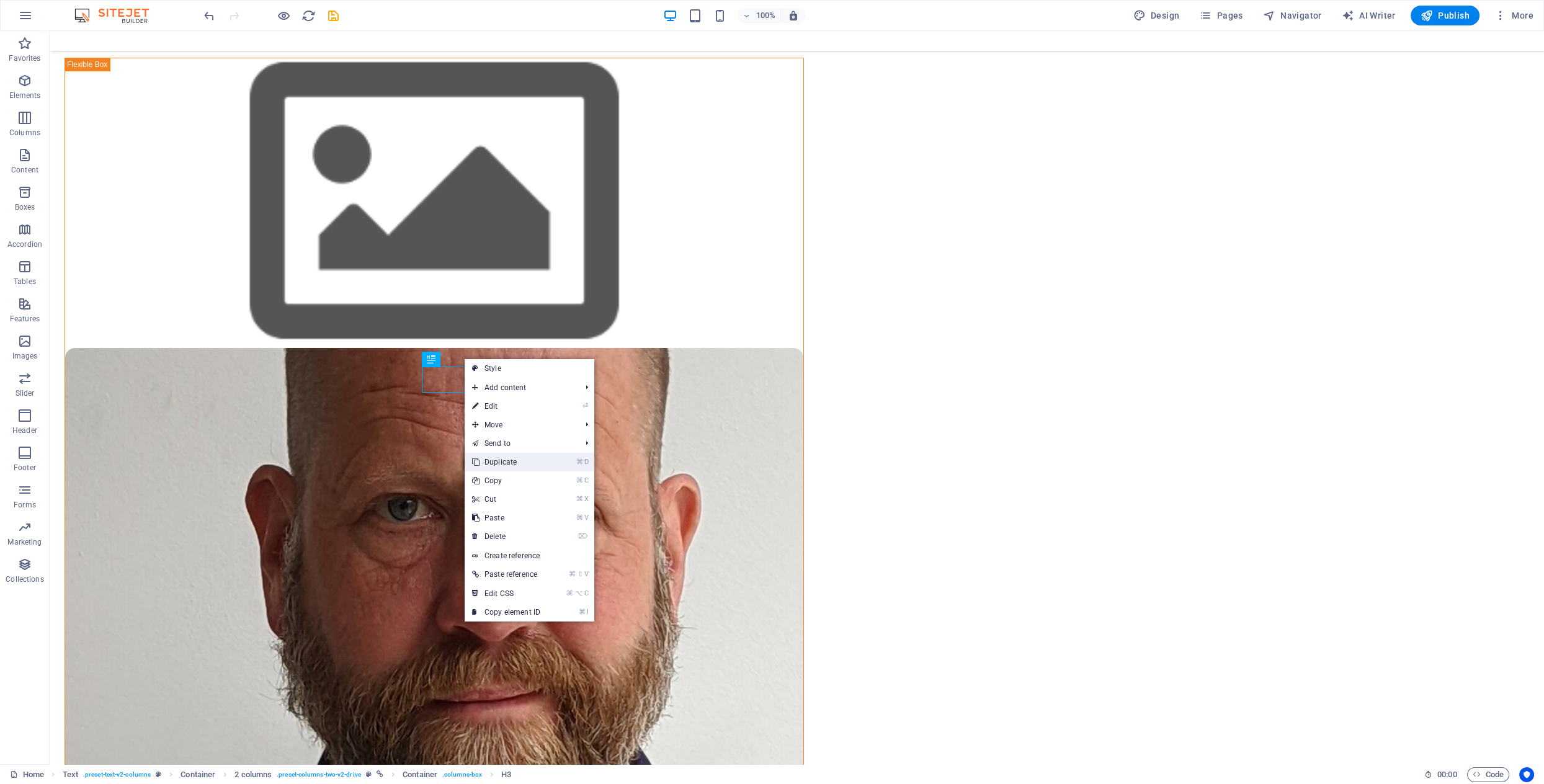
click at [492, 460] on link "⌘ D Duplicate" at bounding box center [506, 462] width 83 height 19
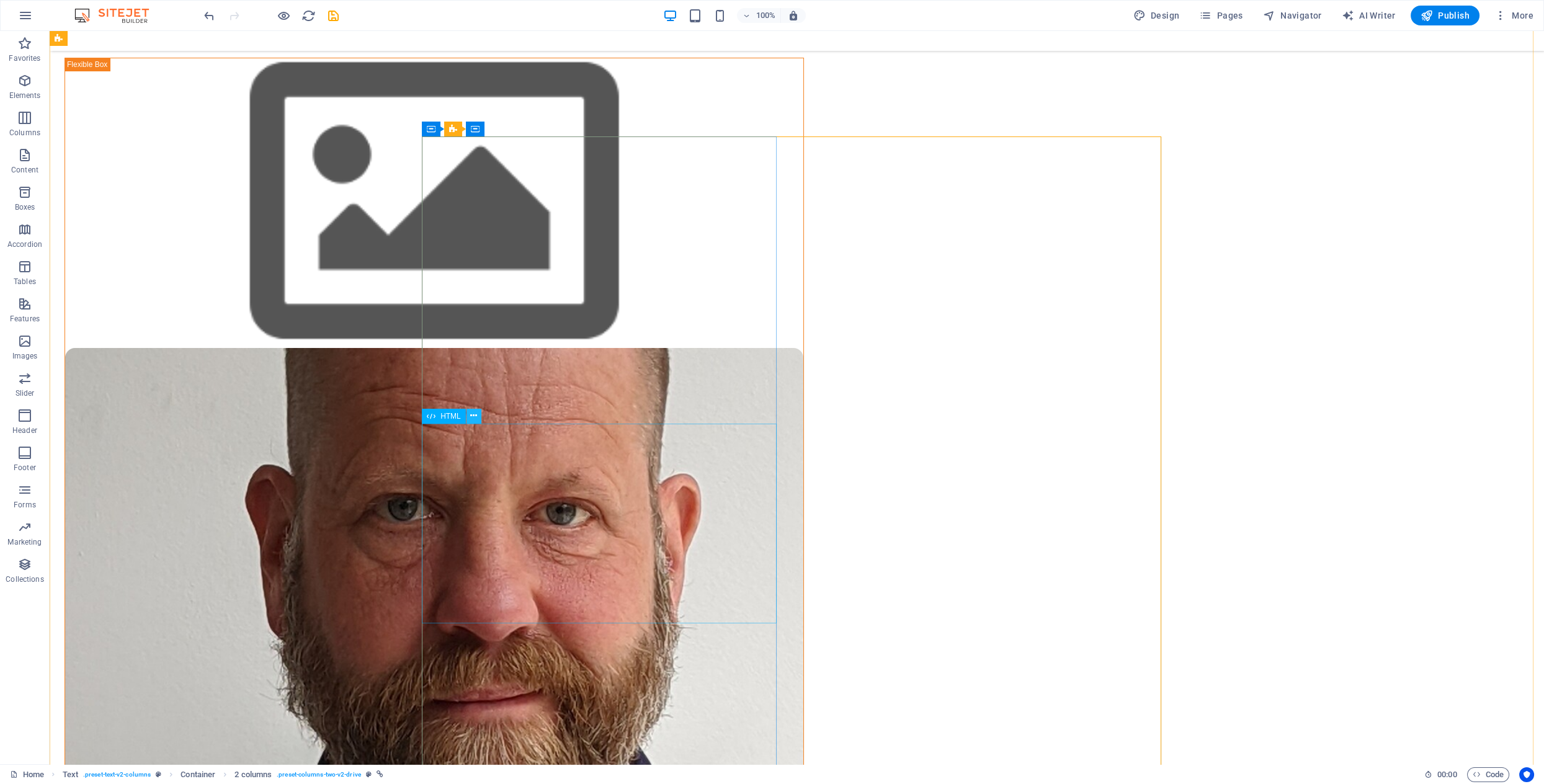
click at [477, 417] on icon at bounding box center [474, 415] width 7 height 13
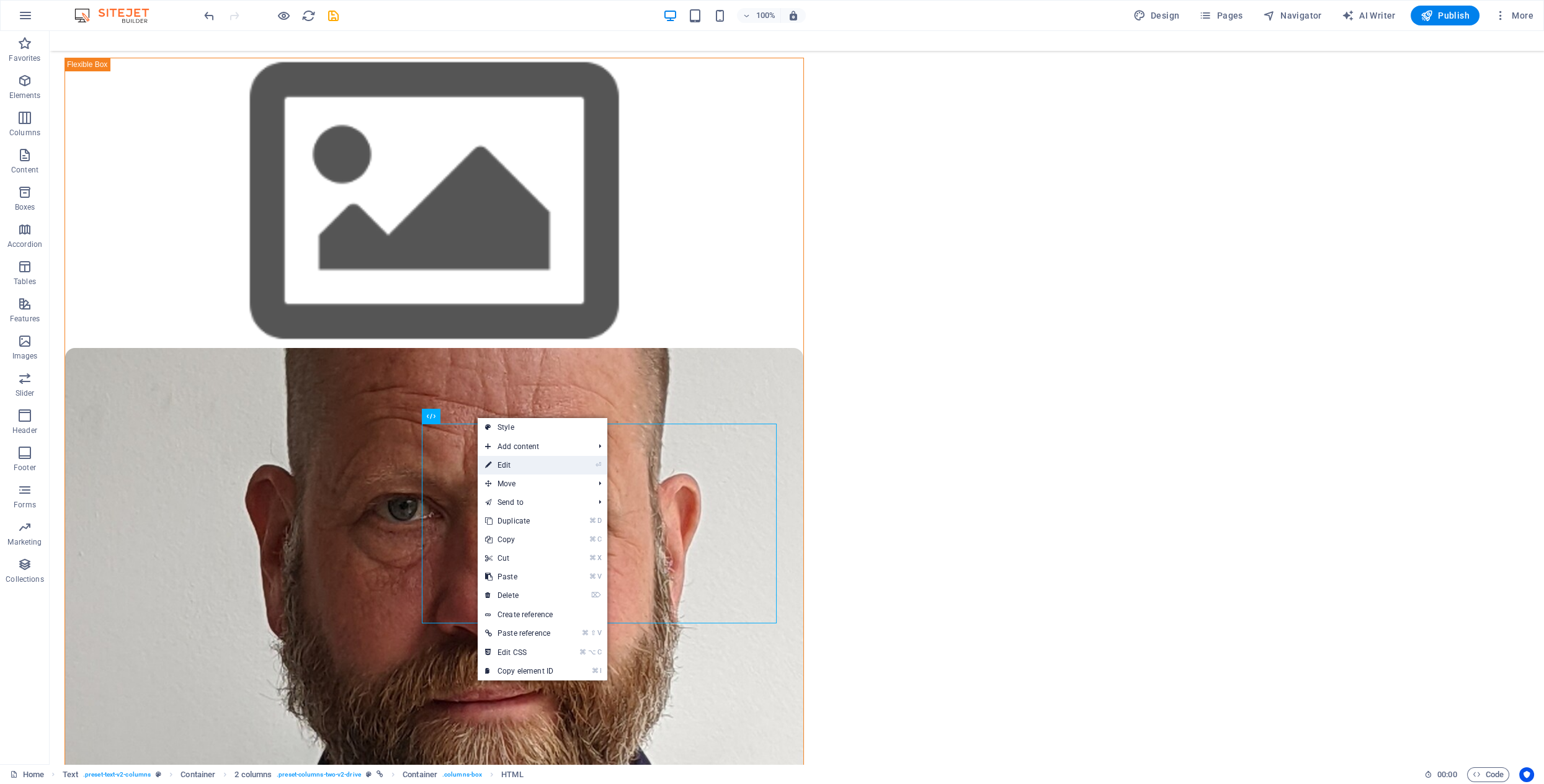
click at [500, 465] on link "⏎ Edit" at bounding box center [519, 465] width 83 height 19
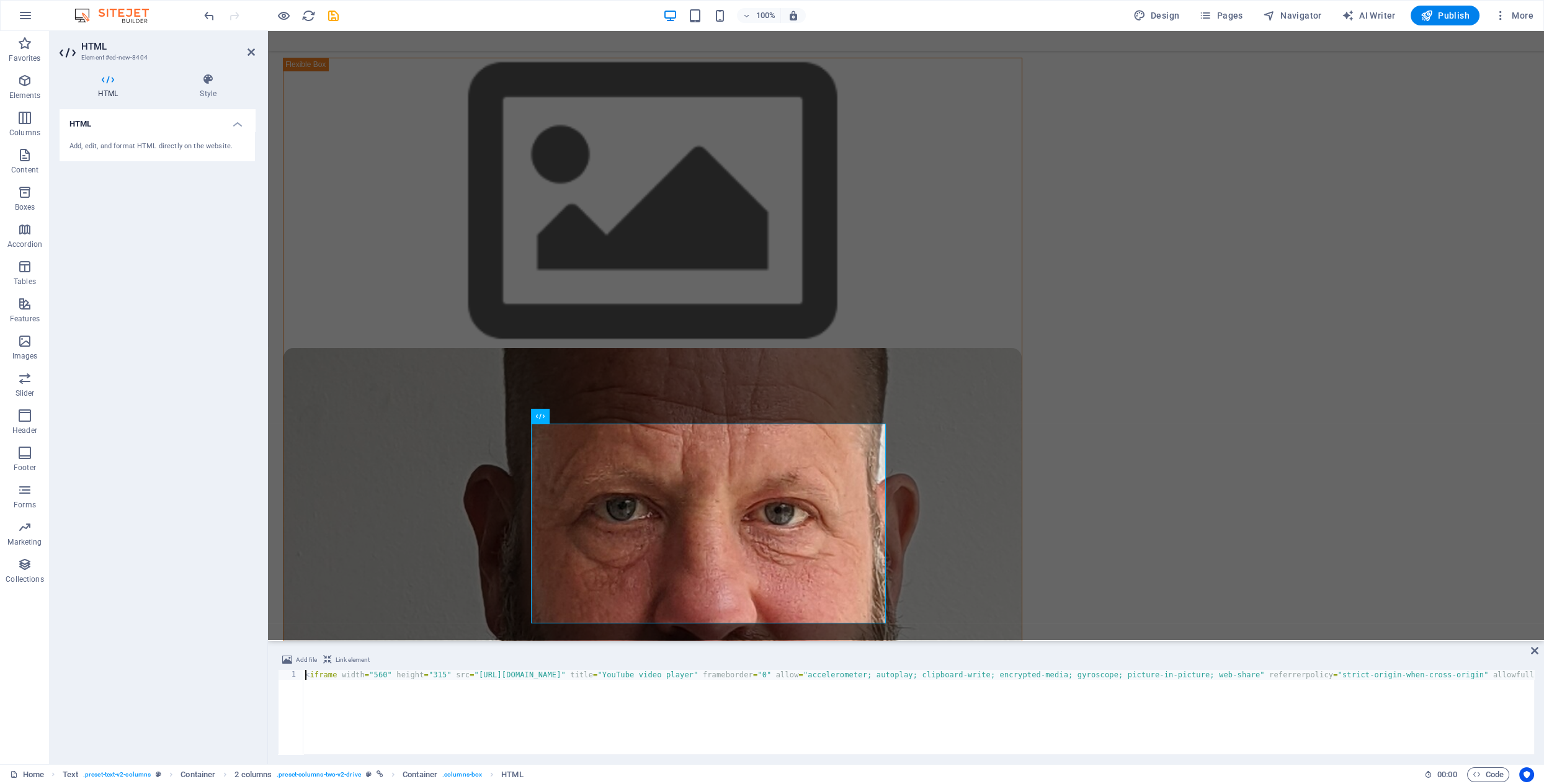
click at [738, 676] on div "< iframe width = "560" height = "315" src = "[URL][DOMAIN_NAME]" title = "YouTu…" at bounding box center [1049, 721] width 1494 height 102
drag, startPoint x: 595, startPoint y: 677, endPoint x: 606, endPoint y: 688, distance: 15.6
click at [597, 679] on div "< iframe width = "560" height = "315" src = "[URL][DOMAIN_NAME]" title = "YouTu…" at bounding box center [1049, 721] width 1494 height 102
type textarea "<iframe width="560" height="315" src="[URL][DOMAIN_NAME]" title="YouTube video …"
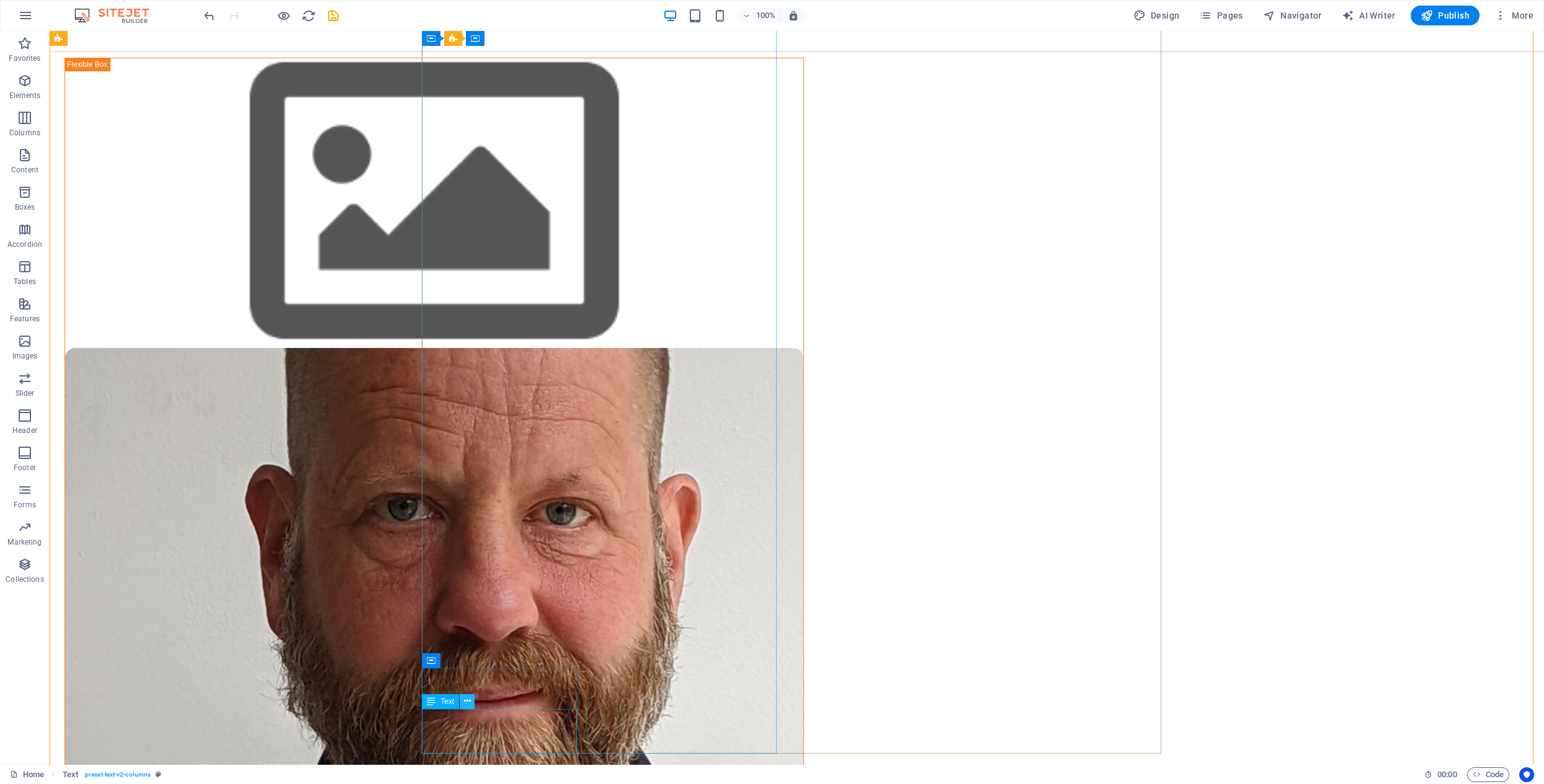
click at [469, 701] on icon at bounding box center [467, 701] width 7 height 13
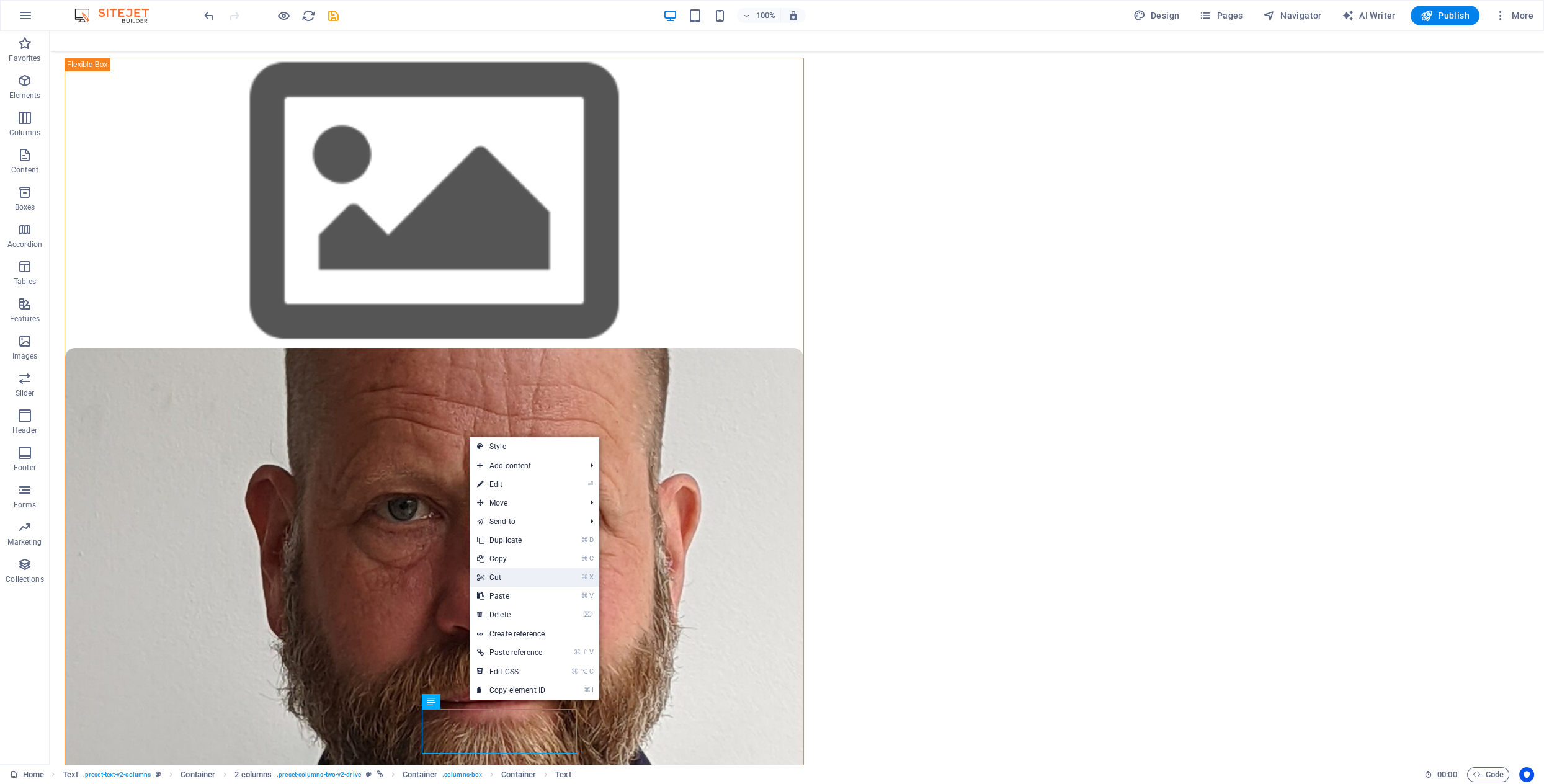
click at [520, 576] on link "⌘ X Cut" at bounding box center [511, 577] width 83 height 19
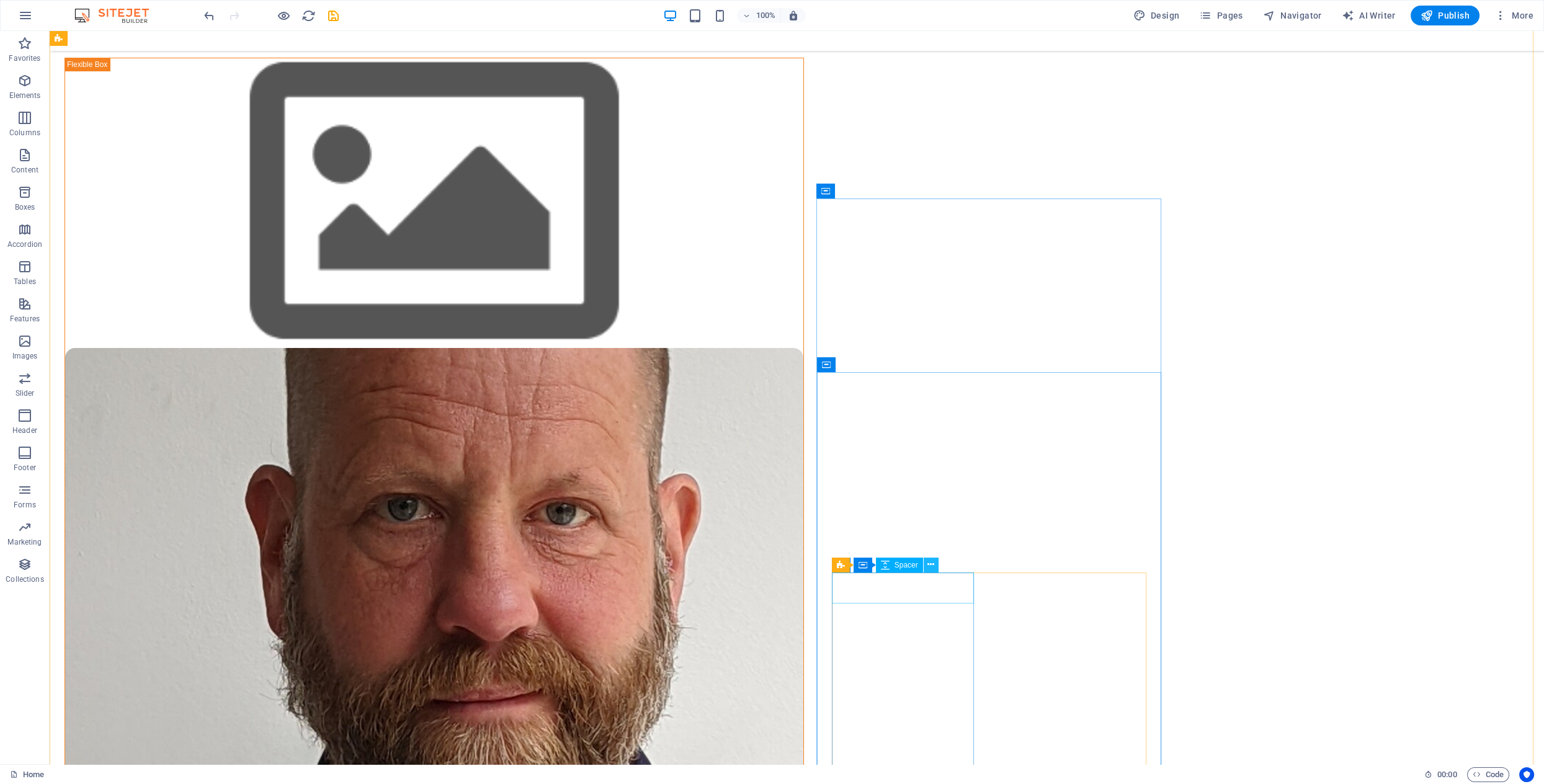
click at [935, 564] on button at bounding box center [931, 565] width 15 height 15
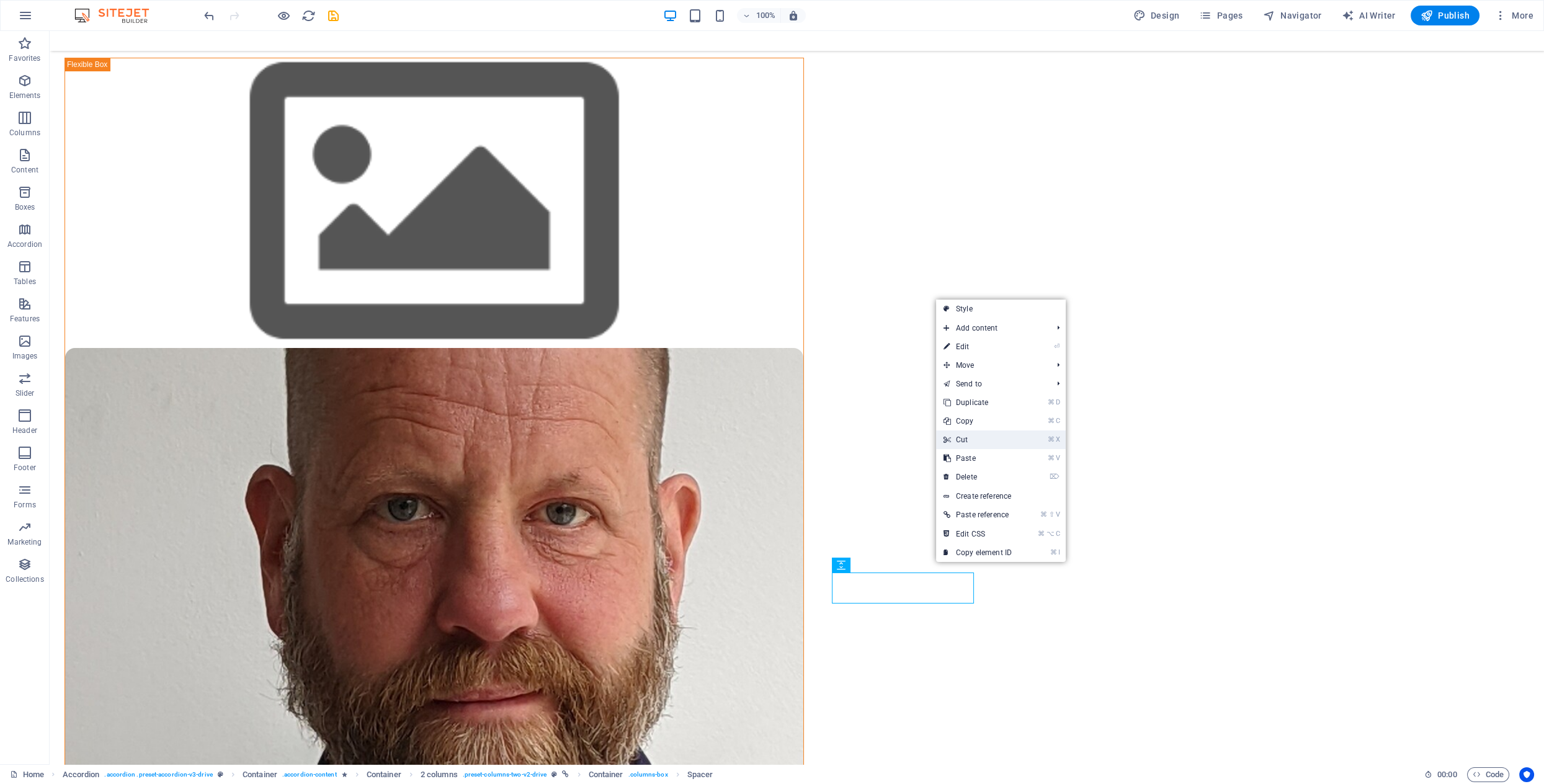
click at [975, 442] on link "⌘ X Cut" at bounding box center [978, 439] width 83 height 19
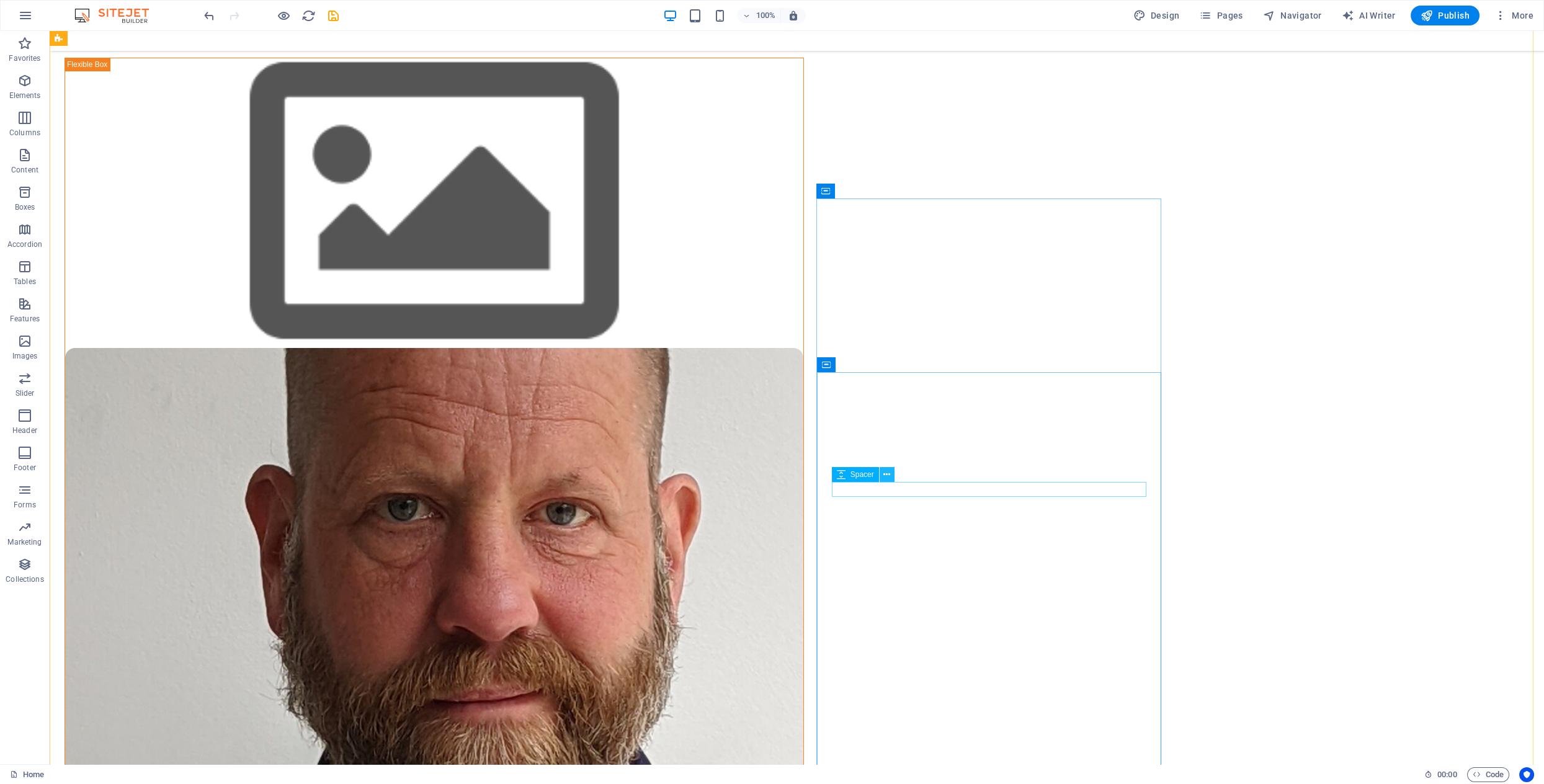
click at [890, 475] on button at bounding box center [887, 474] width 15 height 15
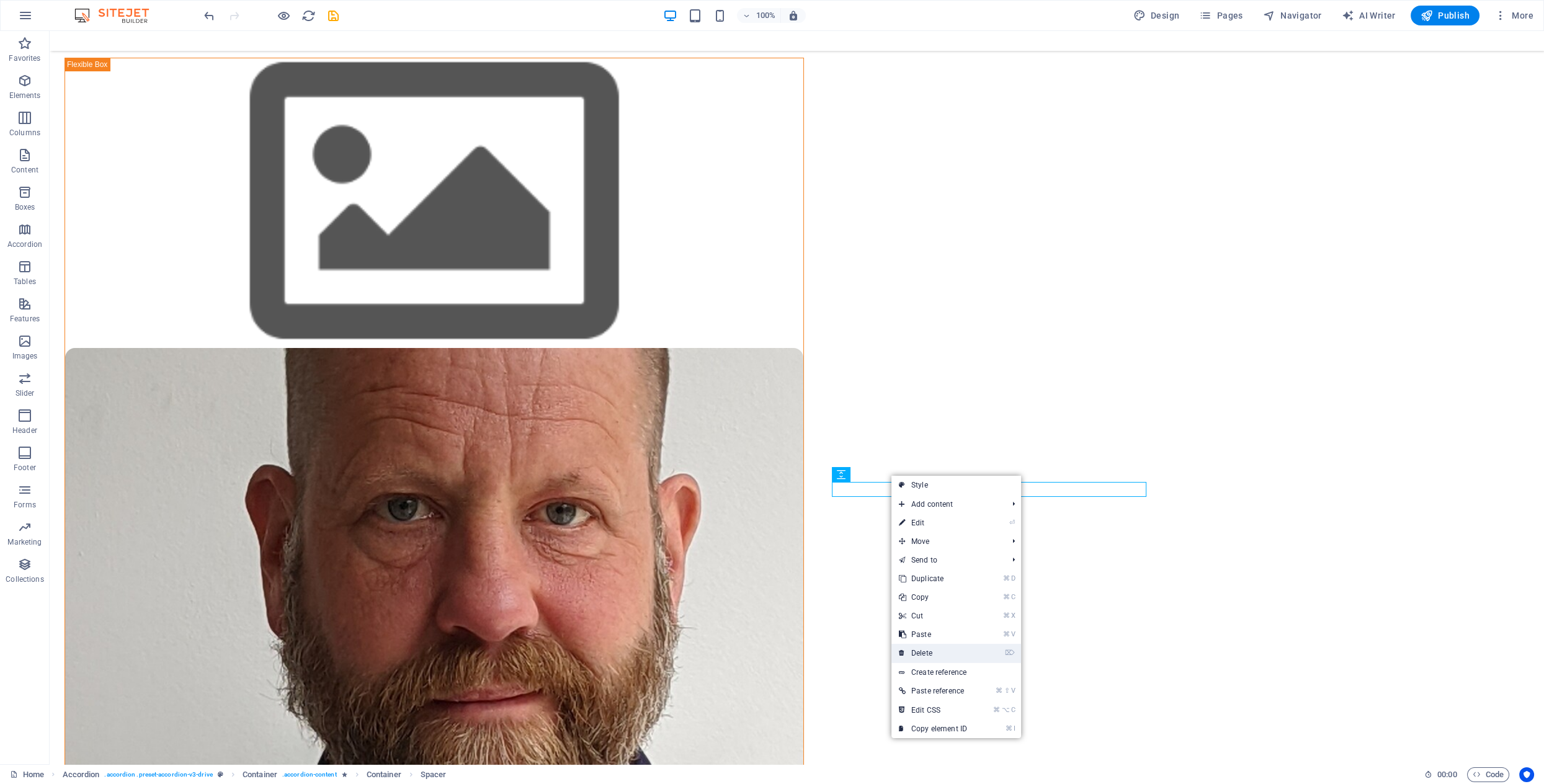
click at [932, 653] on link "⌦ Delete" at bounding box center [933, 653] width 83 height 19
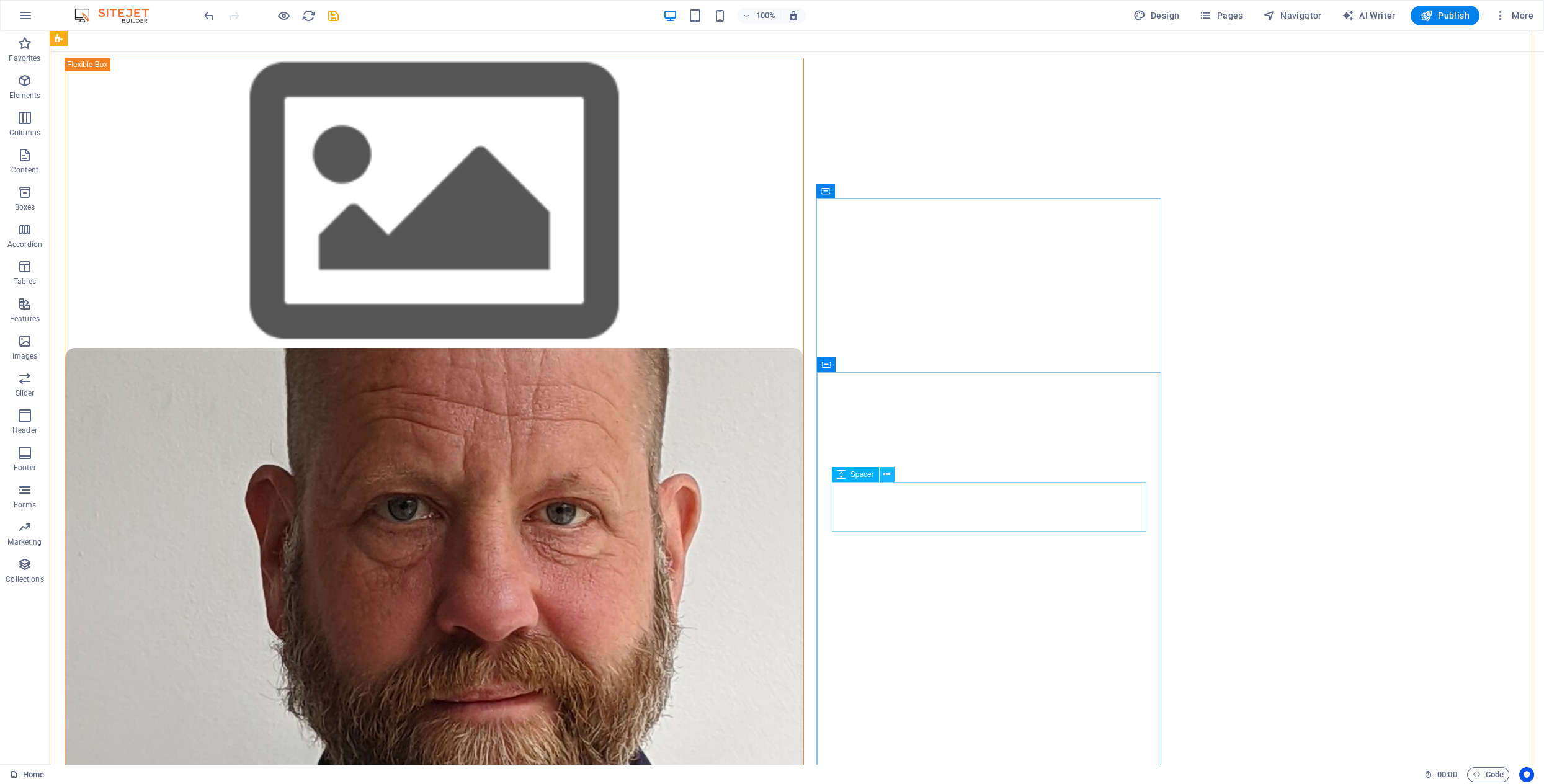
click at [886, 476] on icon at bounding box center [886, 475] width 7 height 13
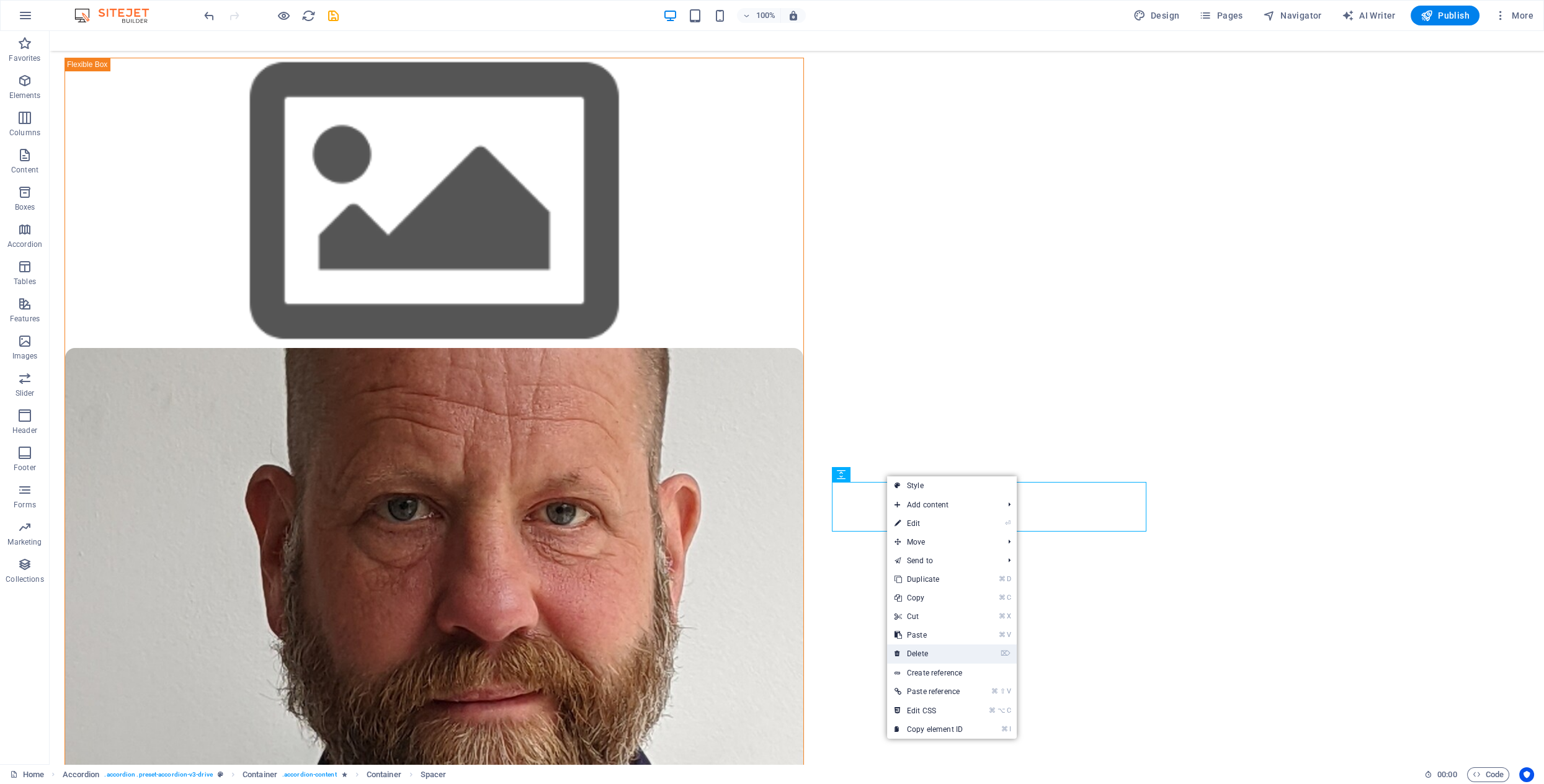
click at [927, 653] on link "⌦ Delete" at bounding box center [929, 653] width 83 height 19
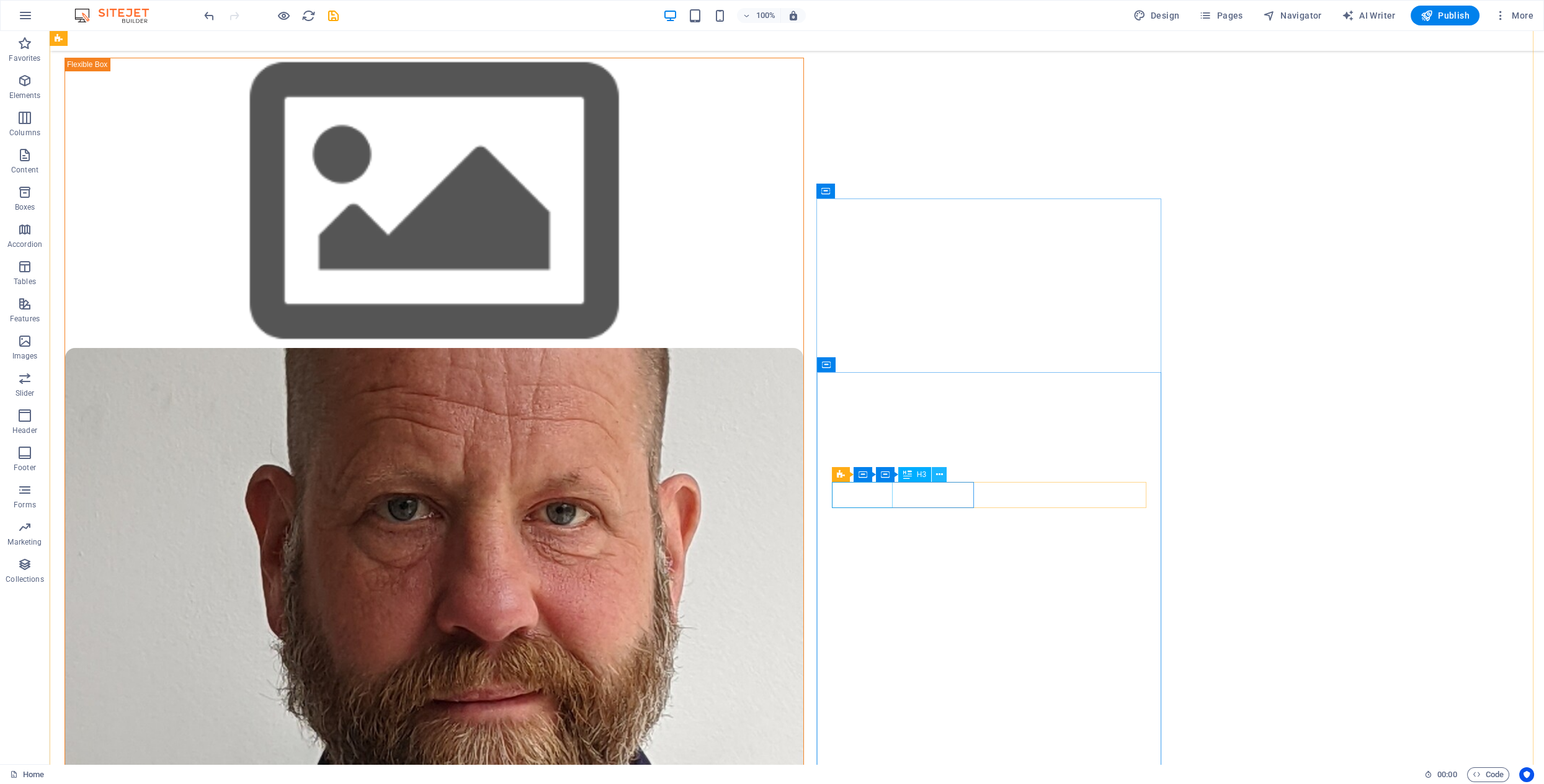
click at [940, 475] on icon at bounding box center [940, 475] width 7 height 13
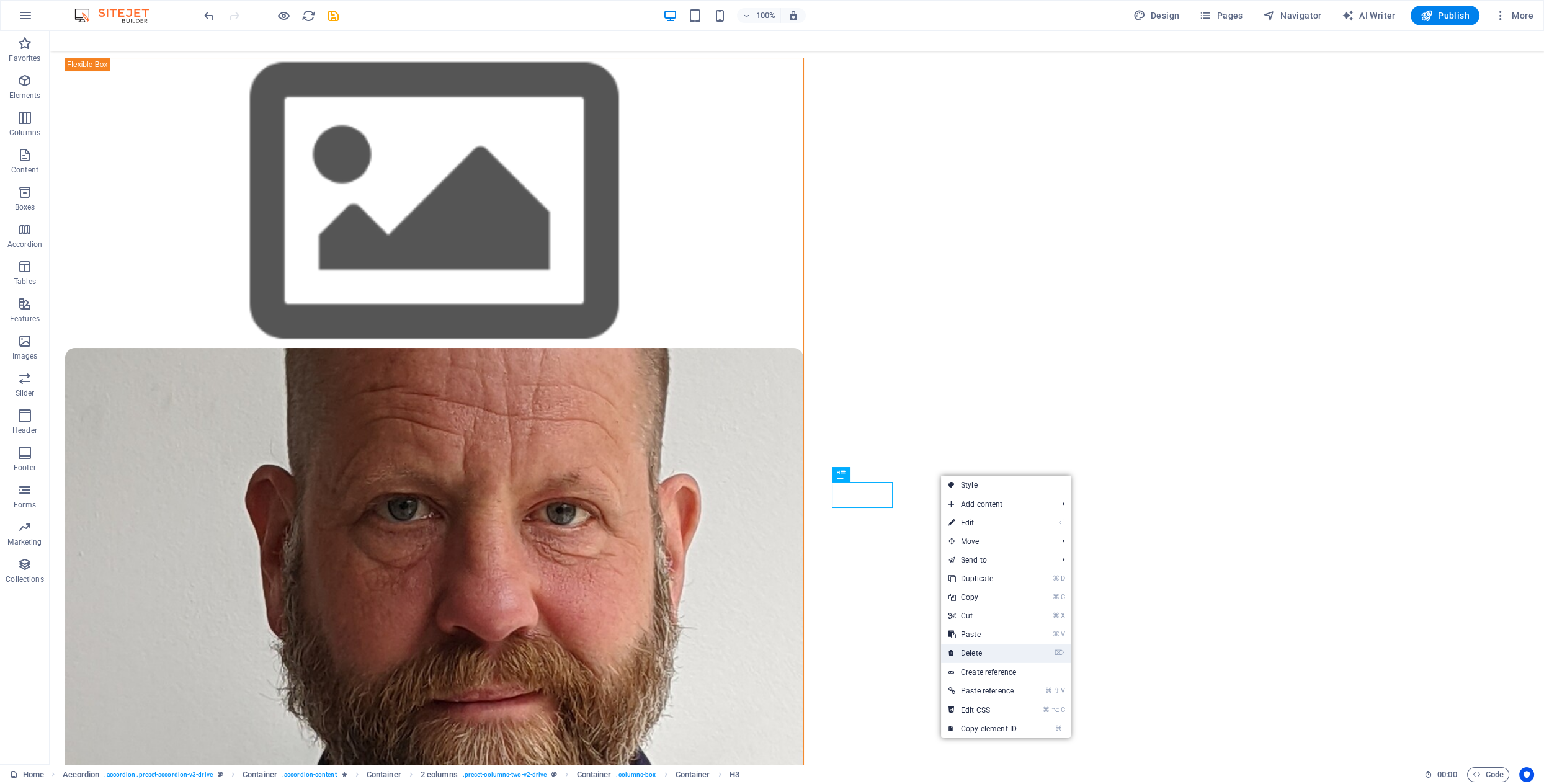
click at [975, 649] on link "⌦ Delete" at bounding box center [983, 653] width 83 height 19
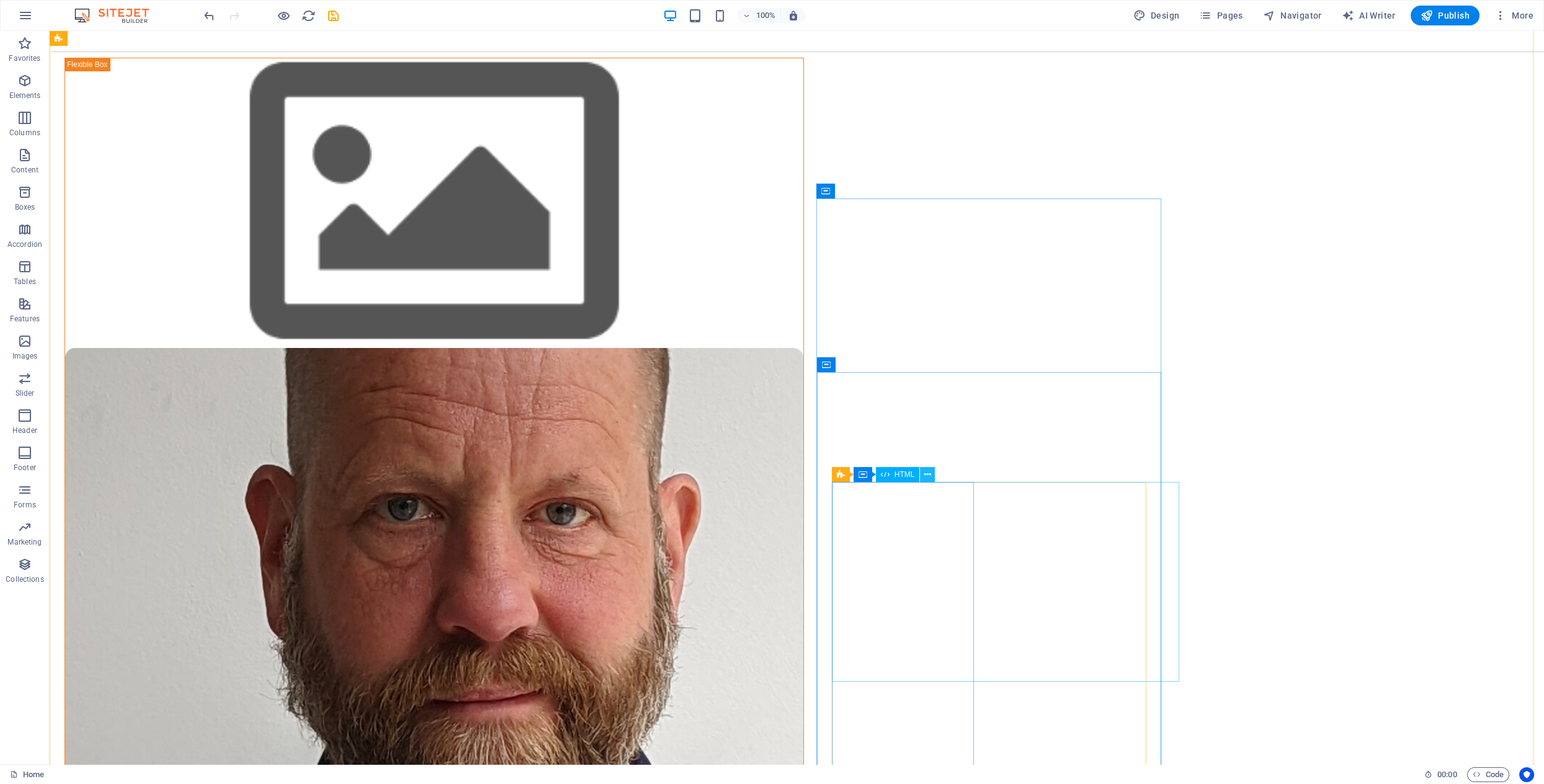
click at [932, 477] on button at bounding box center [927, 474] width 15 height 15
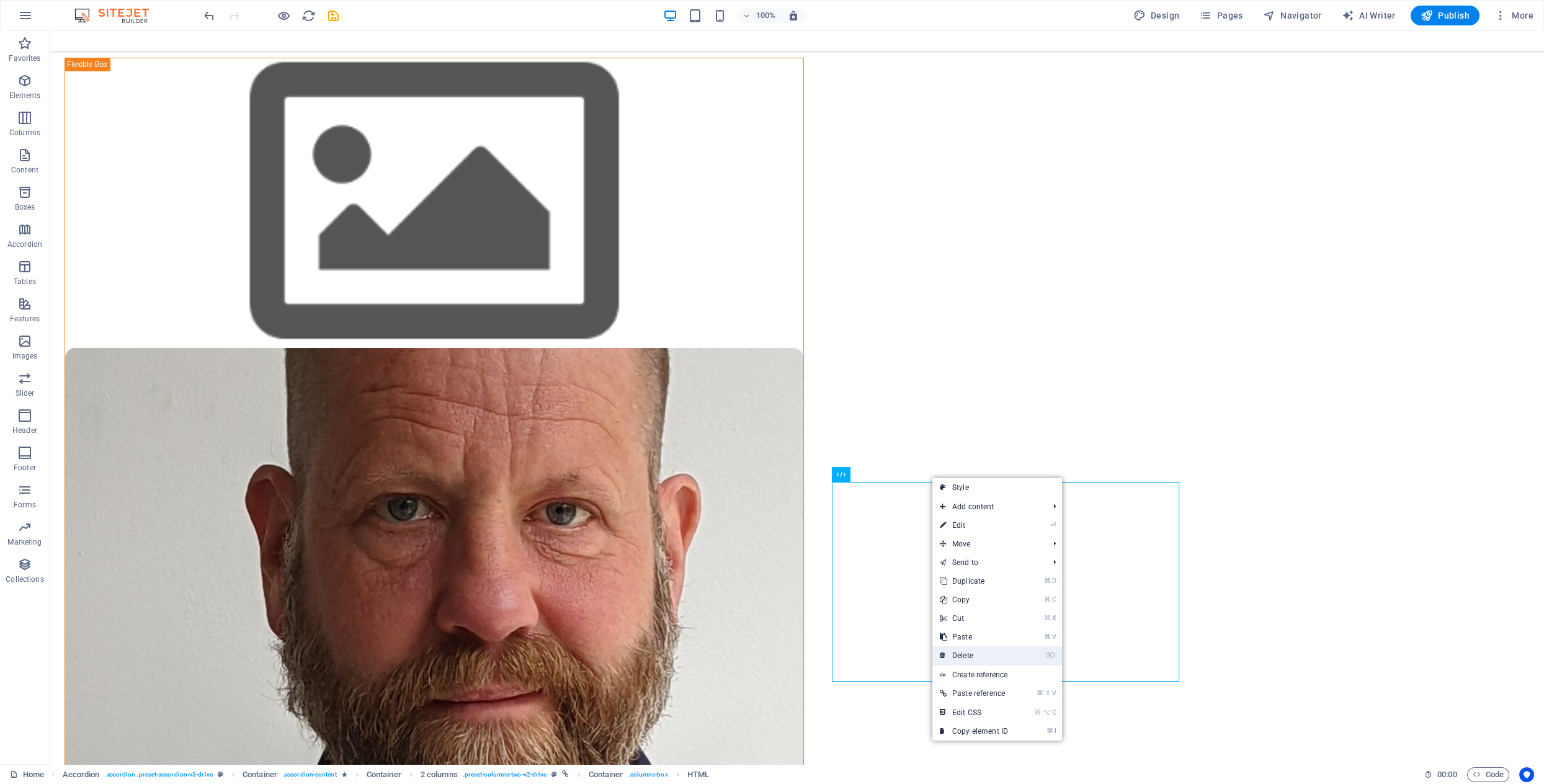
click at [957, 655] on link "⌦ Delete" at bounding box center [974, 655] width 83 height 19
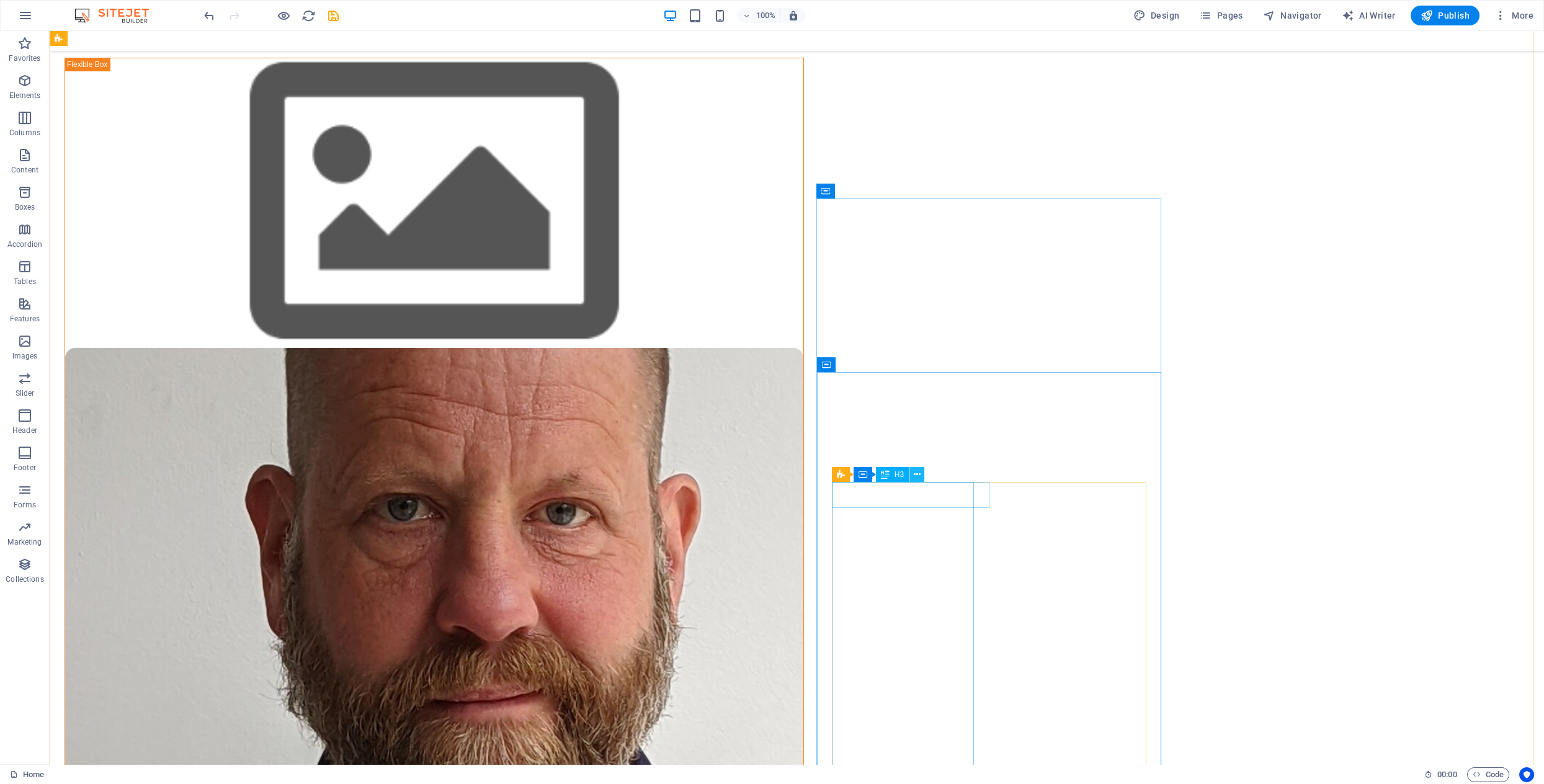
click at [922, 479] on button at bounding box center [917, 474] width 15 height 15
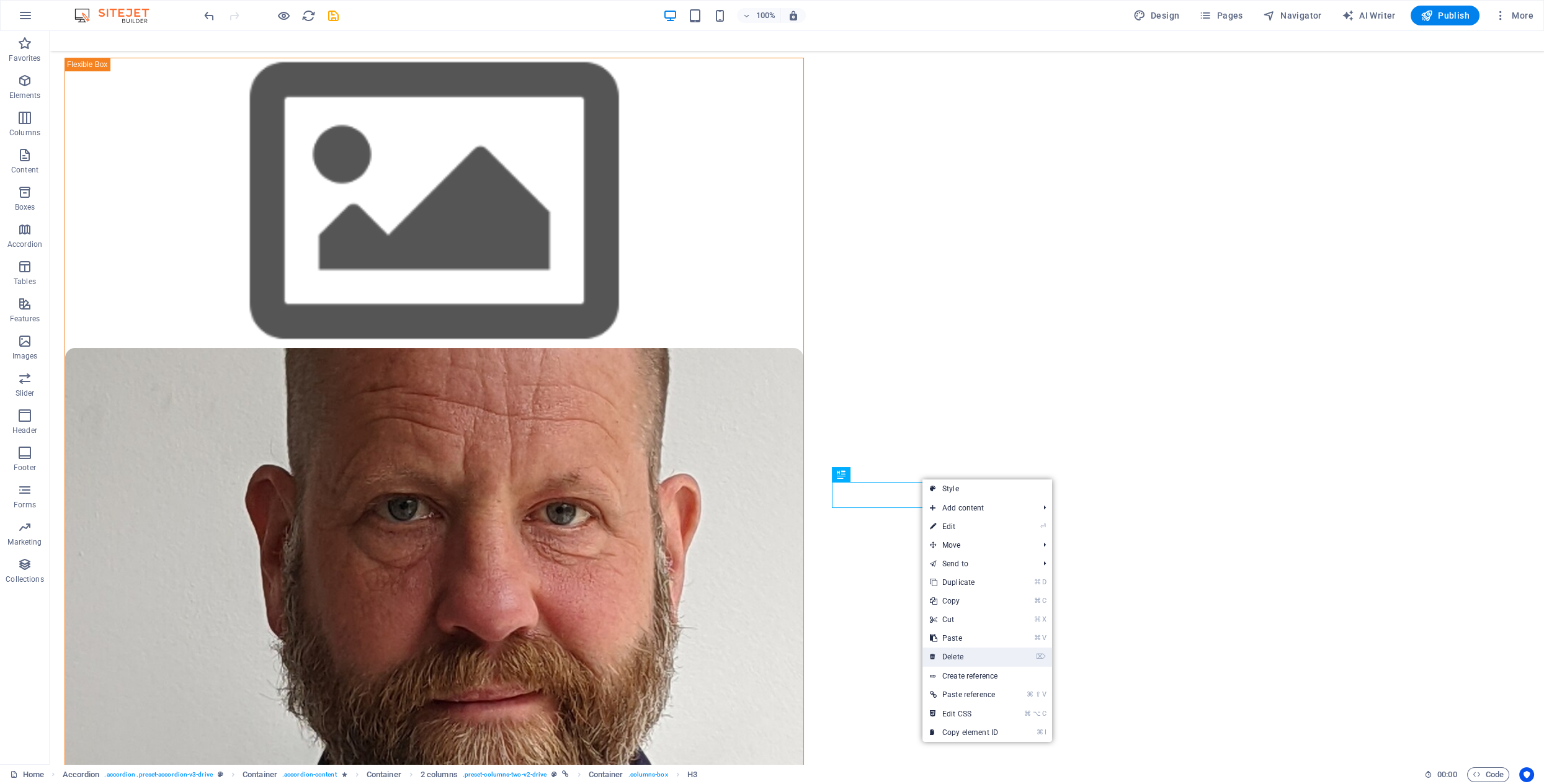
click at [951, 653] on link "⌦ Delete" at bounding box center [964, 656] width 83 height 19
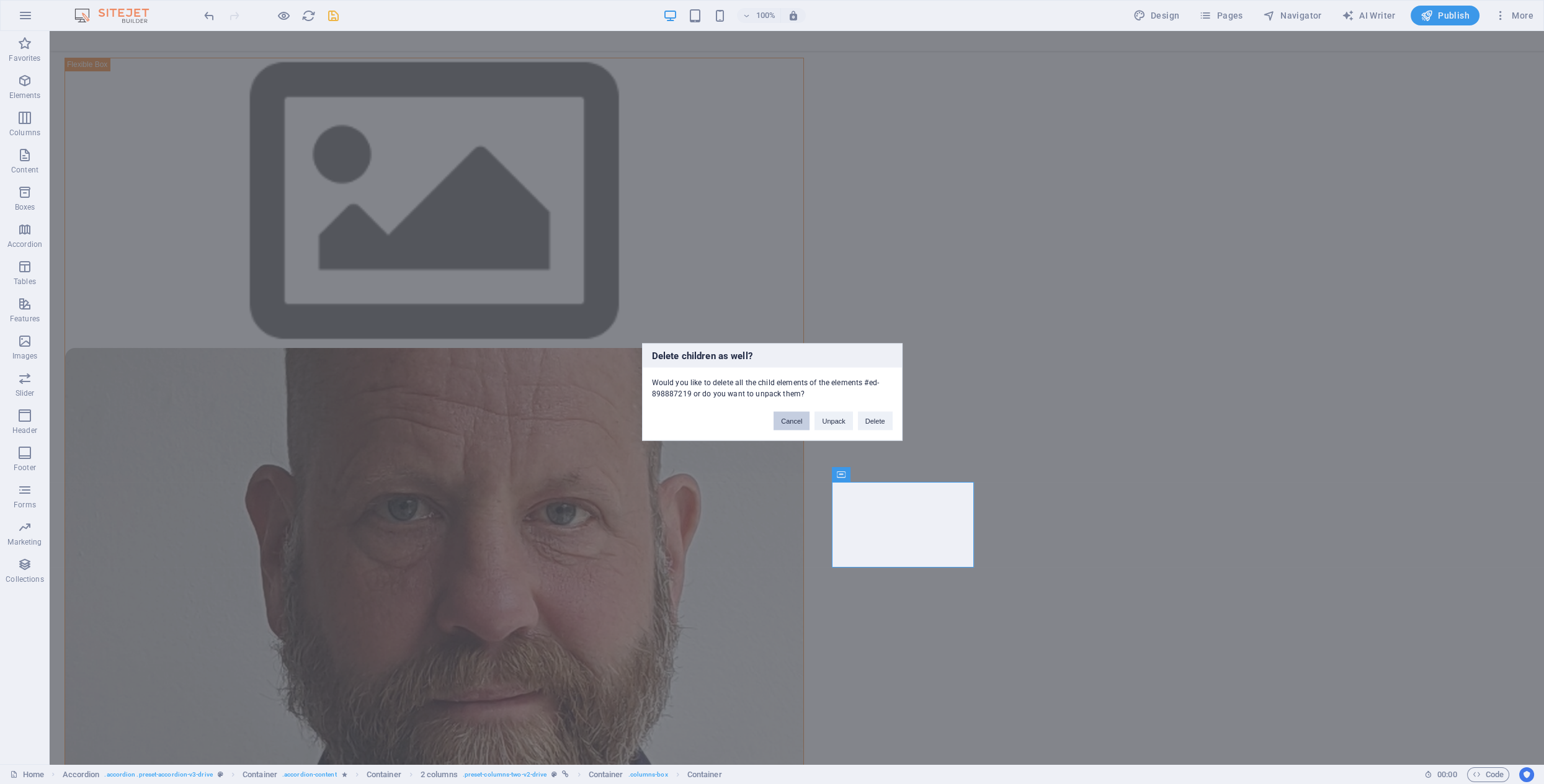
click at [797, 419] on button "Cancel" at bounding box center [791, 421] width 36 height 19
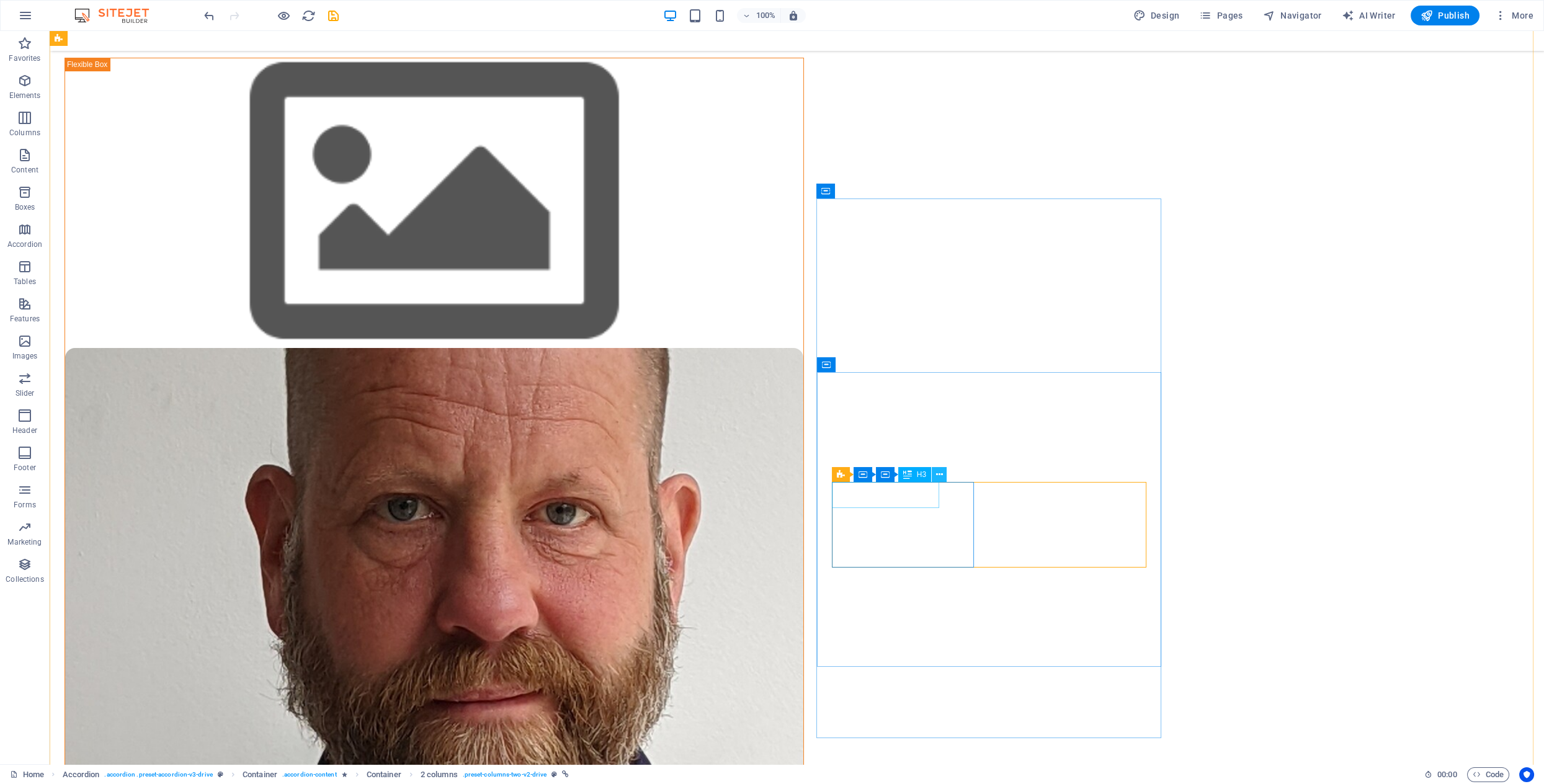
click at [939, 476] on icon at bounding box center [940, 475] width 7 height 13
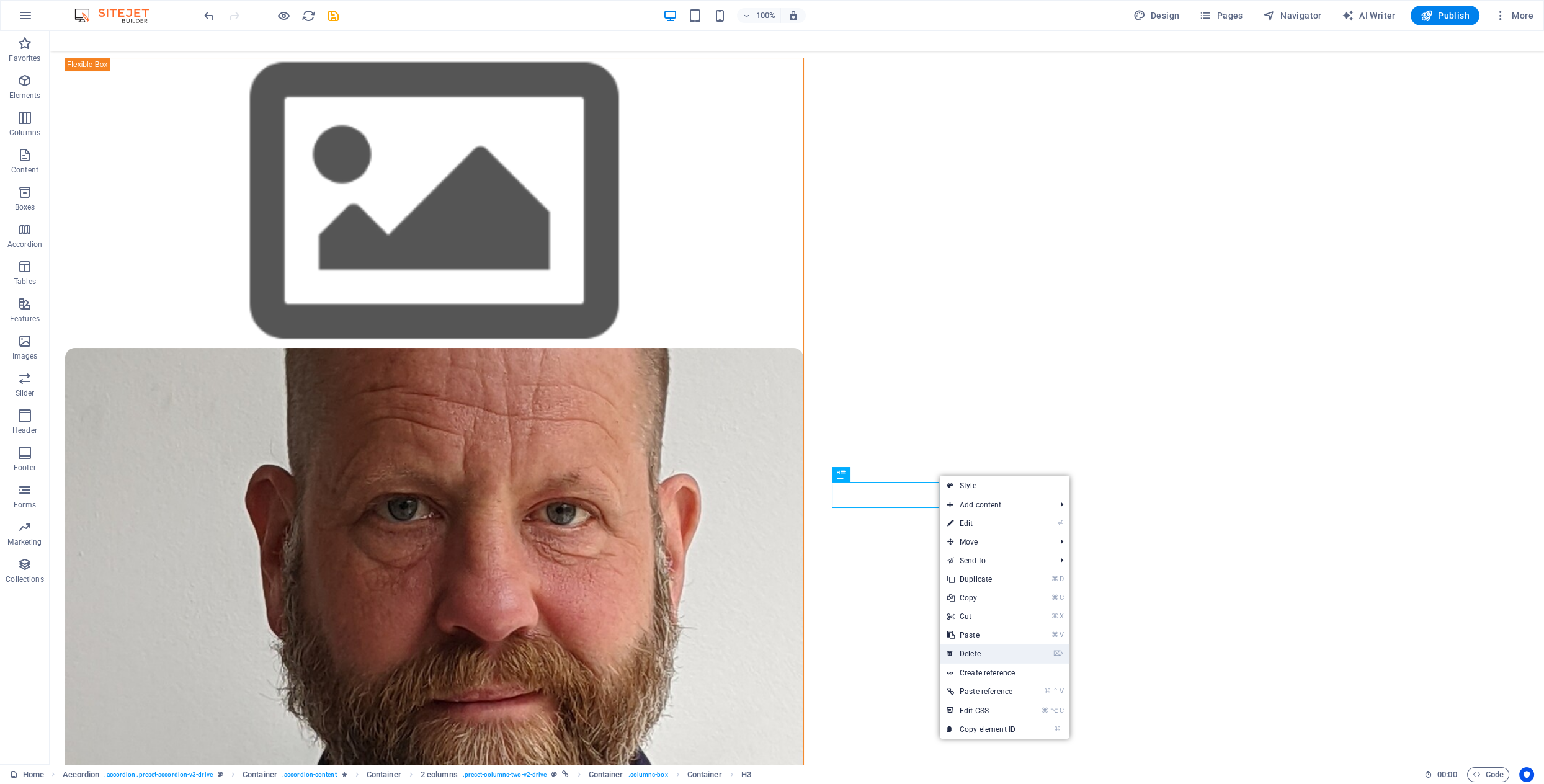
click at [981, 652] on link "⌦ Delete" at bounding box center [981, 653] width 83 height 19
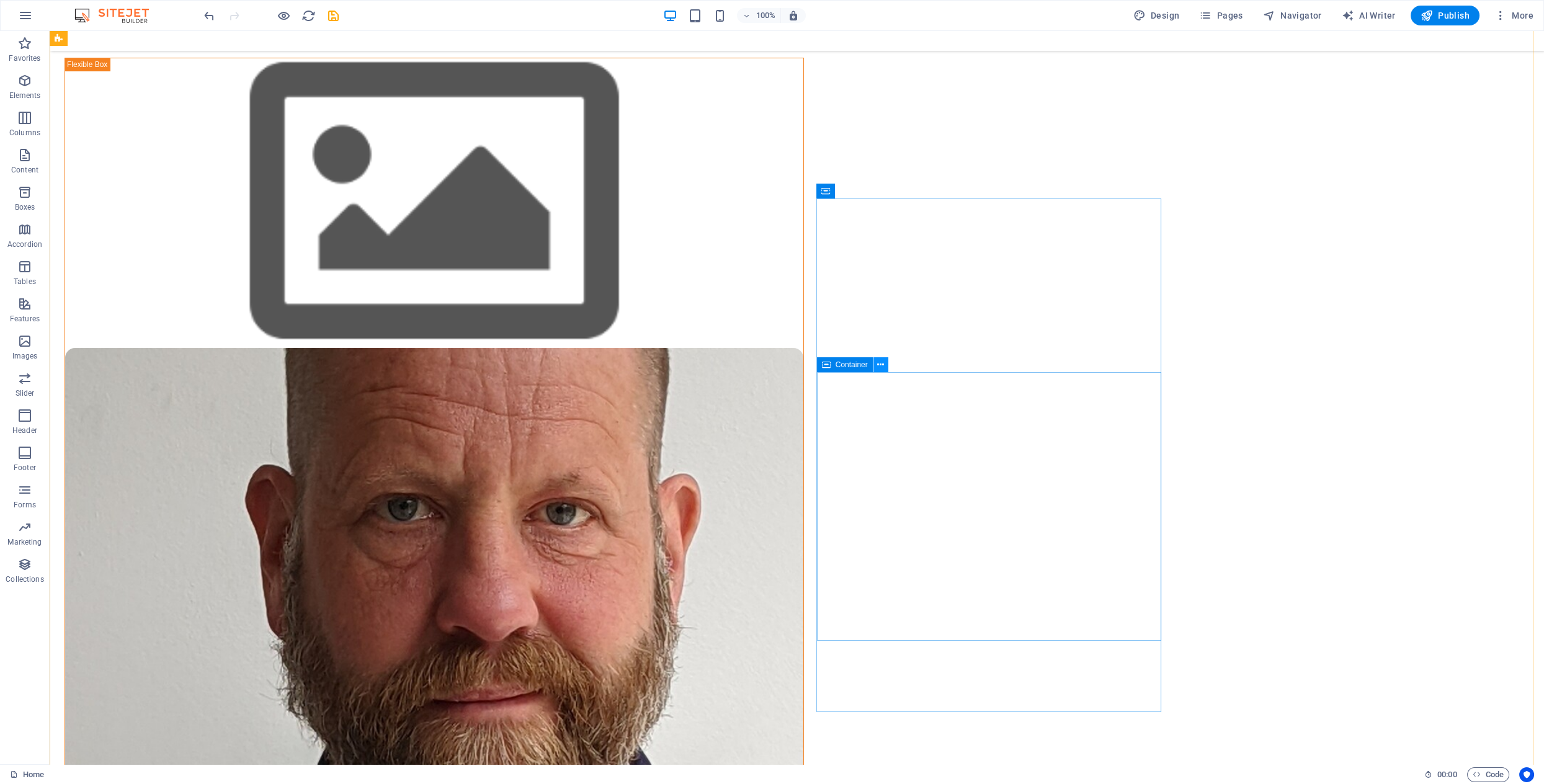
click at [882, 367] on icon at bounding box center [880, 365] width 7 height 13
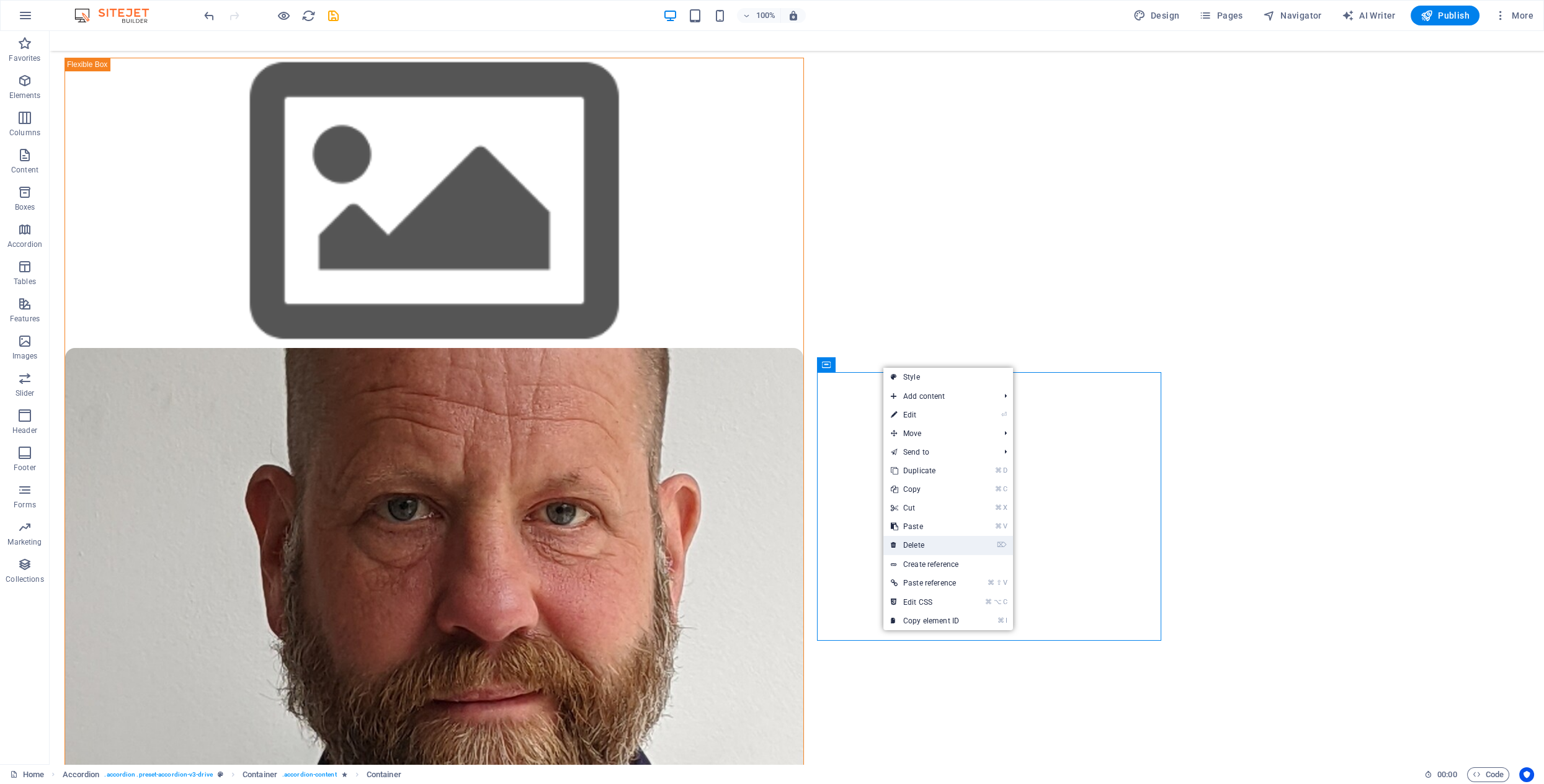
click at [910, 541] on link "⌦ Delete" at bounding box center [925, 545] width 83 height 19
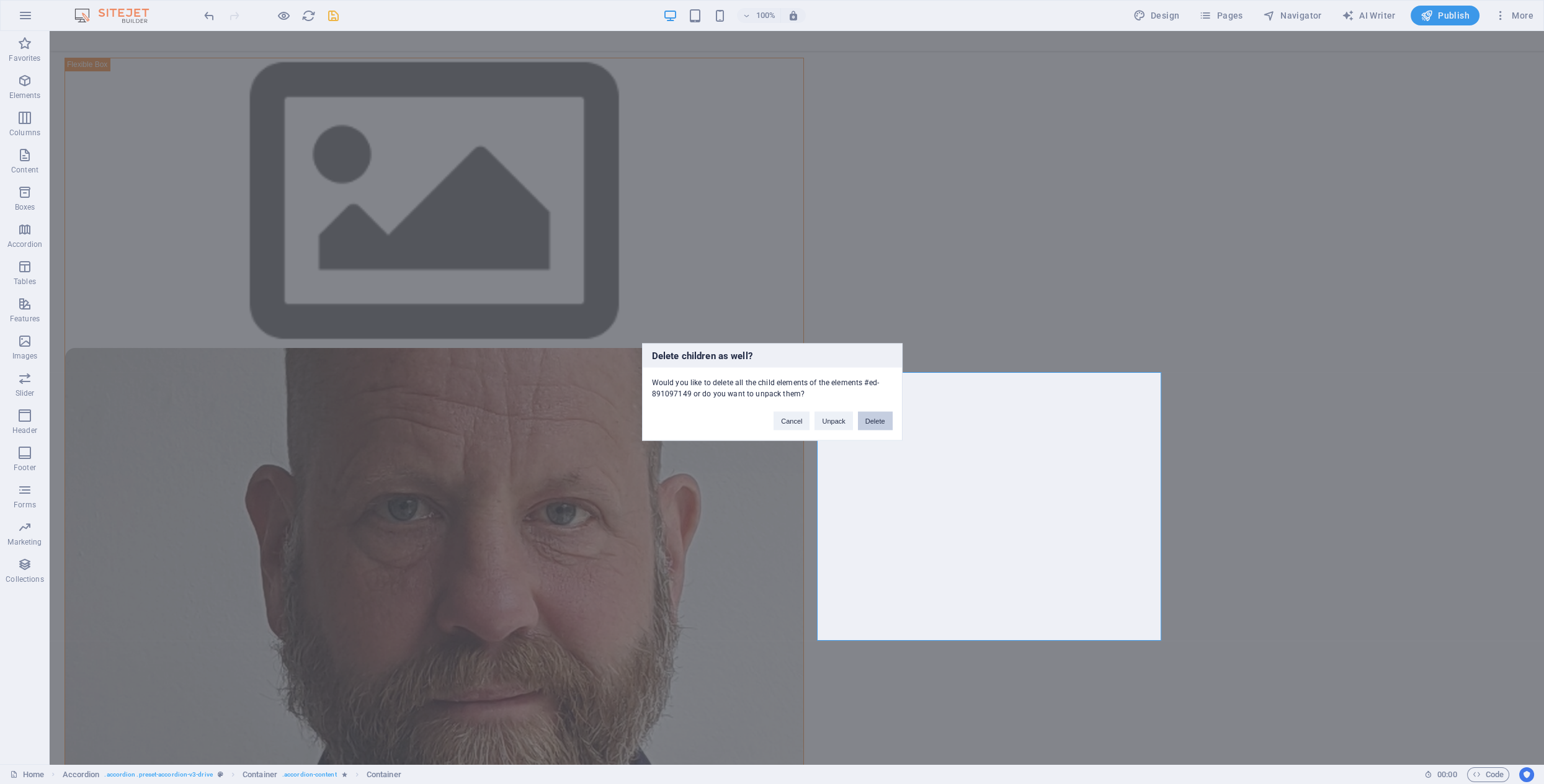
click at [870, 420] on button "Delete" at bounding box center [875, 421] width 35 height 19
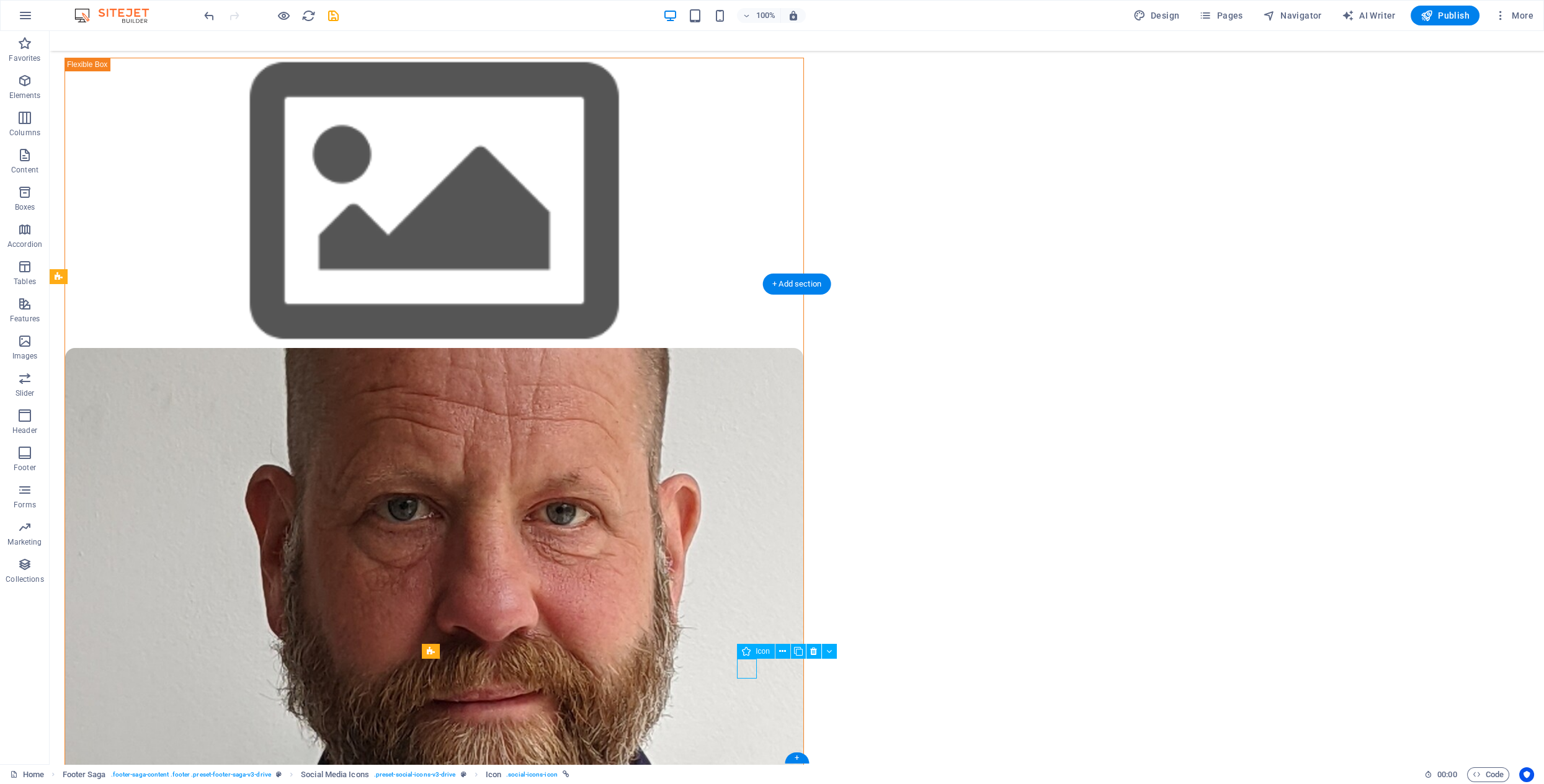
select select "xMidYMid"
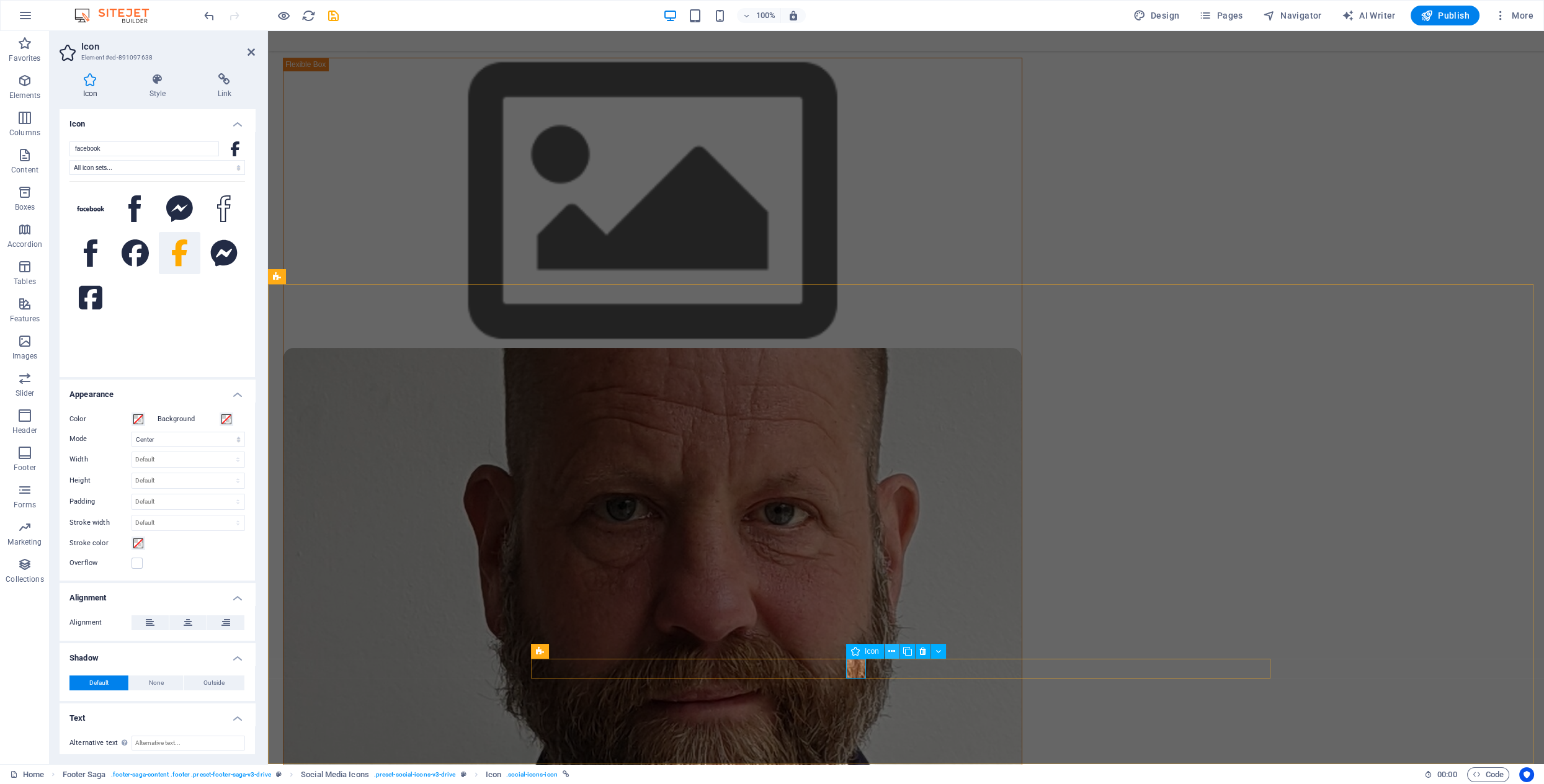
click at [893, 653] on icon at bounding box center [891, 651] width 7 height 13
click at [872, 652] on span "Icon" at bounding box center [872, 652] width 14 height 8
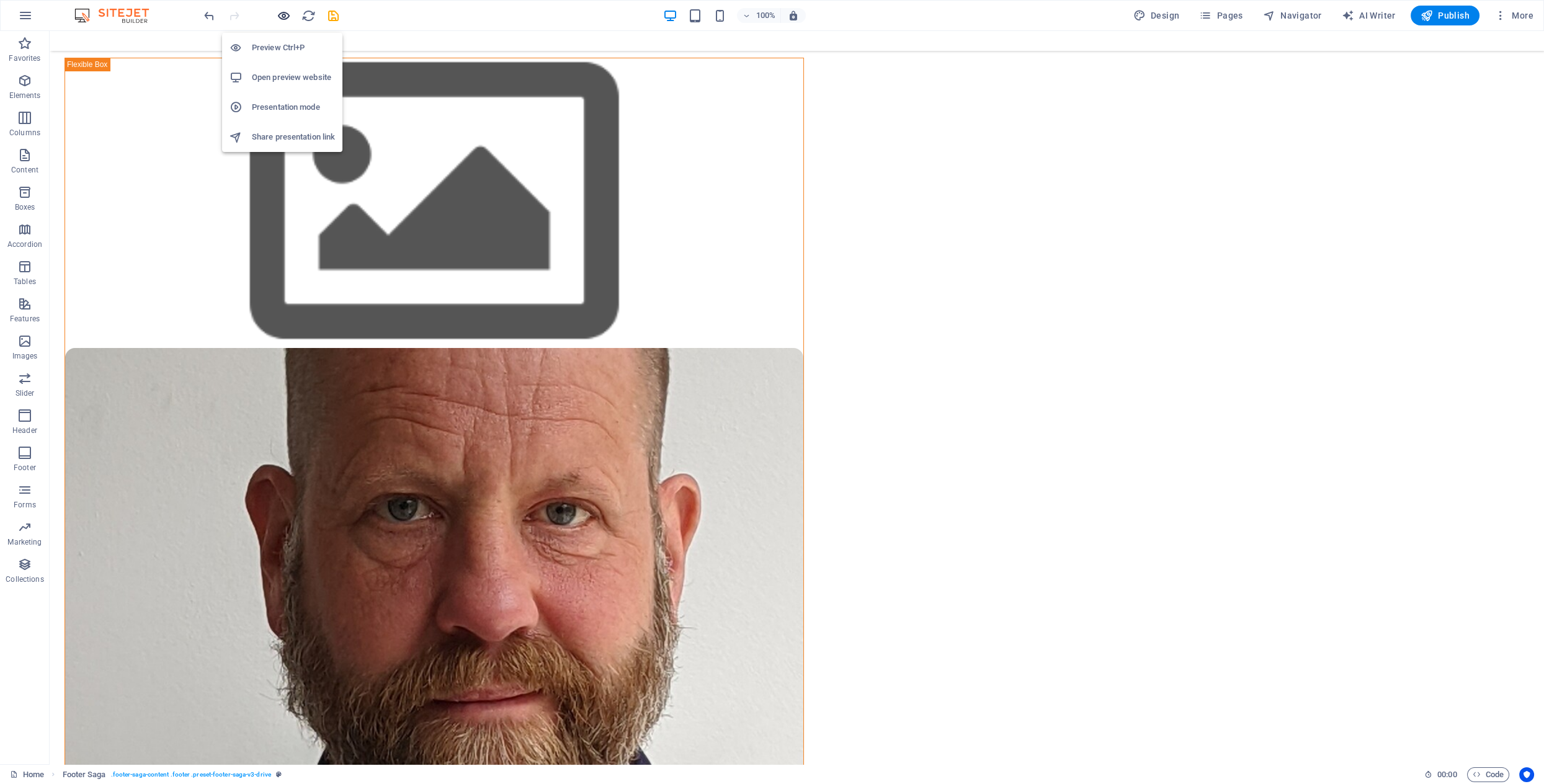
click at [284, 16] on icon "button" at bounding box center [284, 16] width 14 height 14
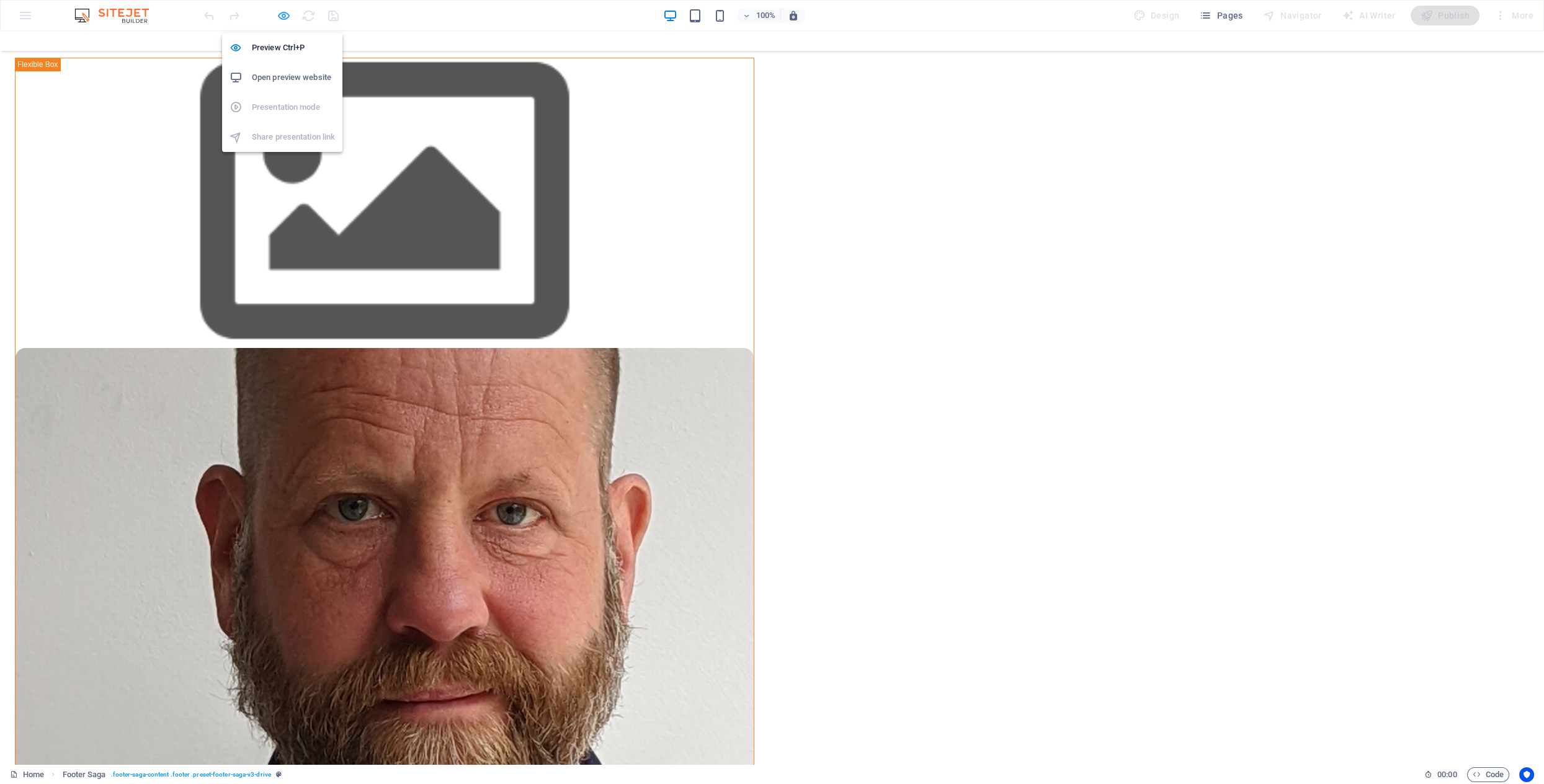
click at [281, 14] on icon "button" at bounding box center [284, 16] width 14 height 14
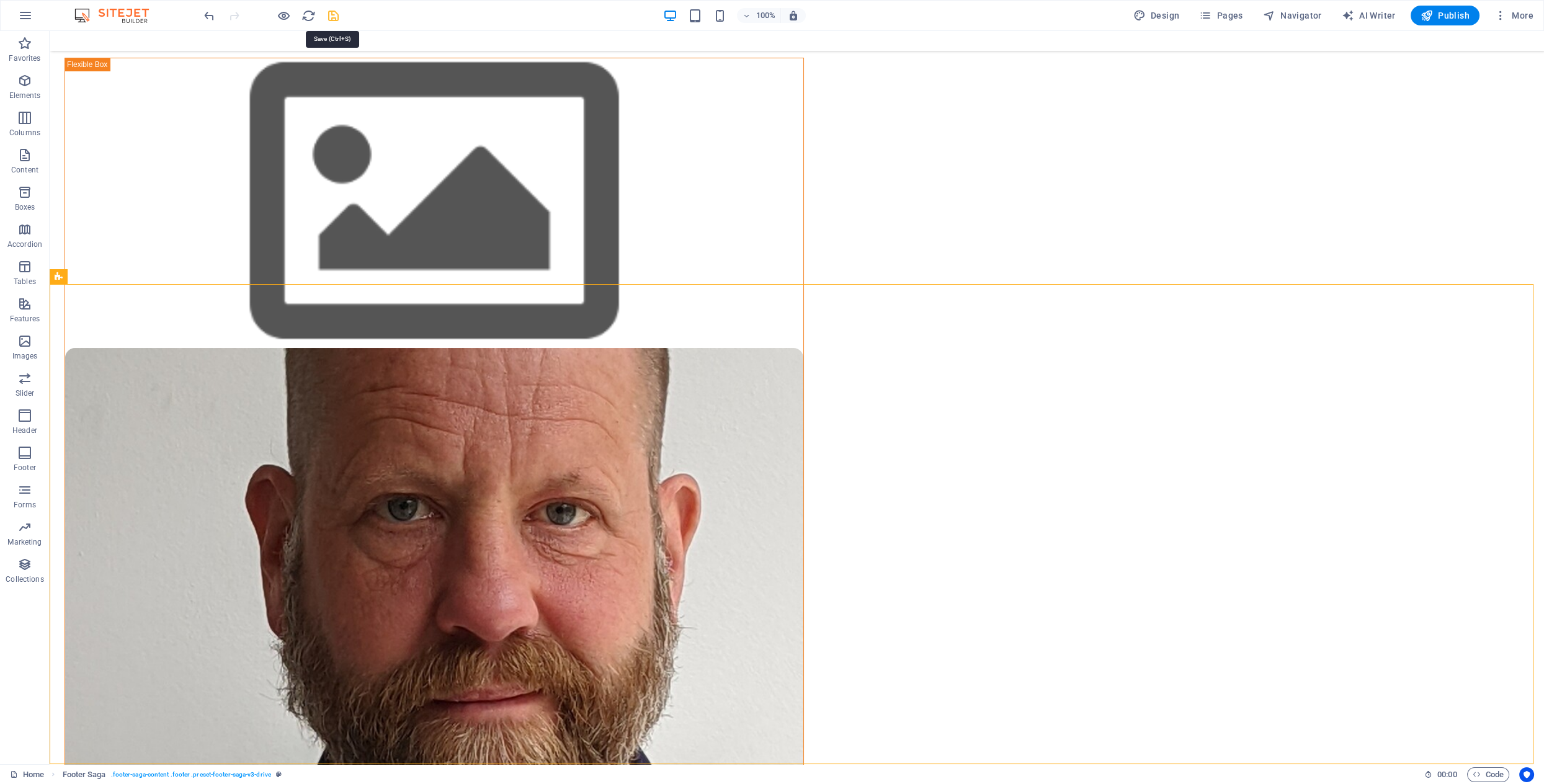
click at [335, 11] on icon "save" at bounding box center [333, 16] width 14 height 14
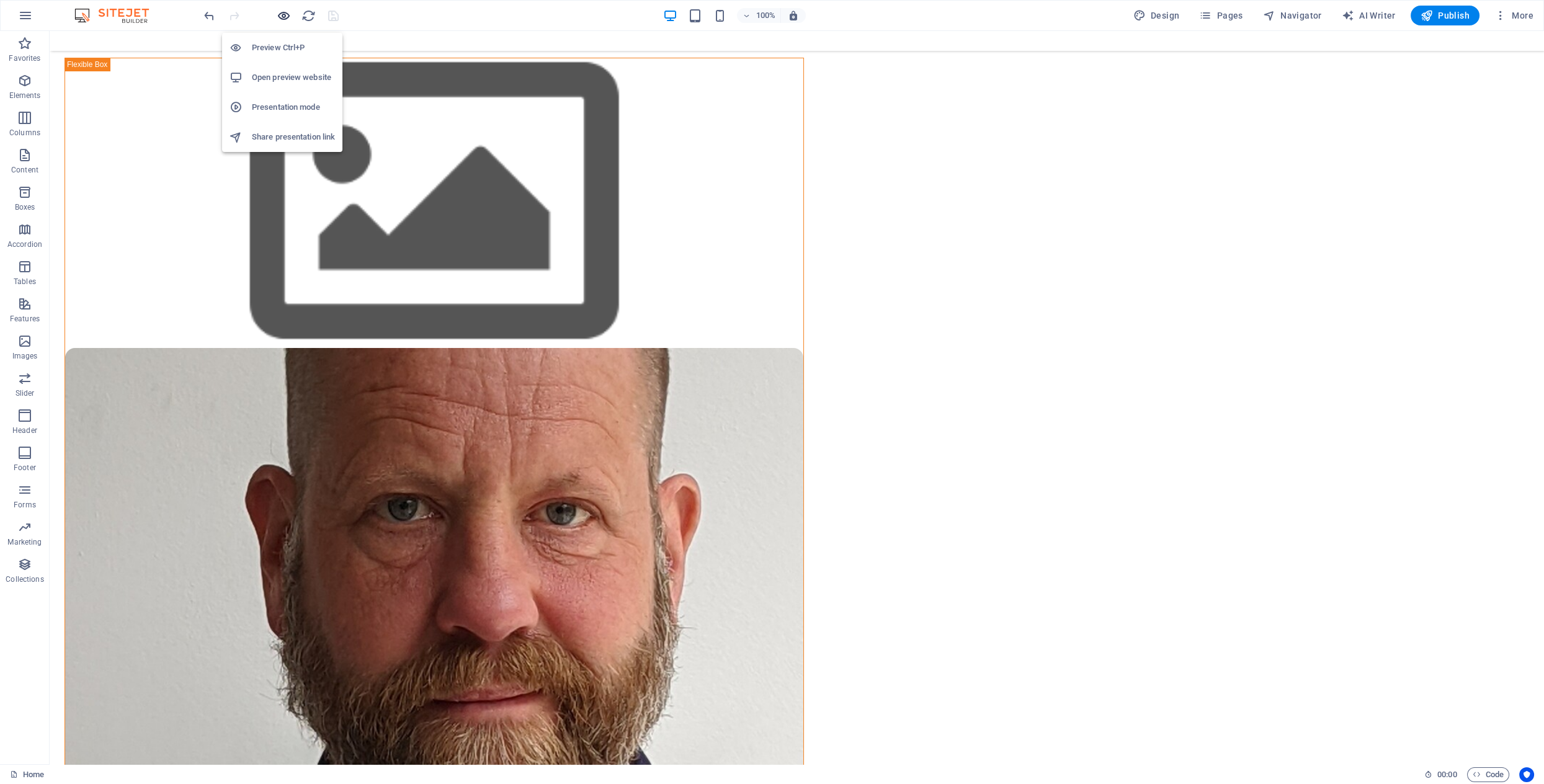
click at [282, 16] on icon "button" at bounding box center [284, 16] width 14 height 14
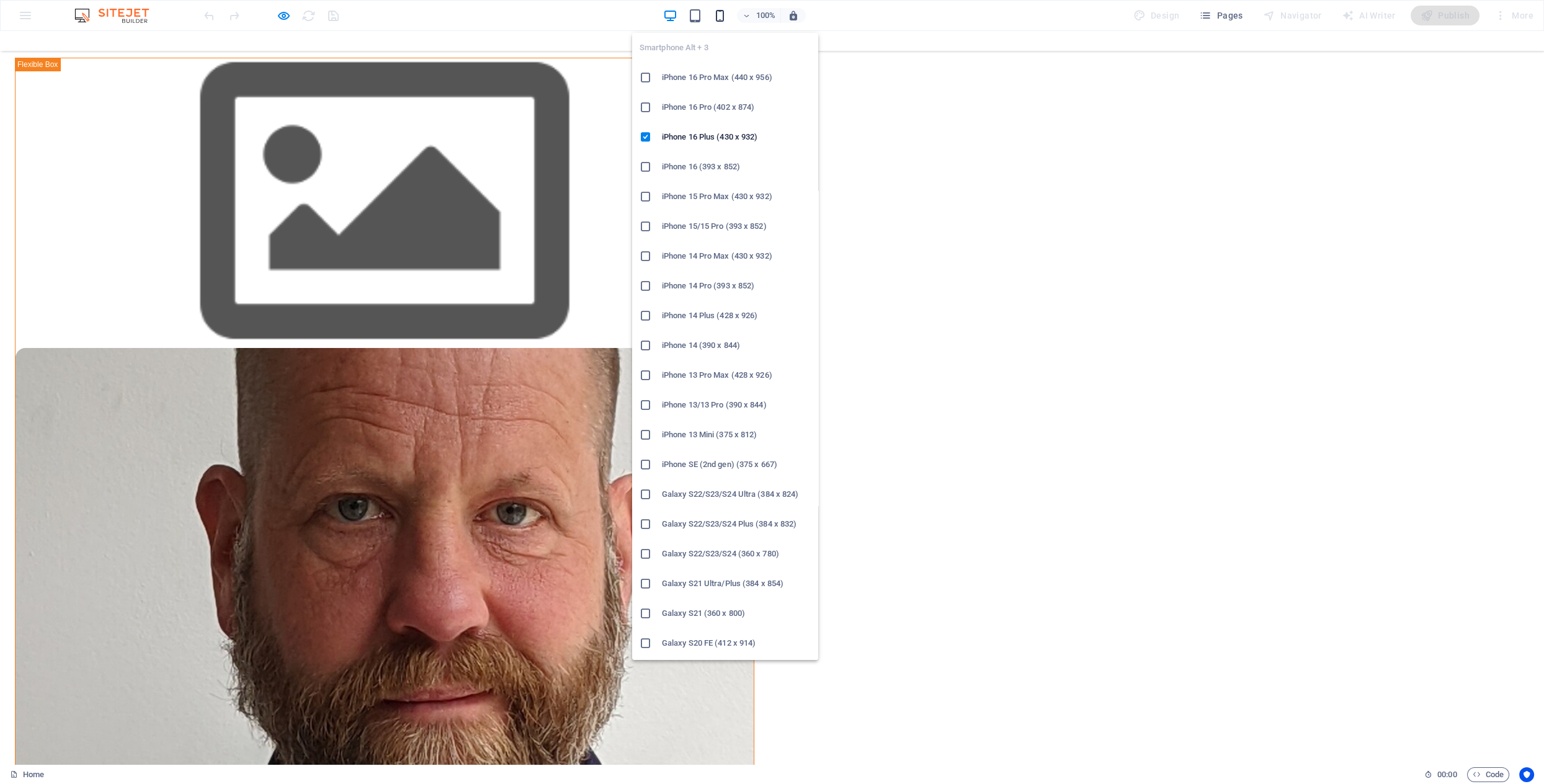
click at [726, 19] on icon "button" at bounding box center [720, 16] width 14 height 14
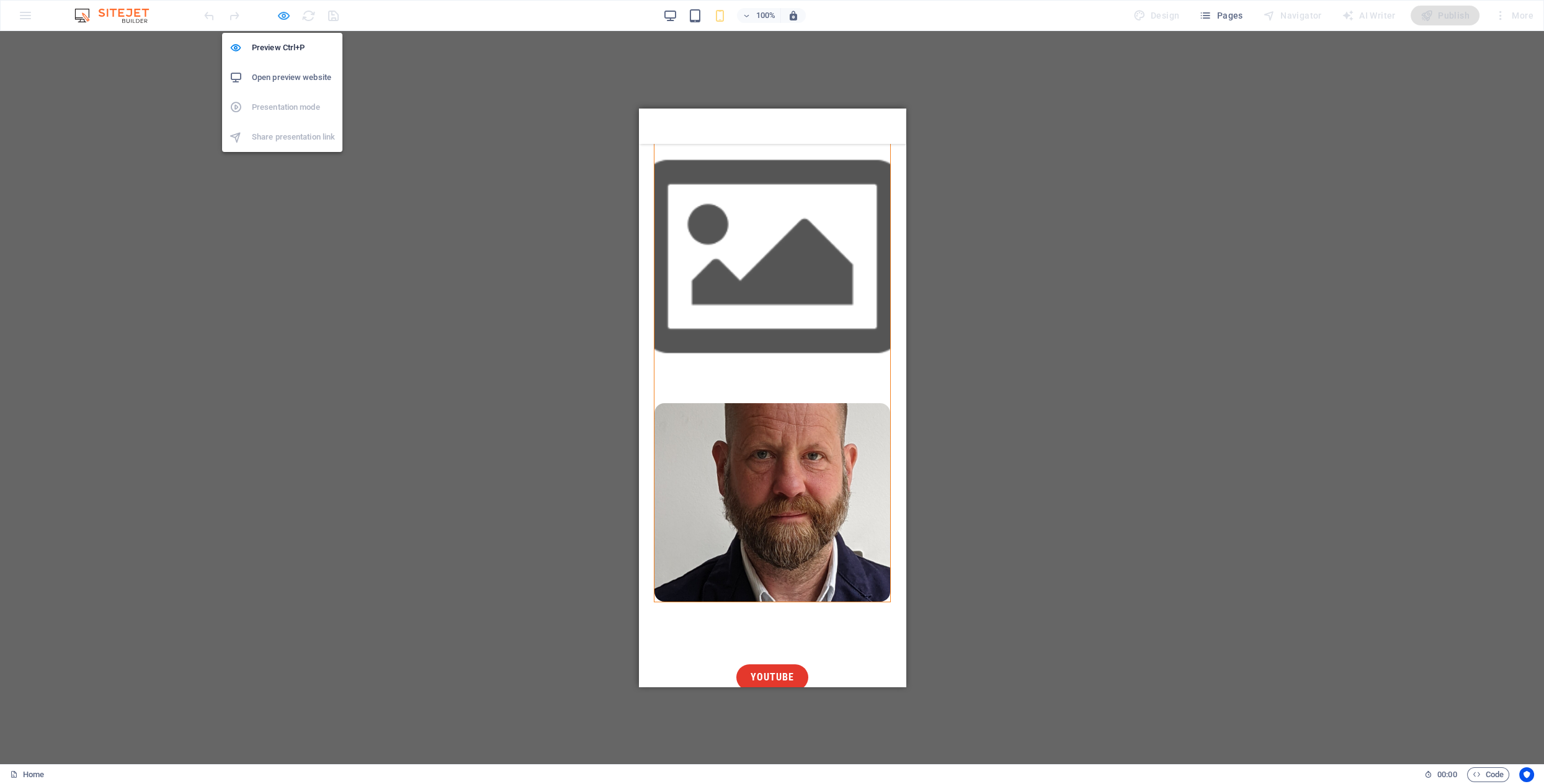
click at [283, 16] on icon "button" at bounding box center [284, 16] width 14 height 14
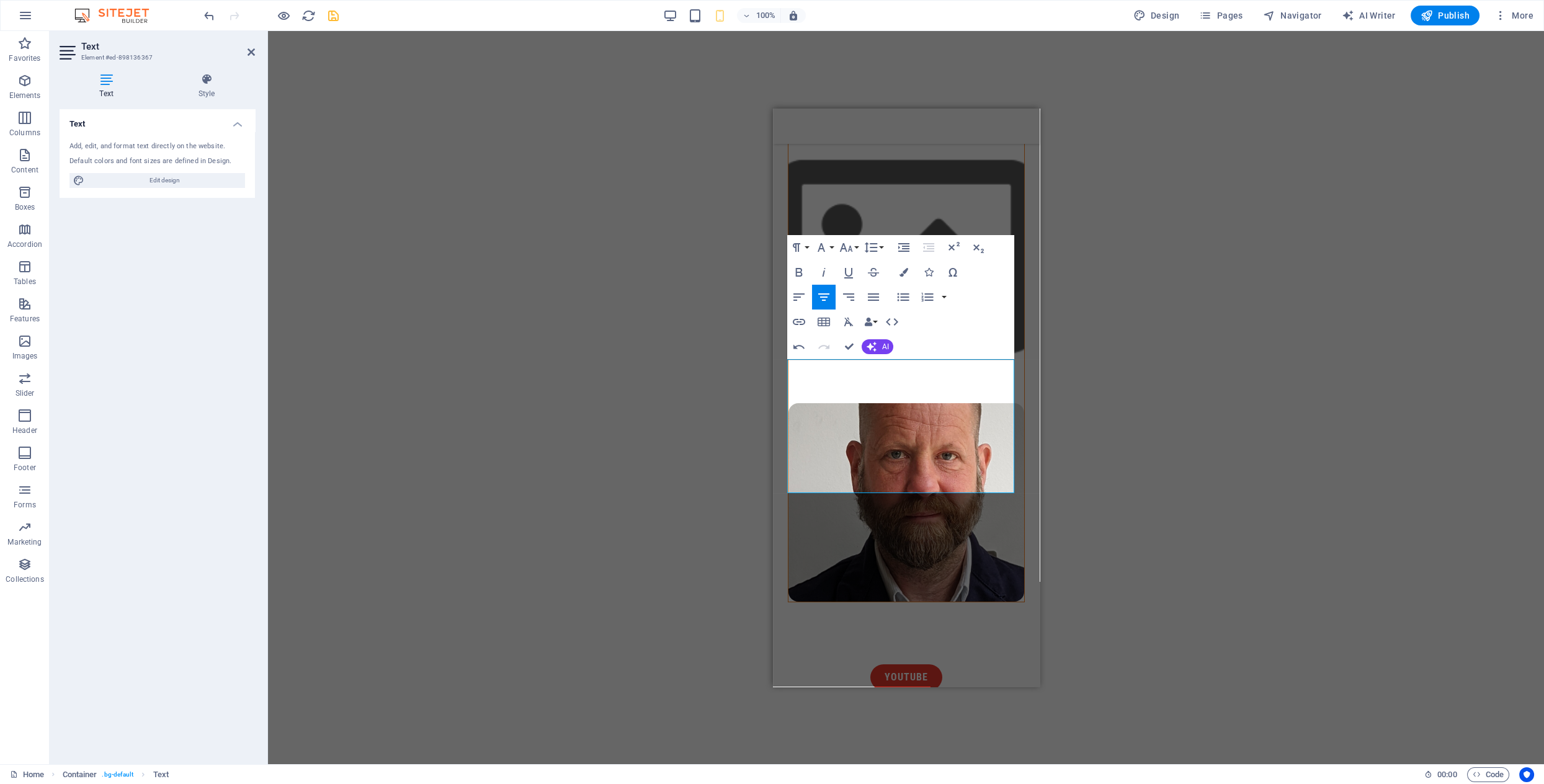
click at [1155, 379] on div "Menu Bar Unequal Columns H2 Container Text Spacer Container Button Spacer Conta…" at bounding box center [906, 397] width 1276 height 734
click at [1154, 379] on div "Menu Bar Unequal Columns H2 Container Text Spacer Container Button Spacer Conta…" at bounding box center [906, 397] width 1276 height 734
click at [1147, 381] on div "Menu Bar Unequal Columns H2 Container Text Spacer Container Button Spacer Conta…" at bounding box center [906, 397] width 1276 height 734
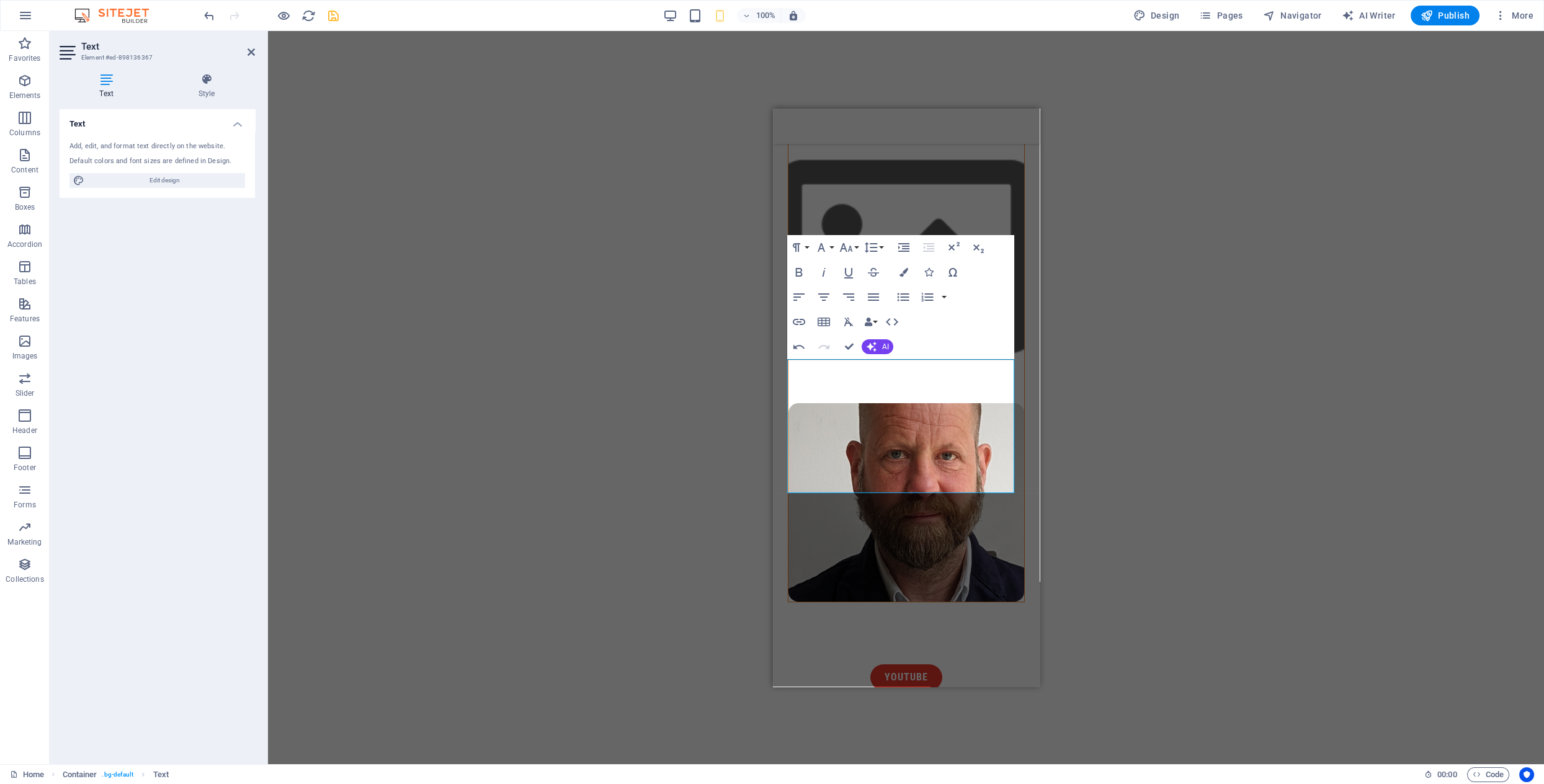
click at [631, 322] on div "Menu Bar Unequal Columns H2 Container Text Spacer Container Button Spacer Conta…" at bounding box center [906, 397] width 1276 height 734
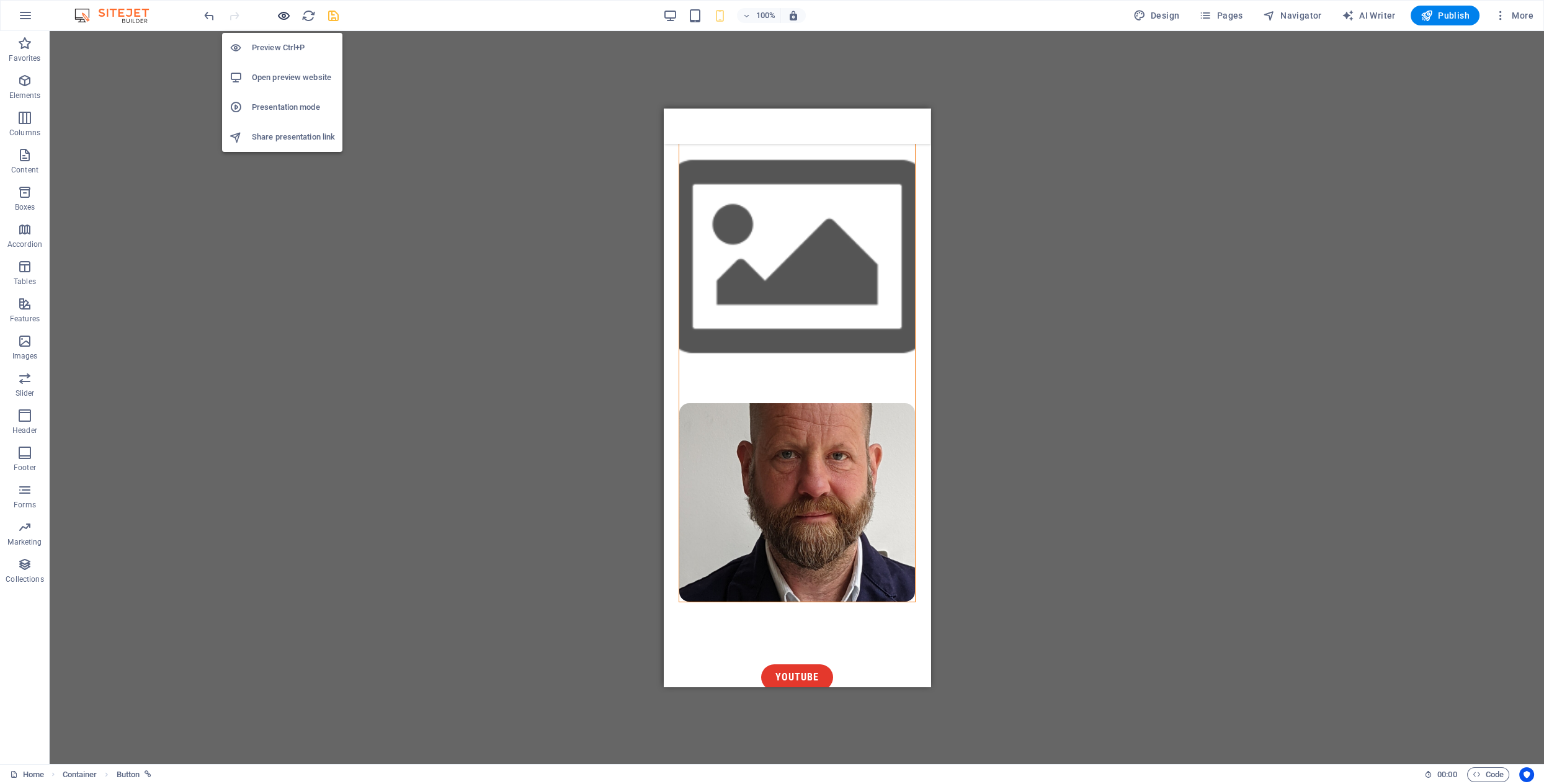
click at [284, 15] on icon "button" at bounding box center [284, 16] width 14 height 14
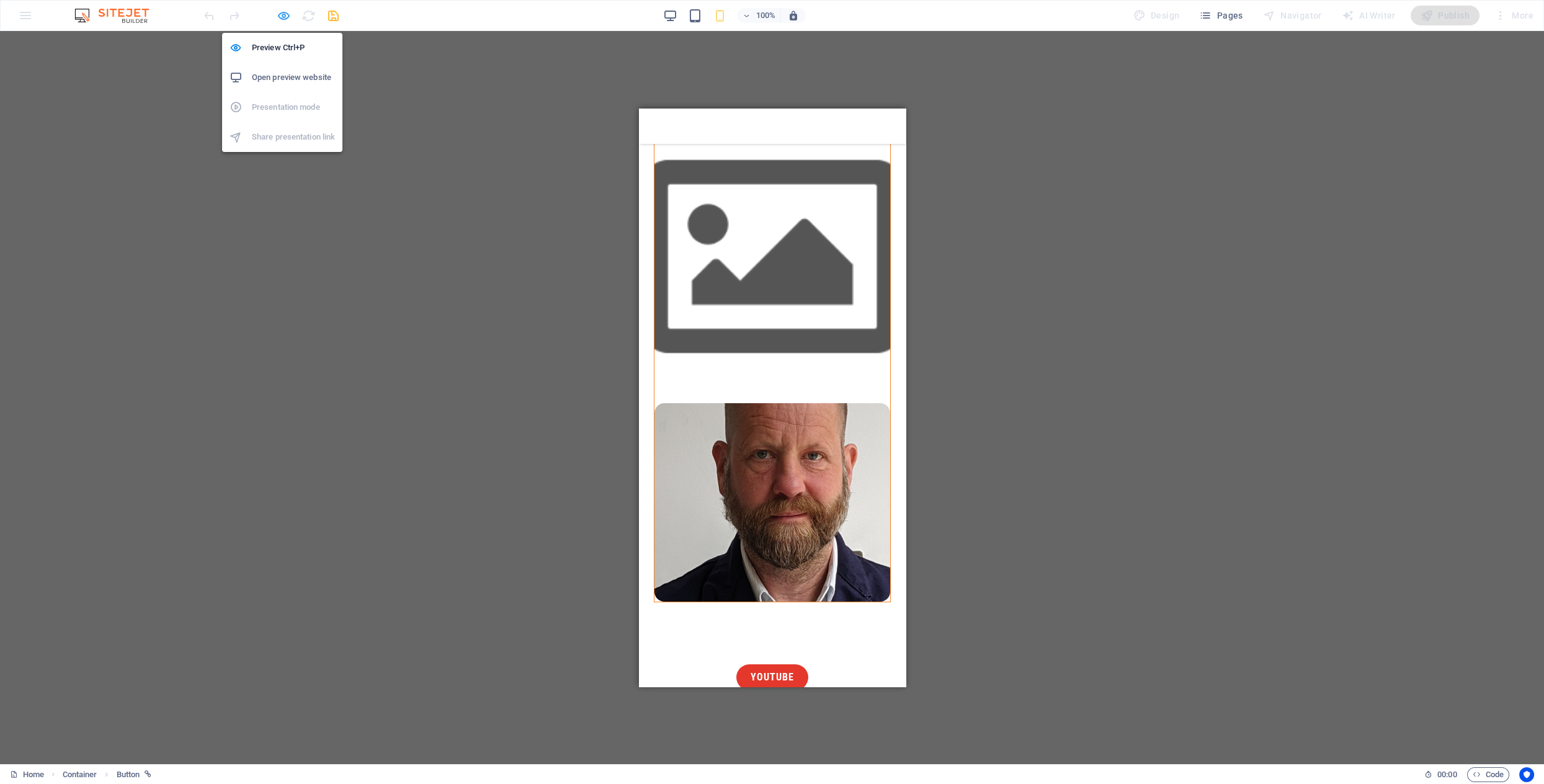
click at [284, 13] on icon "button" at bounding box center [284, 16] width 14 height 14
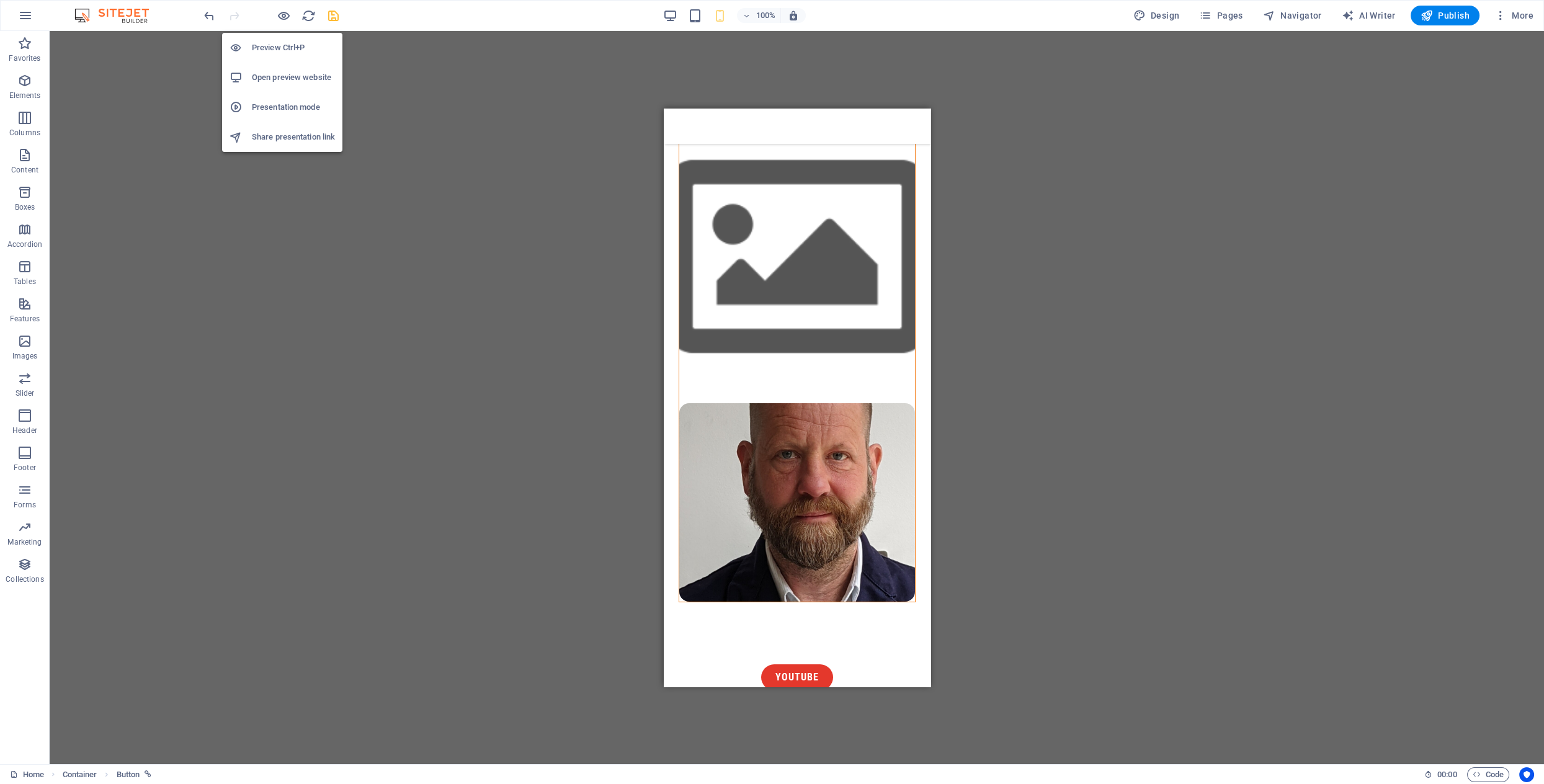
click at [286, 137] on h6 "Share presentation link" at bounding box center [294, 136] width 83 height 15
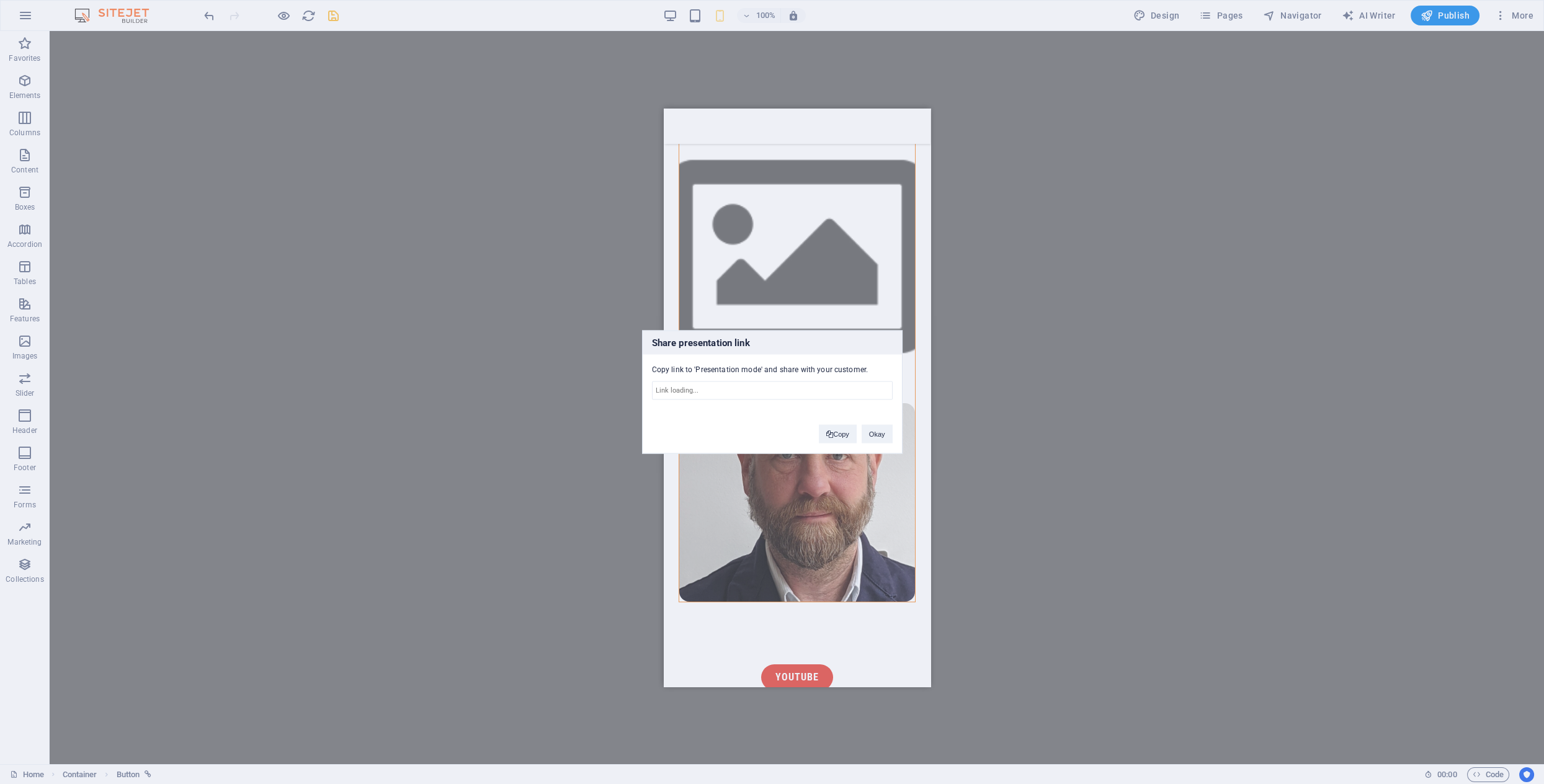
type input "[URL][DOMAIN_NAME]"
click at [843, 438] on button "Copy" at bounding box center [838, 434] width 38 height 19
